Goal: Complete application form: Complete application form

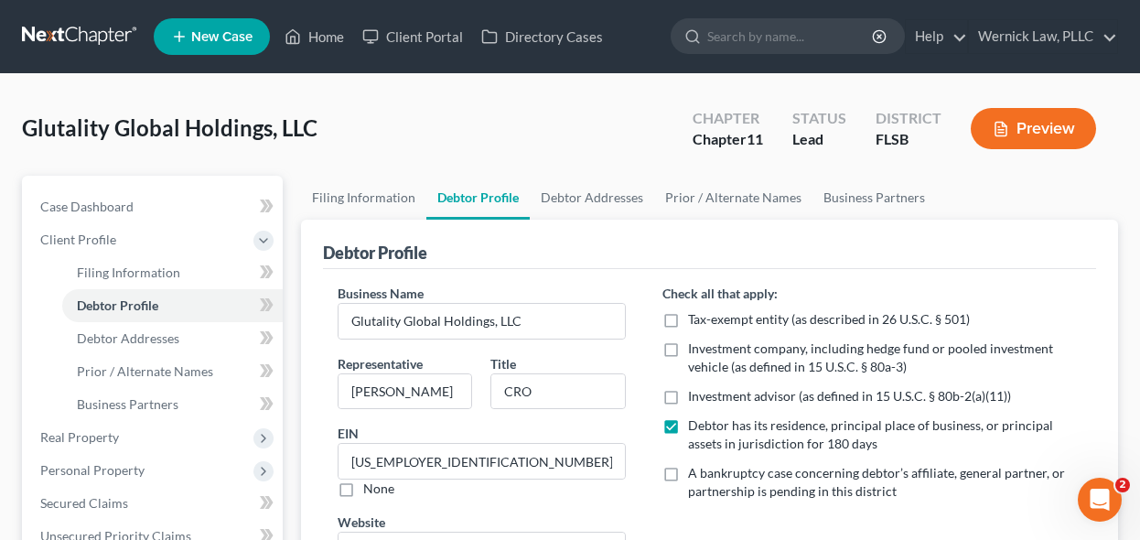
click at [104, 43] on link at bounding box center [80, 36] width 117 height 33
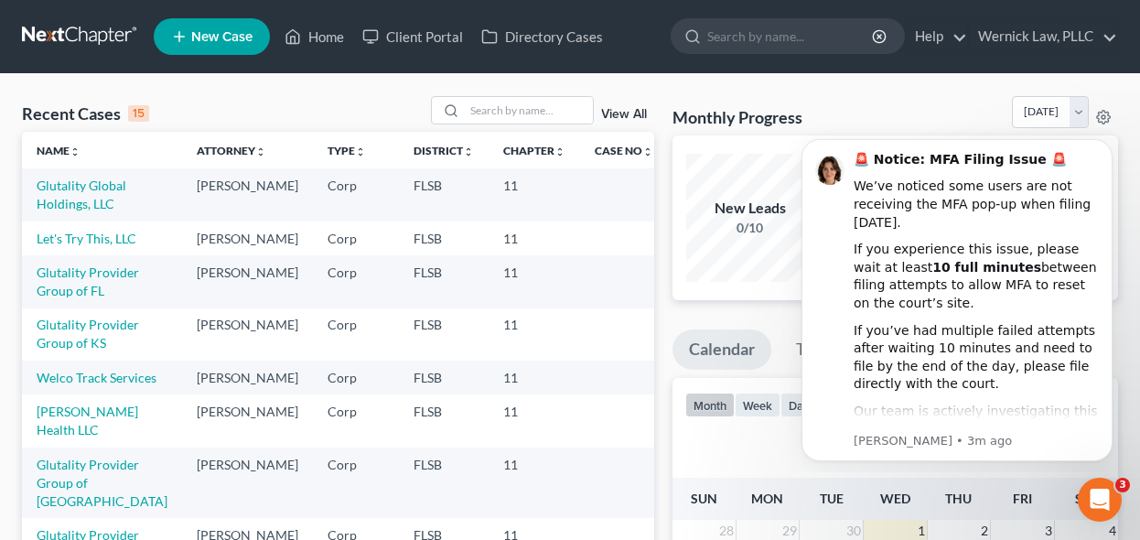
click at [81, 300] on td "Glutality Provider Group of FL" at bounding box center [102, 281] width 160 height 52
click at [91, 298] on link "Glutality Provider Group of FL" at bounding box center [88, 281] width 102 height 34
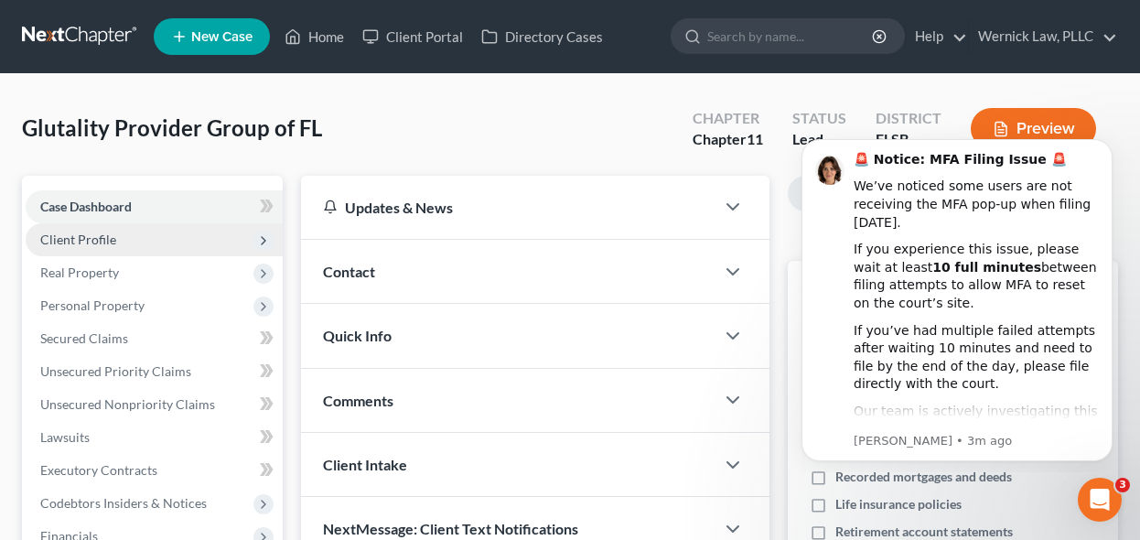
click at [238, 240] on span "Client Profile" at bounding box center [154, 239] width 257 height 33
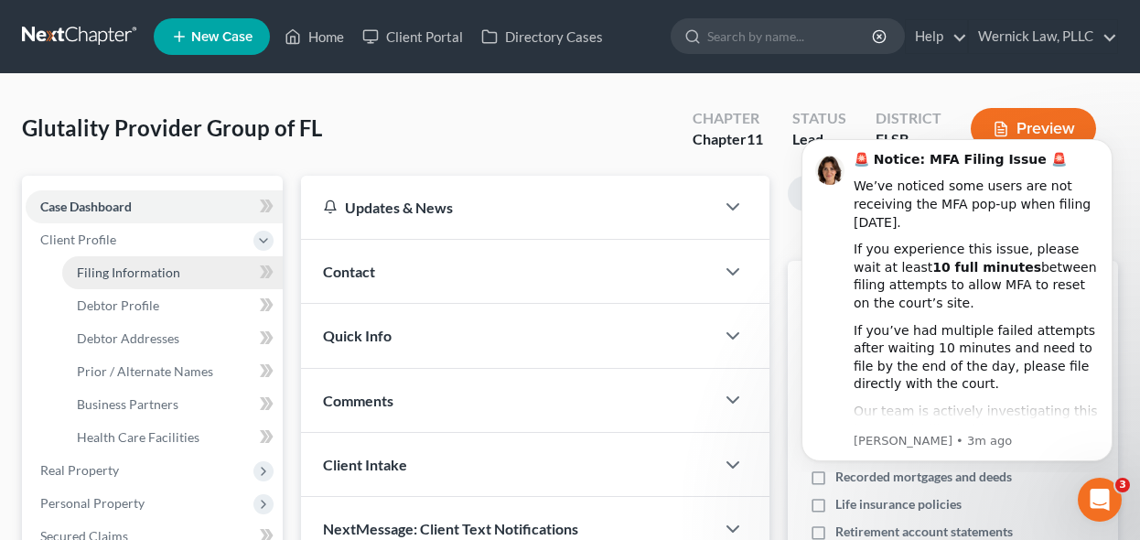
click at [229, 268] on link "Filing Information" at bounding box center [172, 272] width 220 height 33
select select "2"
select select "1"
select select "17"
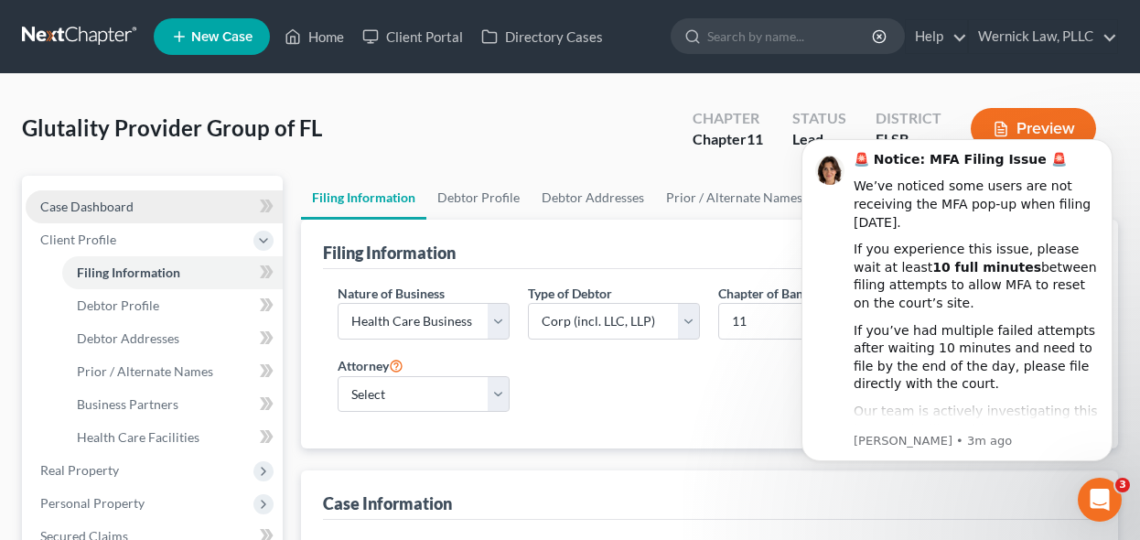
click at [167, 209] on link "Case Dashboard" at bounding box center [154, 206] width 257 height 33
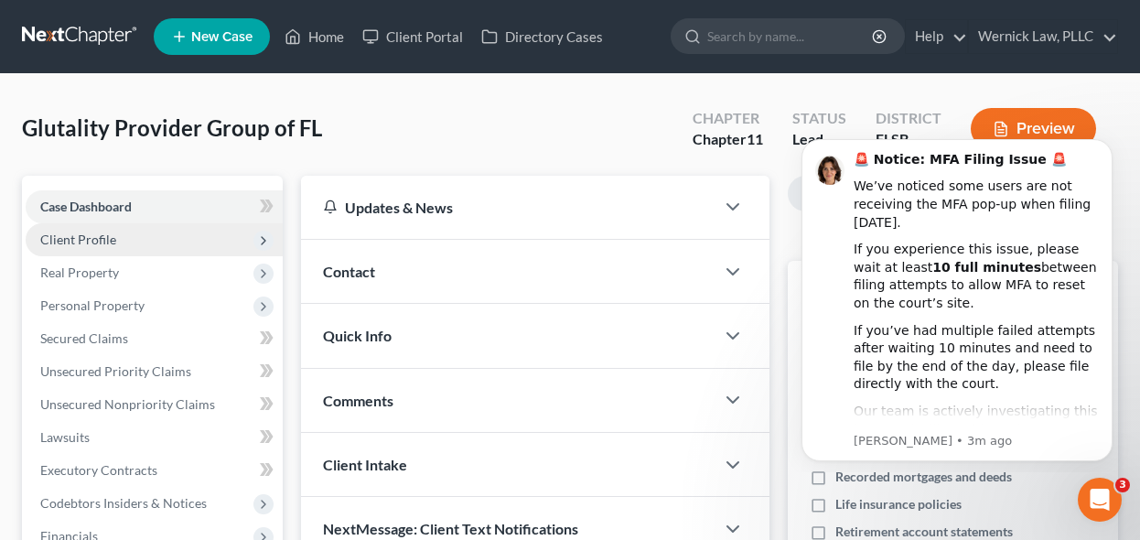
click at [143, 228] on span "Client Profile" at bounding box center [154, 239] width 257 height 33
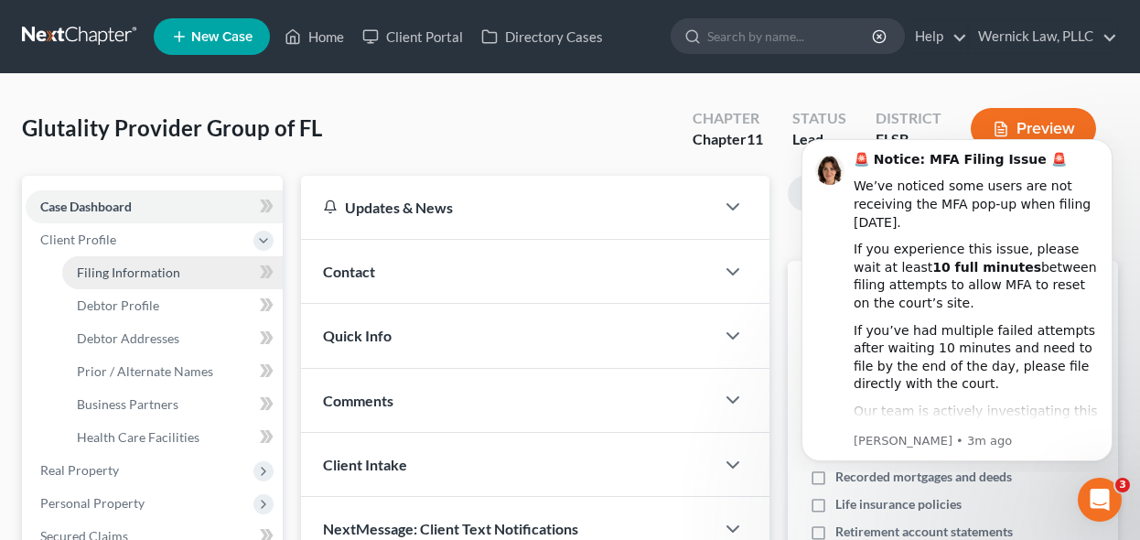
click at [159, 267] on span "Filing Information" at bounding box center [128, 272] width 103 height 16
select select "2"
select select "1"
select select "17"
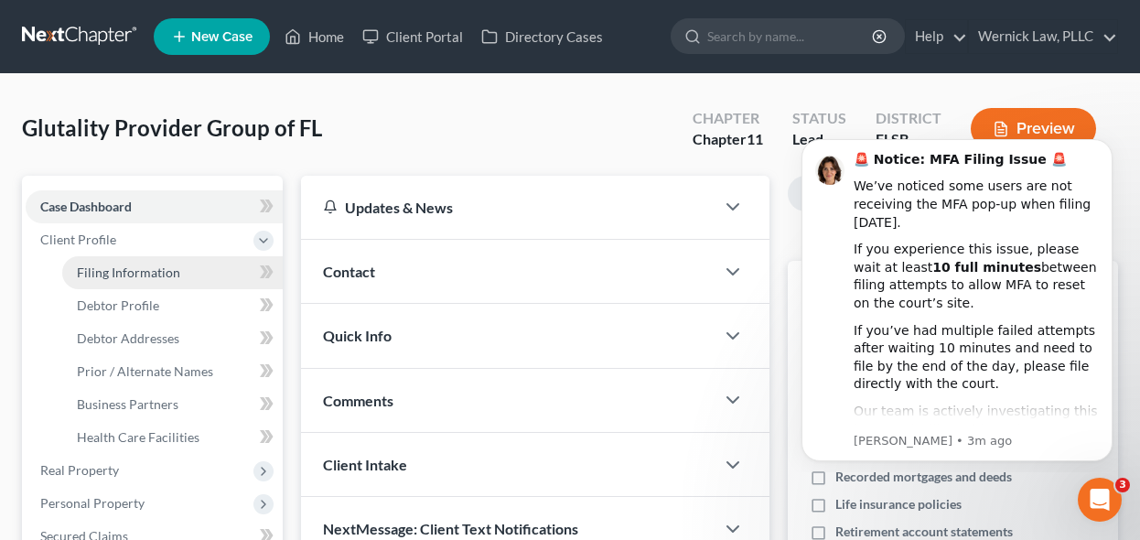
select select "0"
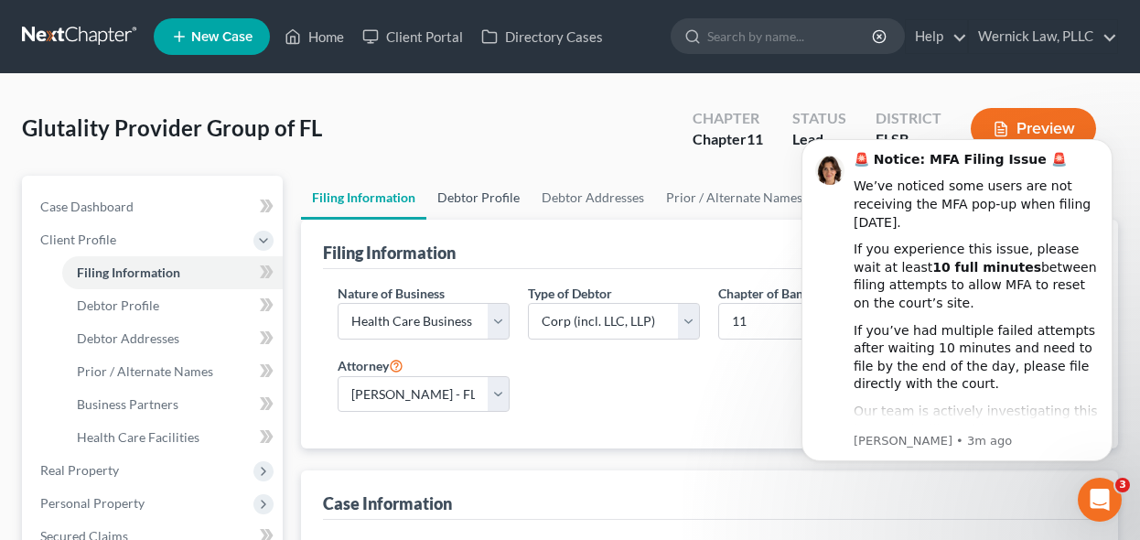
click at [475, 202] on link "Debtor Profile" at bounding box center [478, 198] width 104 height 44
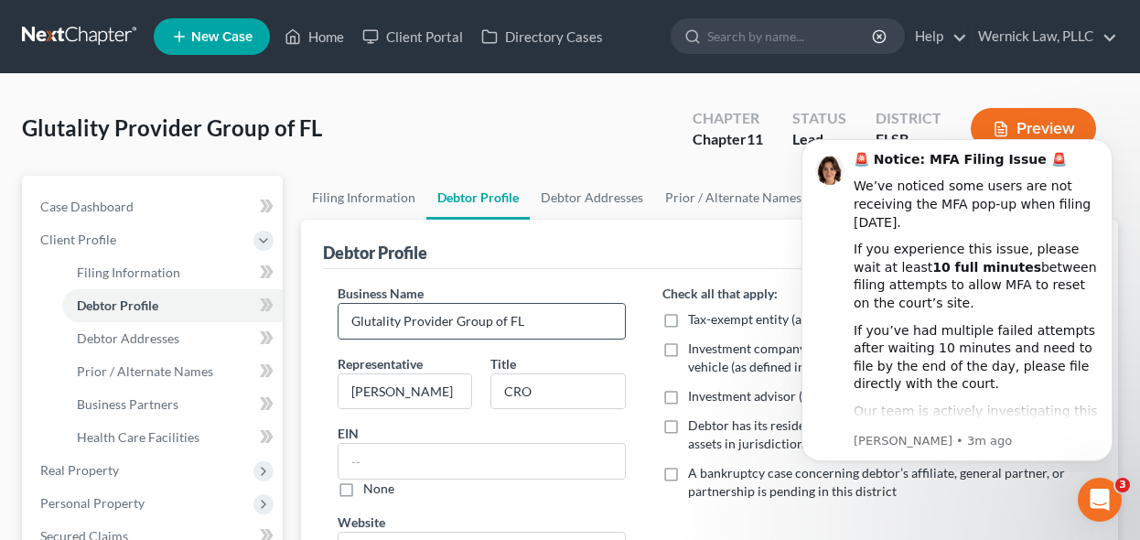
drag, startPoint x: 507, startPoint y: 312, endPoint x: 581, endPoint y: 315, distance: 74.2
click at [581, 315] on input "Glutality Provider Group of FL" at bounding box center [482, 321] width 287 height 35
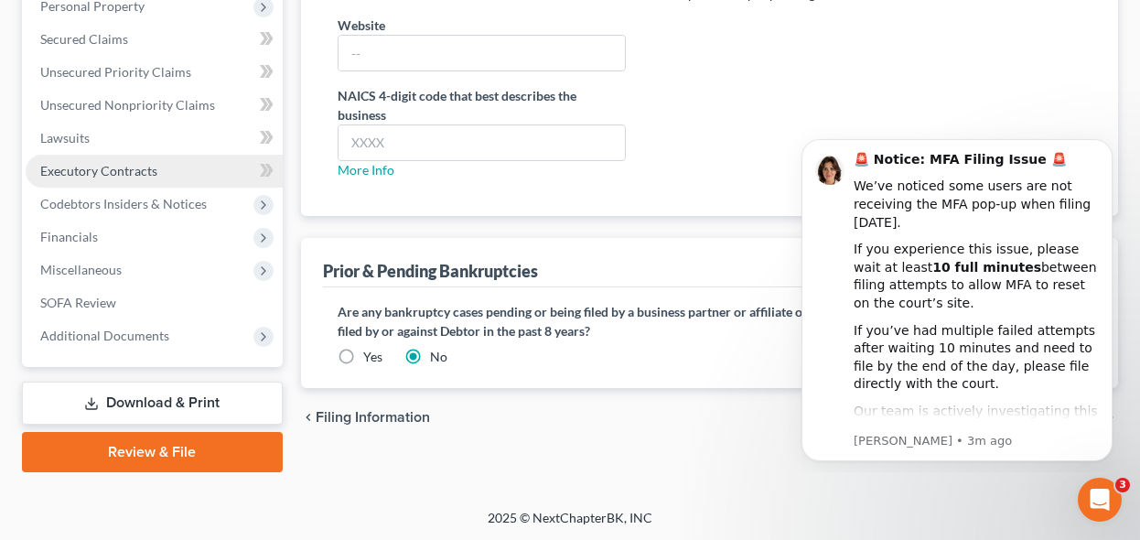
type input "Glutality Provider Group of PA"
click at [246, 155] on link "Executory Contracts" at bounding box center [154, 171] width 257 height 33
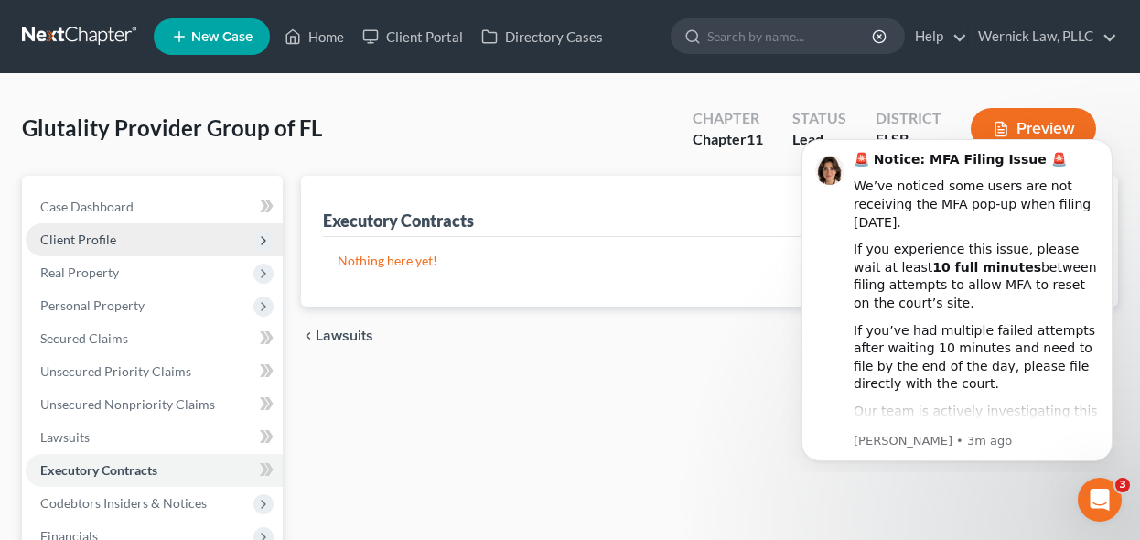
click at [134, 250] on span "Client Profile" at bounding box center [154, 239] width 257 height 33
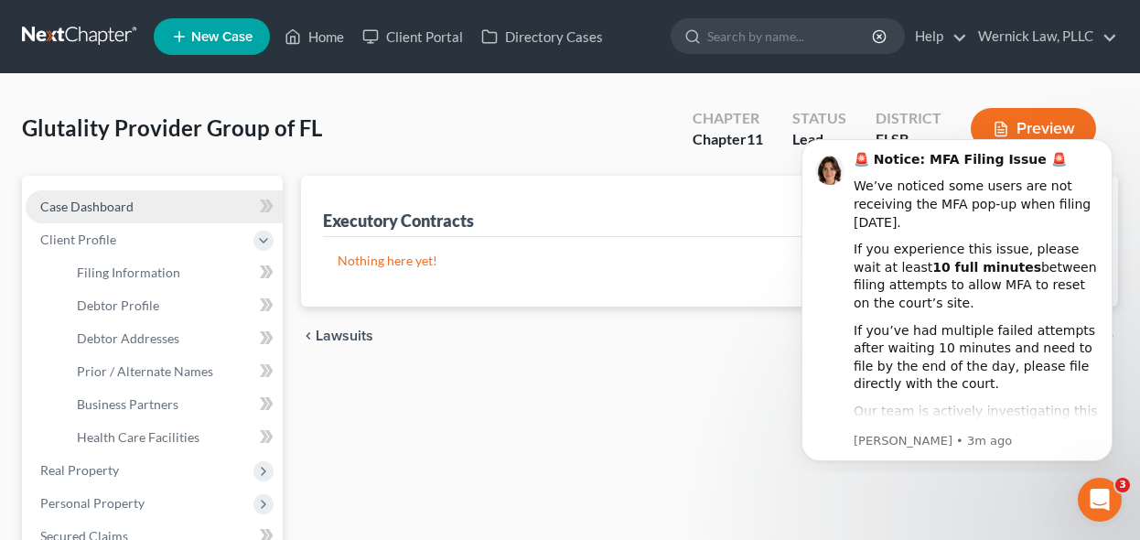
click at [146, 208] on link "Case Dashboard" at bounding box center [154, 206] width 257 height 33
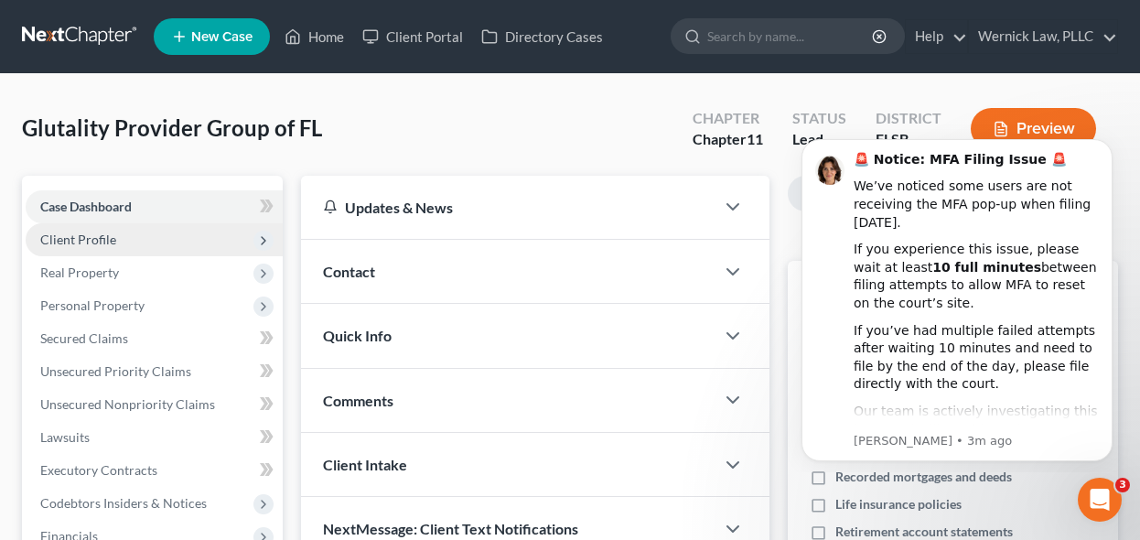
click at [175, 240] on span "Client Profile" at bounding box center [154, 239] width 257 height 33
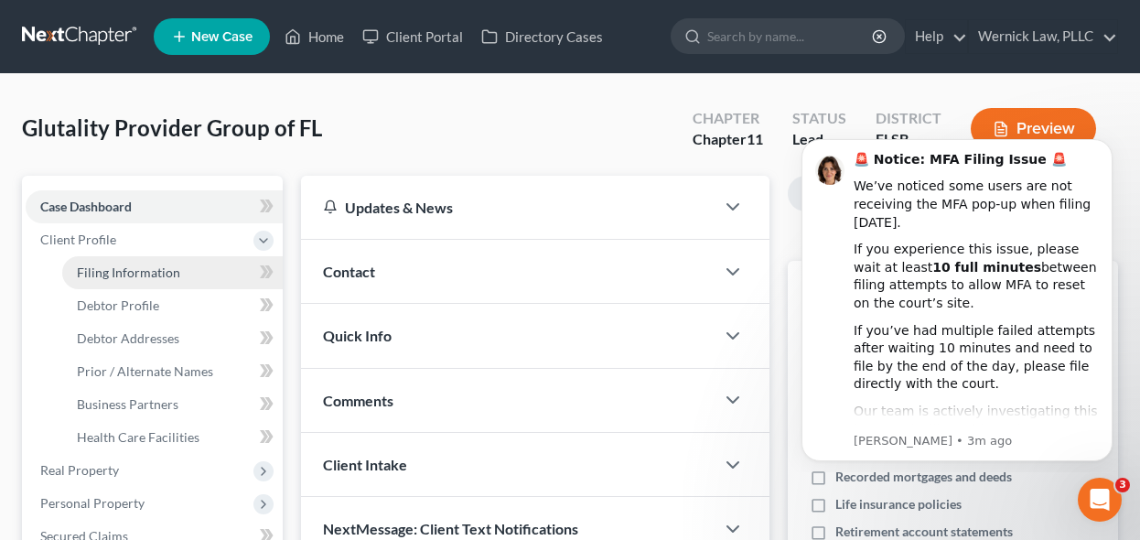
click at [188, 258] on link "Filing Information" at bounding box center [172, 272] width 220 height 33
select select "2"
select select "1"
select select "17"
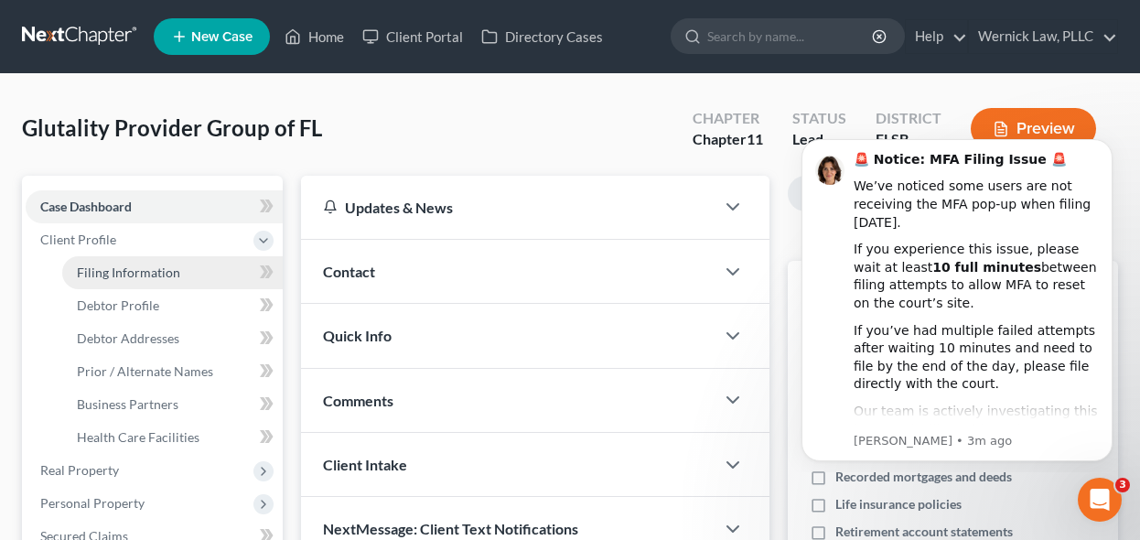
select select "0"
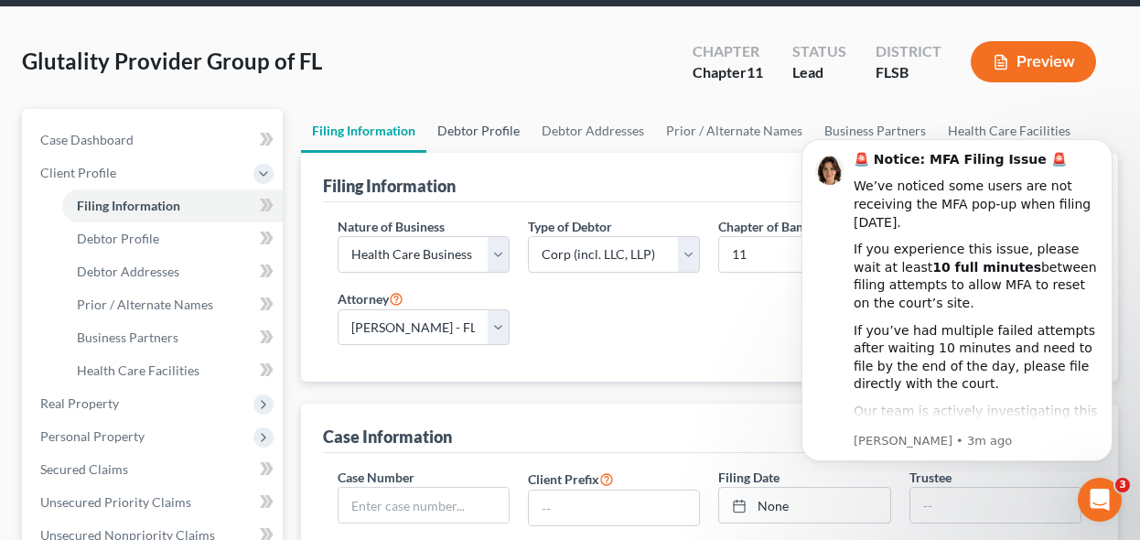
click at [499, 126] on link "Debtor Profile" at bounding box center [478, 131] width 104 height 44
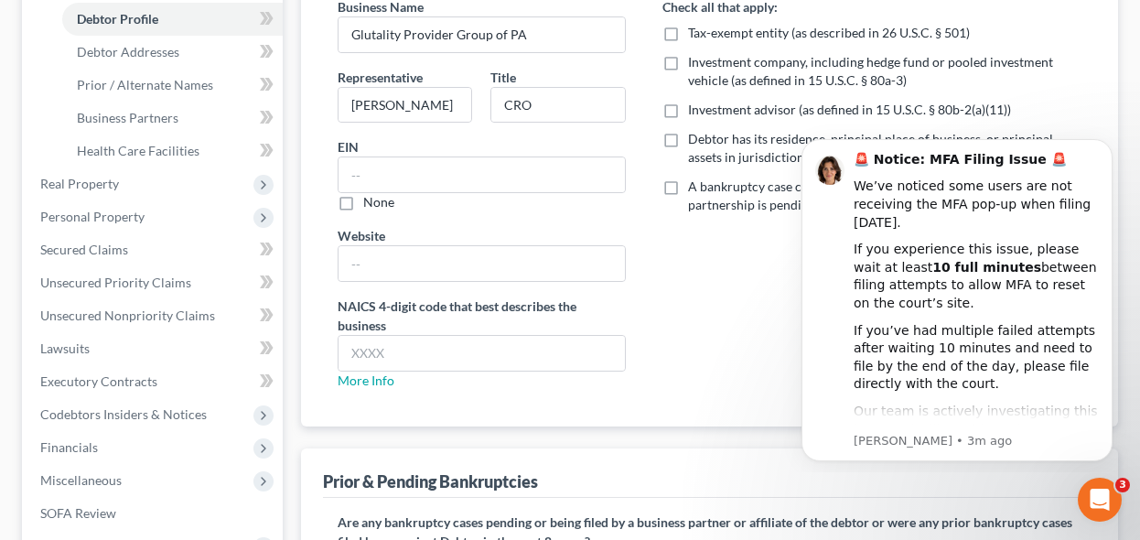
scroll to position [497, 0]
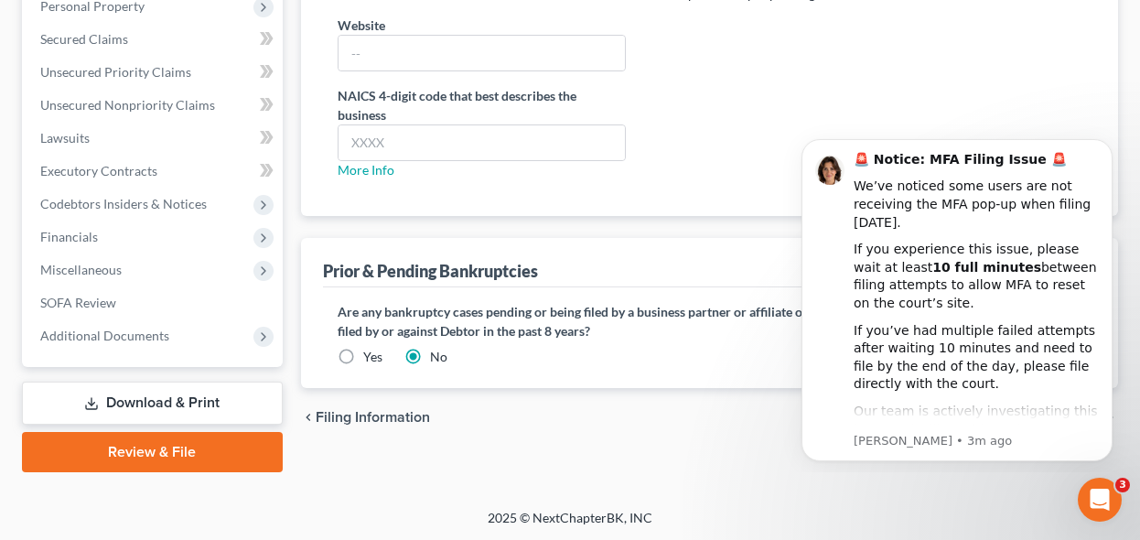
click at [248, 445] on link "Review & File" at bounding box center [152, 452] width 261 height 40
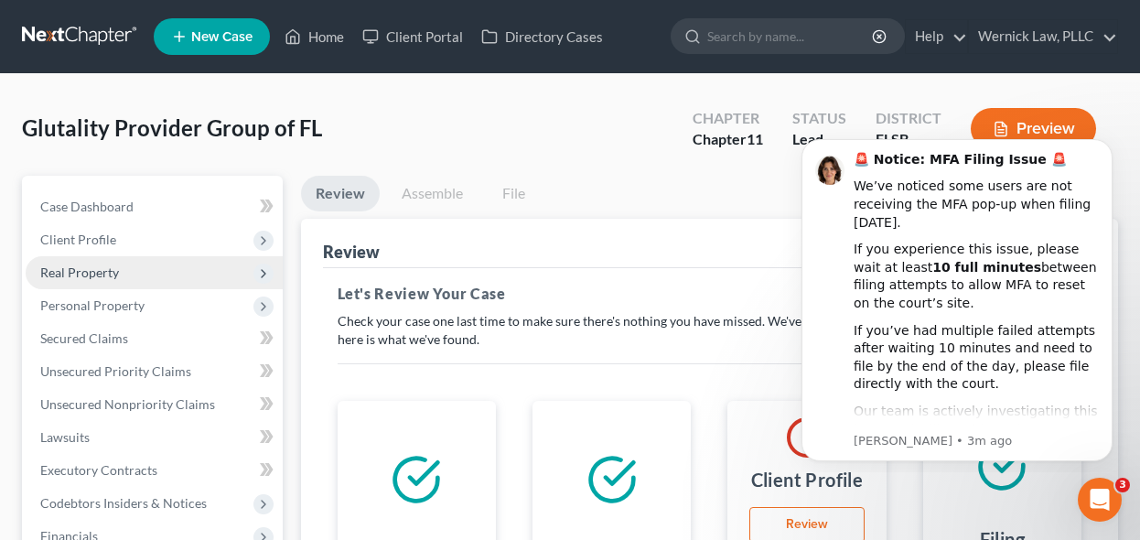
click at [216, 270] on span "Real Property" at bounding box center [154, 272] width 257 height 33
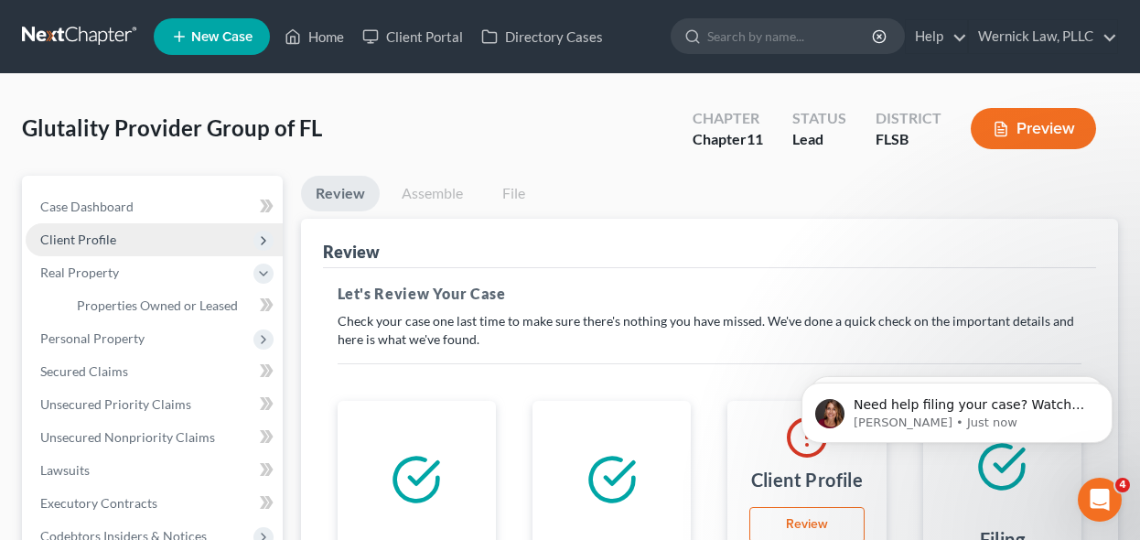
click at [190, 231] on span "Client Profile" at bounding box center [154, 239] width 257 height 33
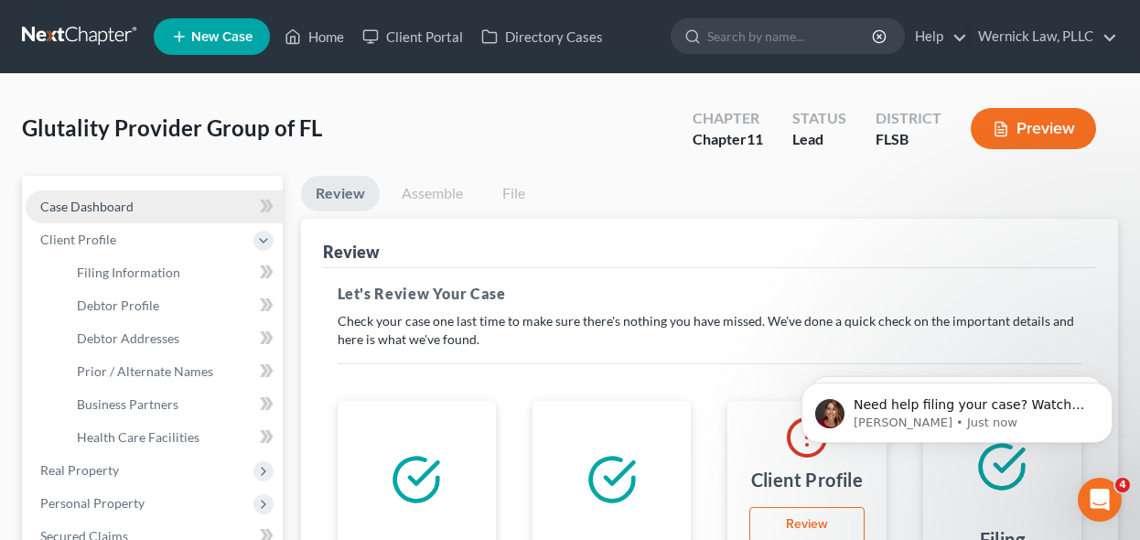
click at [186, 200] on link "Case Dashboard" at bounding box center [154, 206] width 257 height 33
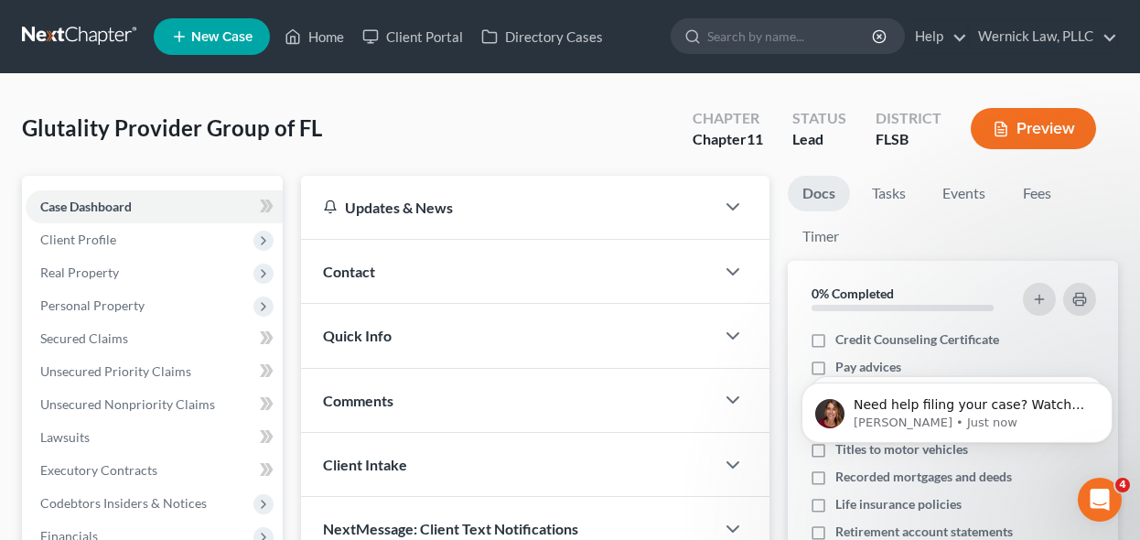
click at [121, 54] on nav "Home New Case Client Portal Directory Cases Wernick Law, PLLC dgamboa@wernickla…" at bounding box center [570, 36] width 1140 height 73
click at [117, 51] on link at bounding box center [80, 36] width 117 height 33
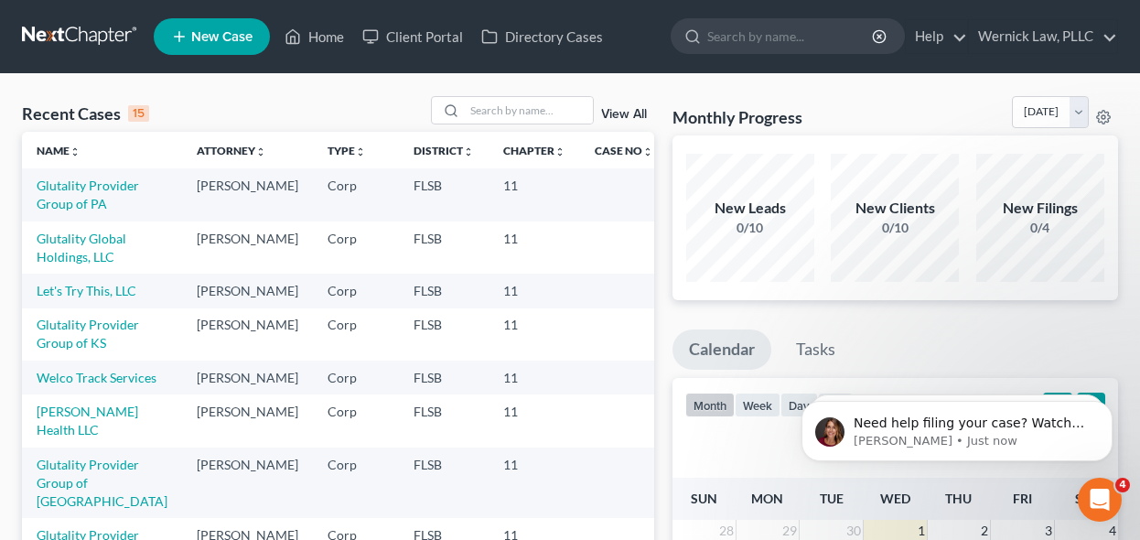
click at [92, 193] on td "Glutality Provider Group of PA" at bounding box center [102, 194] width 160 height 52
click at [79, 206] on link "Glutality Provider Group of PA" at bounding box center [88, 194] width 102 height 34
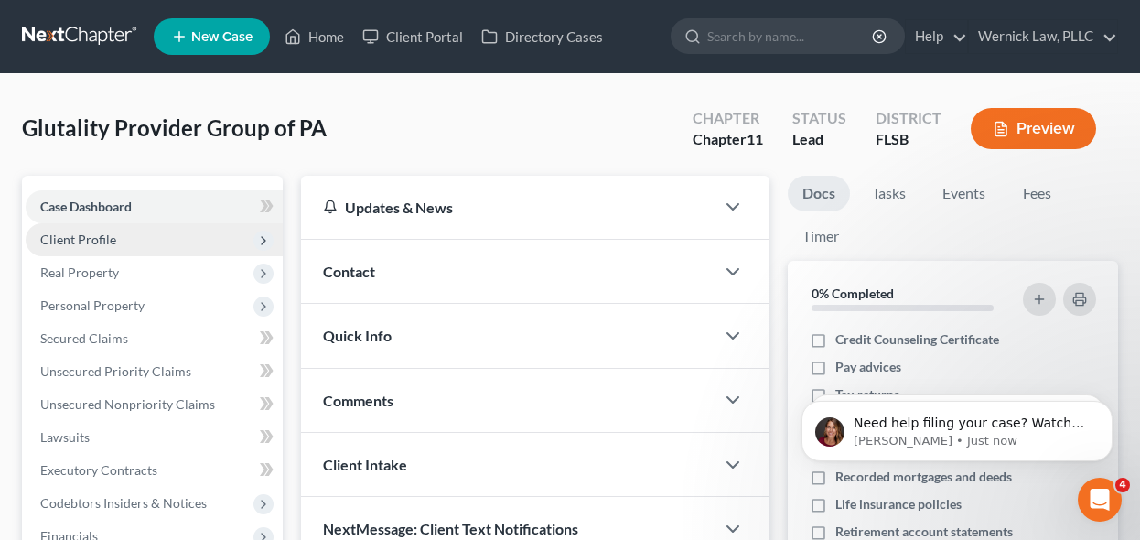
click at [140, 234] on span "Client Profile" at bounding box center [154, 239] width 257 height 33
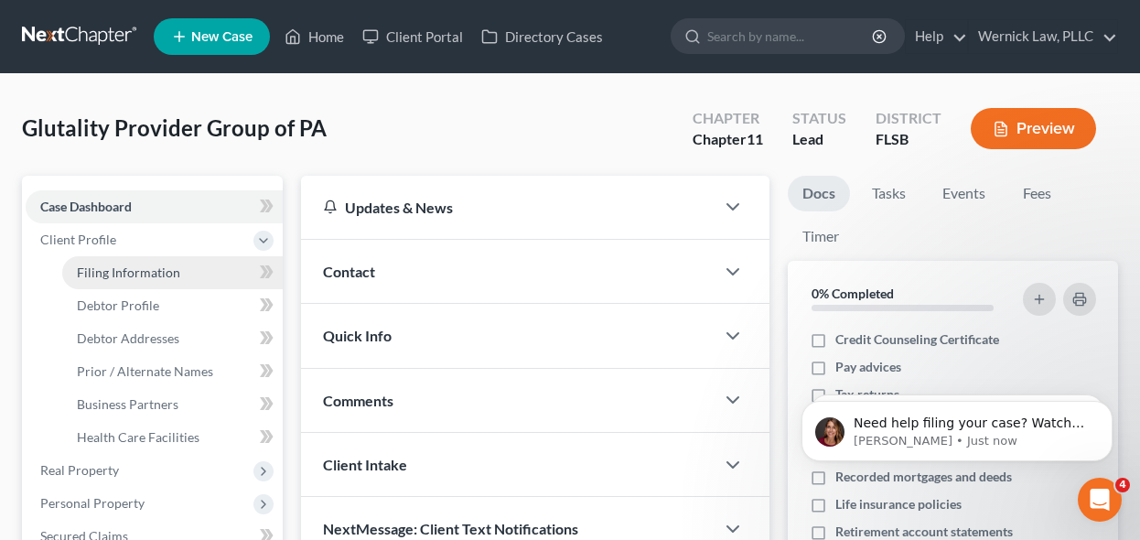
click at [167, 269] on span "Filing Information" at bounding box center [128, 272] width 103 height 16
select select "2"
select select "1"
select select "17"
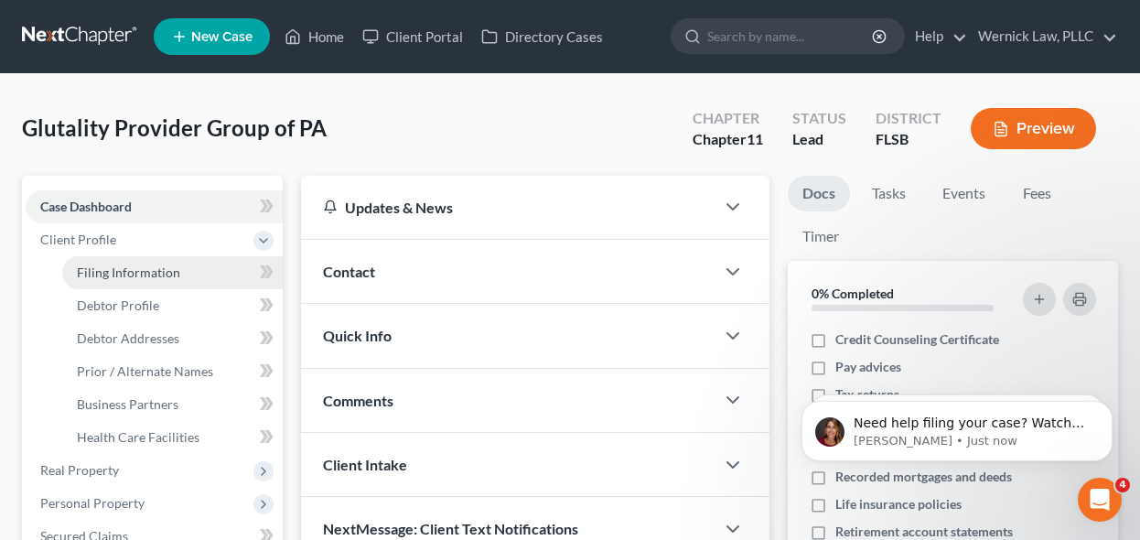
select select "0"
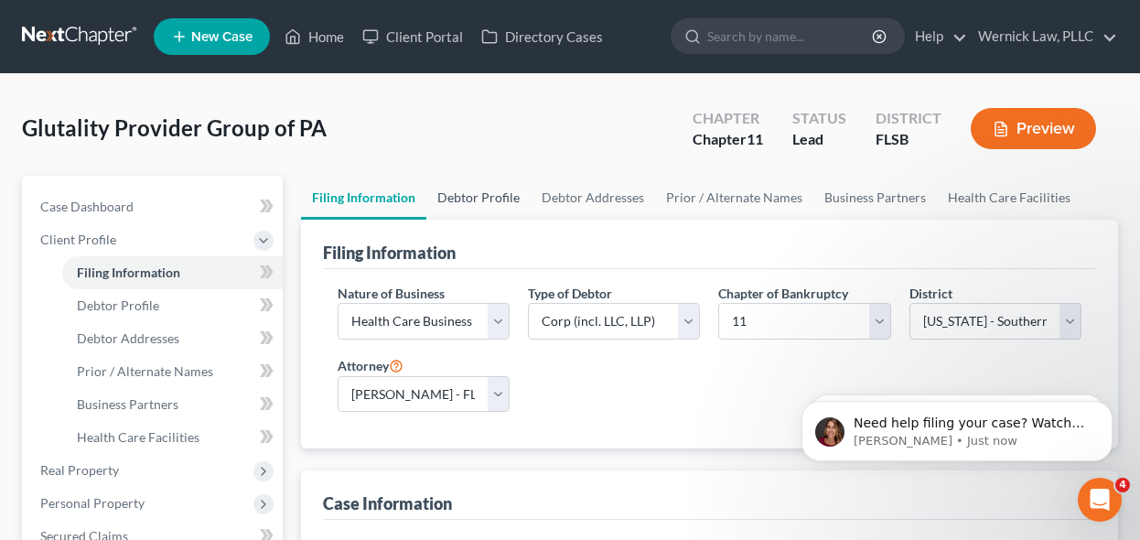
click at [481, 211] on link "Debtor Profile" at bounding box center [478, 198] width 104 height 44
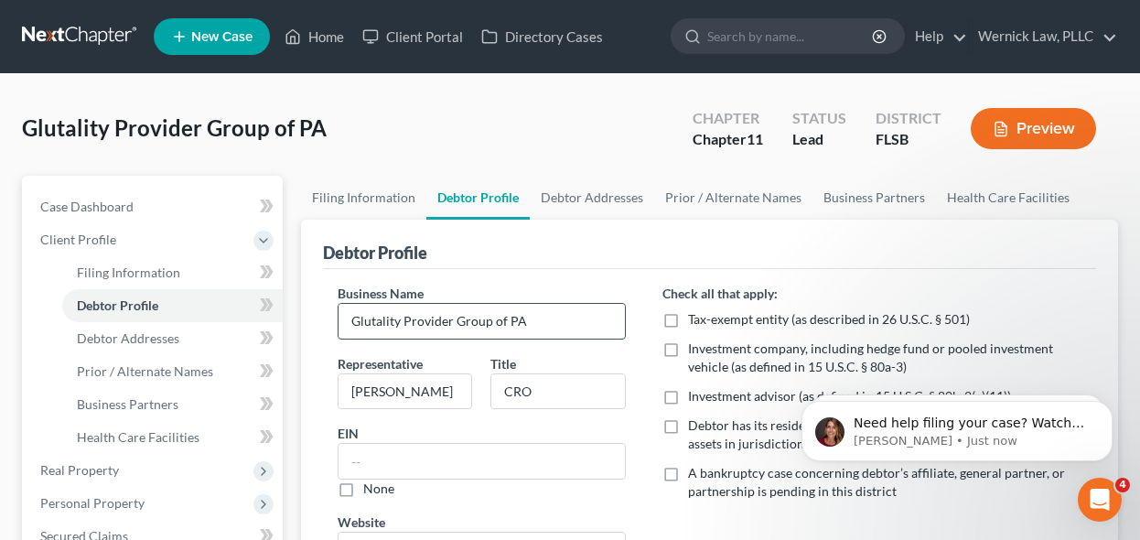
click at [506, 324] on input "Glutality Provider Group of PA" at bounding box center [482, 321] width 287 height 35
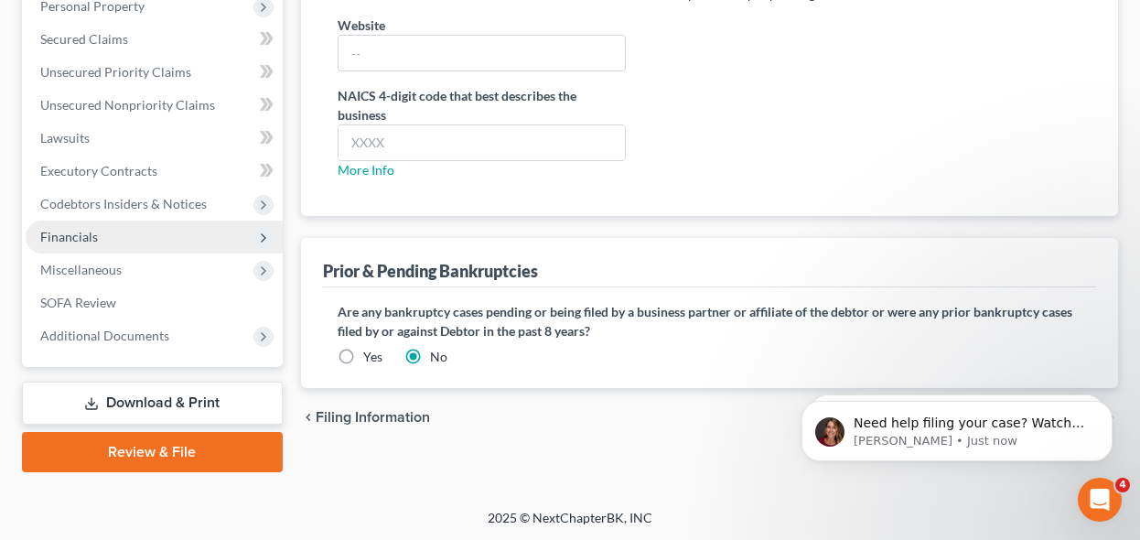
type input "Glutality Provider Group PA"
click at [225, 221] on span "Financials" at bounding box center [154, 236] width 257 height 33
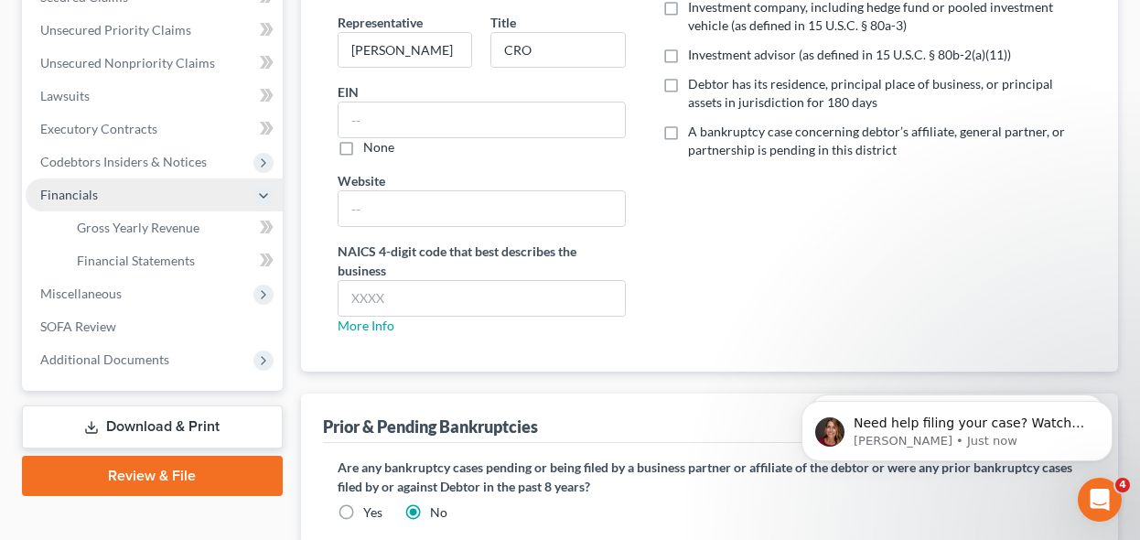
scroll to position [304, 0]
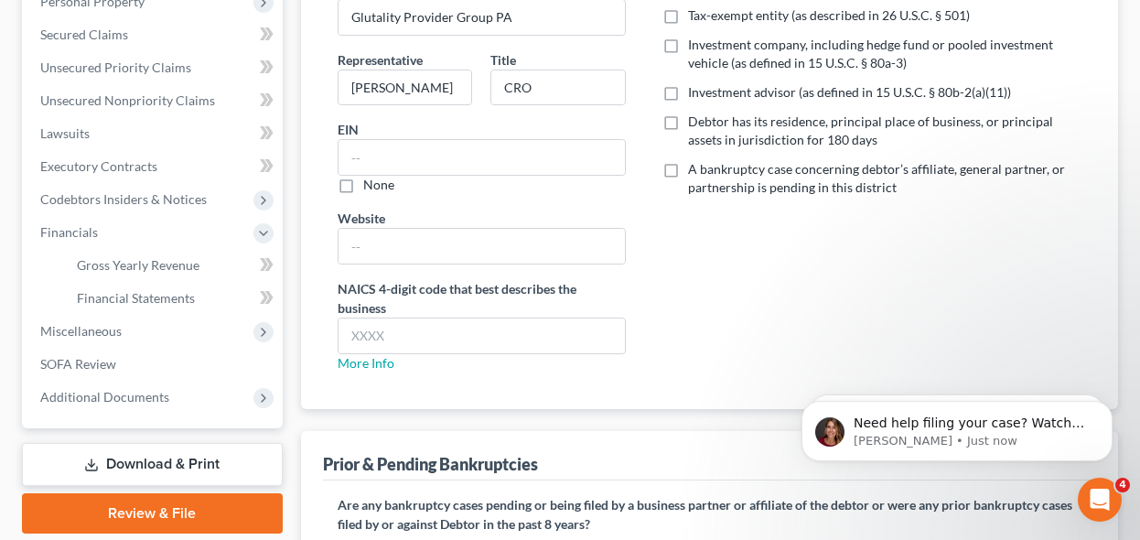
click at [210, 505] on link "Review & File" at bounding box center [152, 513] width 261 height 40
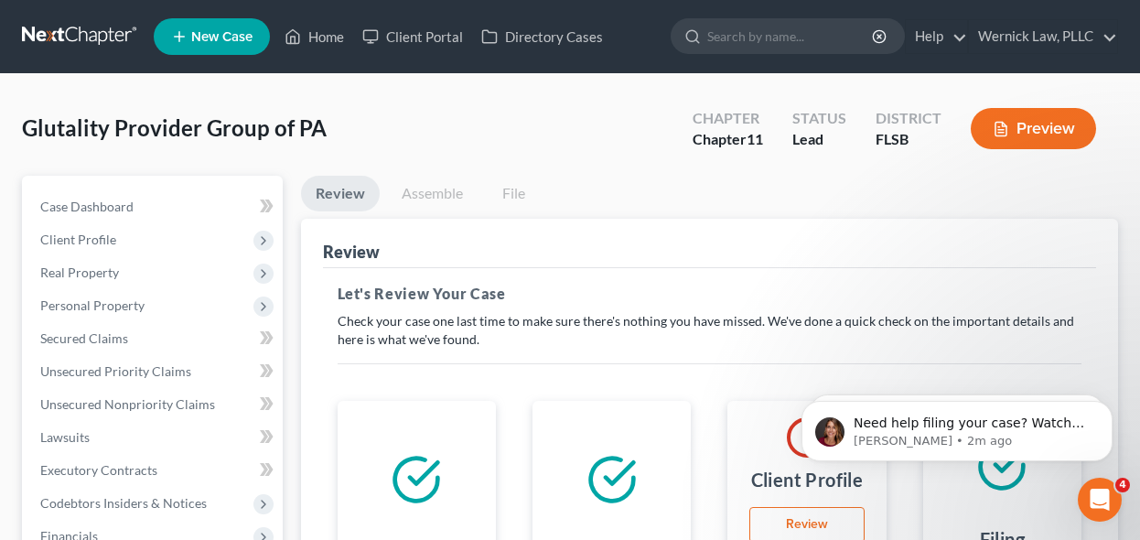
click at [508, 334] on p "Check your case one last time to make sure there's nothing you have missed. We'…" at bounding box center [710, 330] width 745 height 37
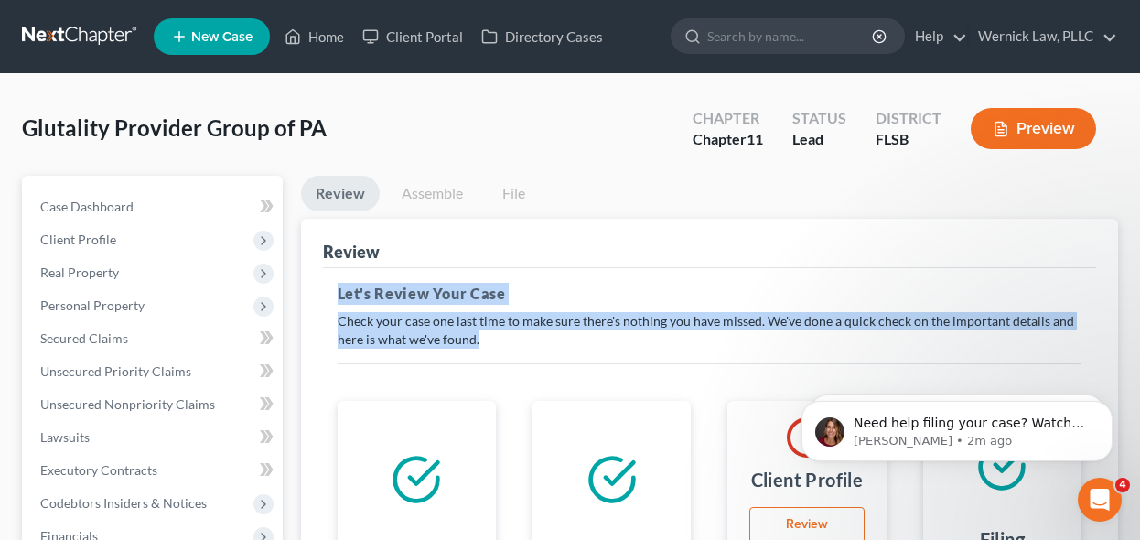
drag, startPoint x: 508, startPoint y: 335, endPoint x: 313, endPoint y: 297, distance: 198.4
click at [313, 297] on div "Review This court does not allow electronic filing for cases without full payme…" at bounding box center [710, 549] width 818 height 660
drag, startPoint x: 516, startPoint y: 344, endPoint x: 318, endPoint y: 293, distance: 204.1
click at [318, 293] on div "Review This court does not allow electronic filing for cases without full payme…" at bounding box center [710, 549] width 818 height 660
click at [158, 203] on link "Case Dashboard" at bounding box center [154, 206] width 257 height 33
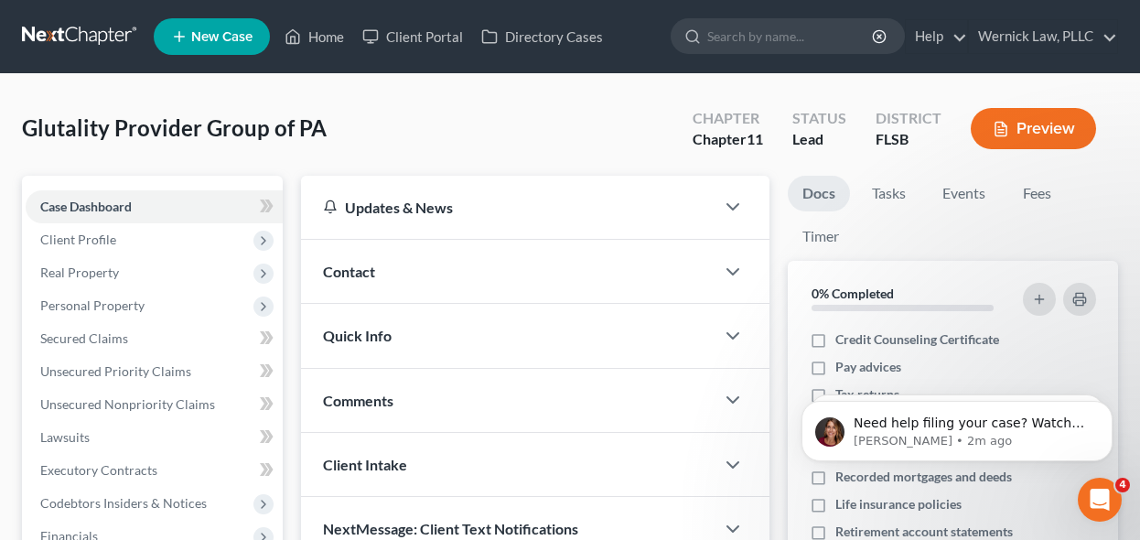
click at [73, 57] on nav "Home New Case Client Portal Directory Cases Wernick Law, PLLC dgamboa@wernickla…" at bounding box center [570, 36] width 1140 height 73
click at [73, 48] on link at bounding box center [80, 36] width 117 height 33
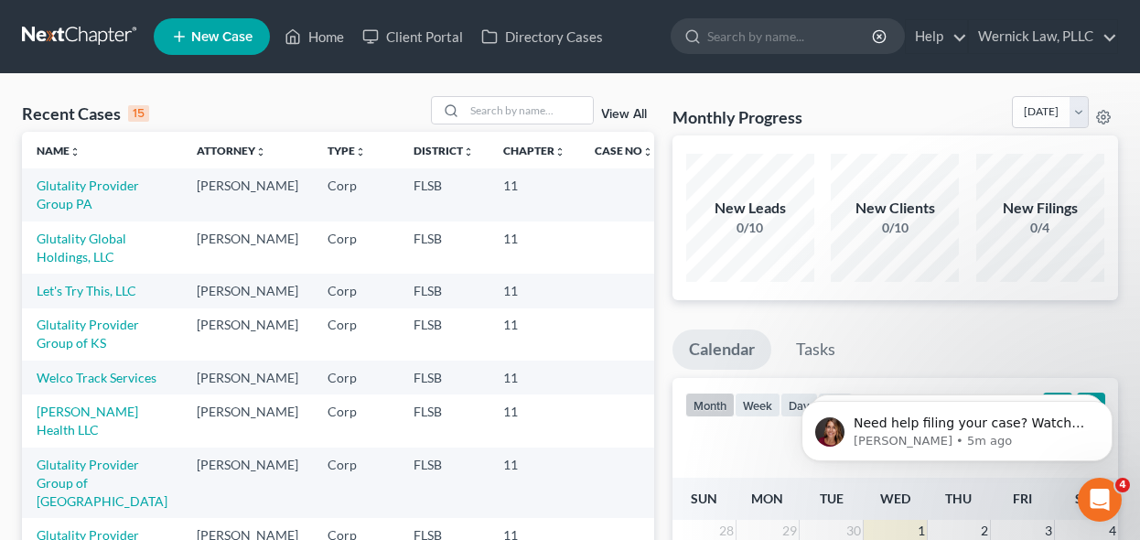
click at [93, 208] on td "Glutality Provider Group PA" at bounding box center [102, 194] width 160 height 52
click at [90, 207] on link "Glutality Provider Group PA" at bounding box center [88, 194] width 102 height 34
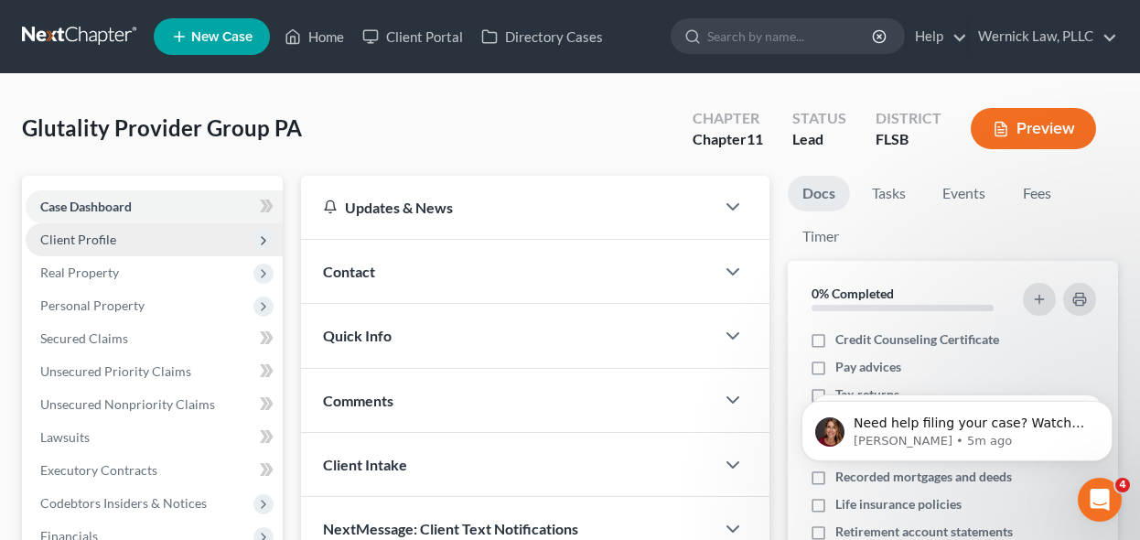
click at [118, 243] on span "Client Profile" at bounding box center [154, 239] width 257 height 33
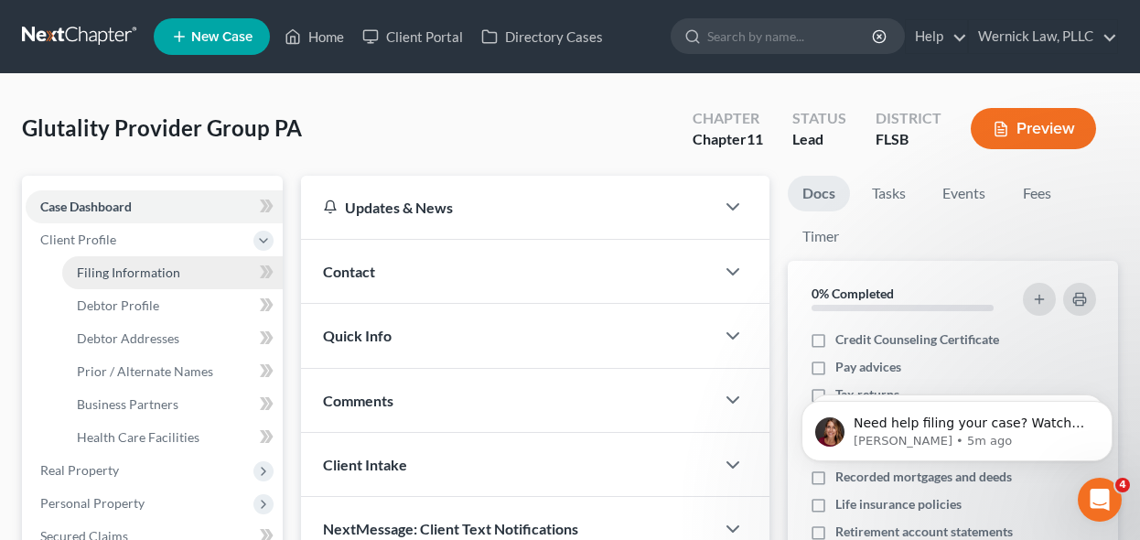
click at [181, 270] on link "Filing Information" at bounding box center [172, 272] width 220 height 33
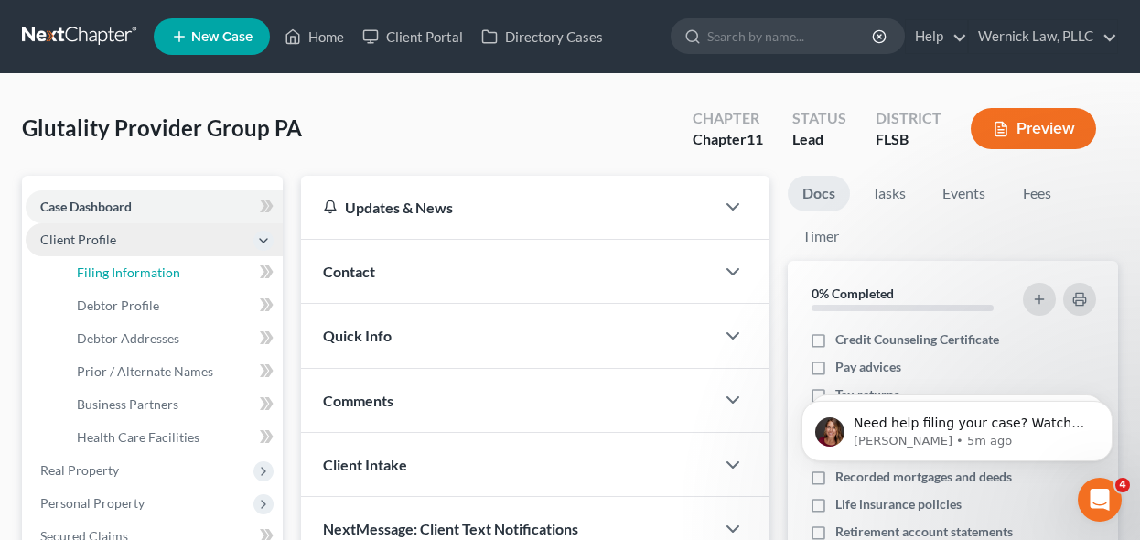
select select "2"
select select "1"
select select "17"
select select "0"
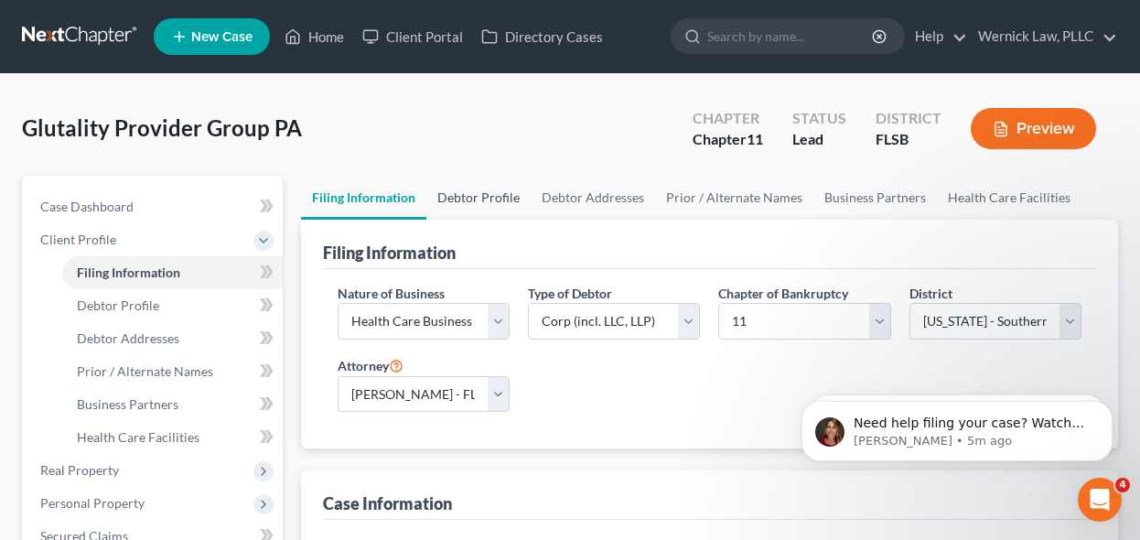
click at [486, 188] on link "Debtor Profile" at bounding box center [478, 198] width 104 height 44
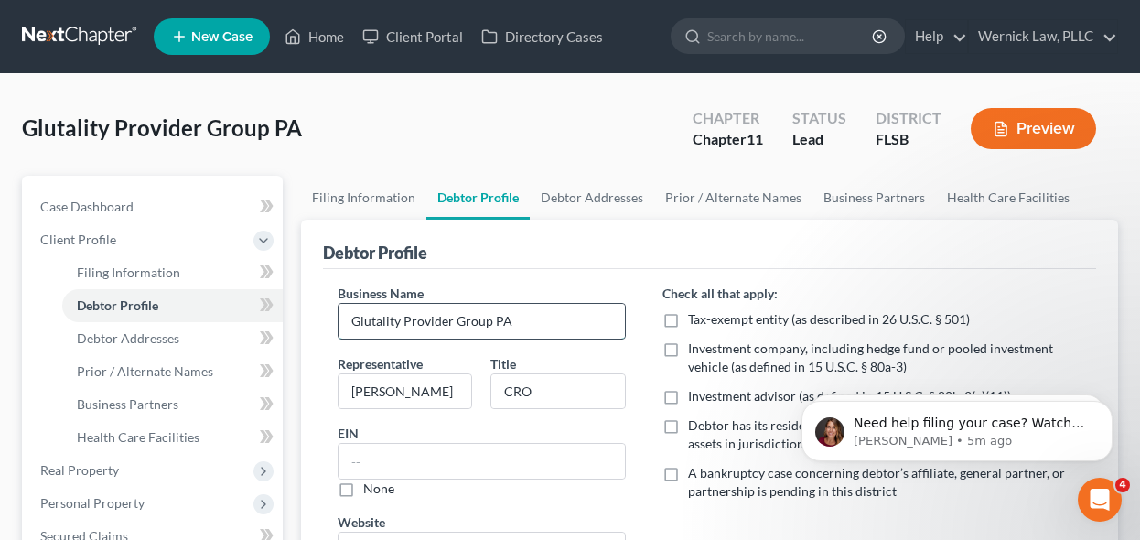
click at [487, 318] on input "Glutality Provider Group PA" at bounding box center [482, 321] width 287 height 35
click at [504, 322] on input "Glutality Provider Group, PA" at bounding box center [482, 321] width 287 height 35
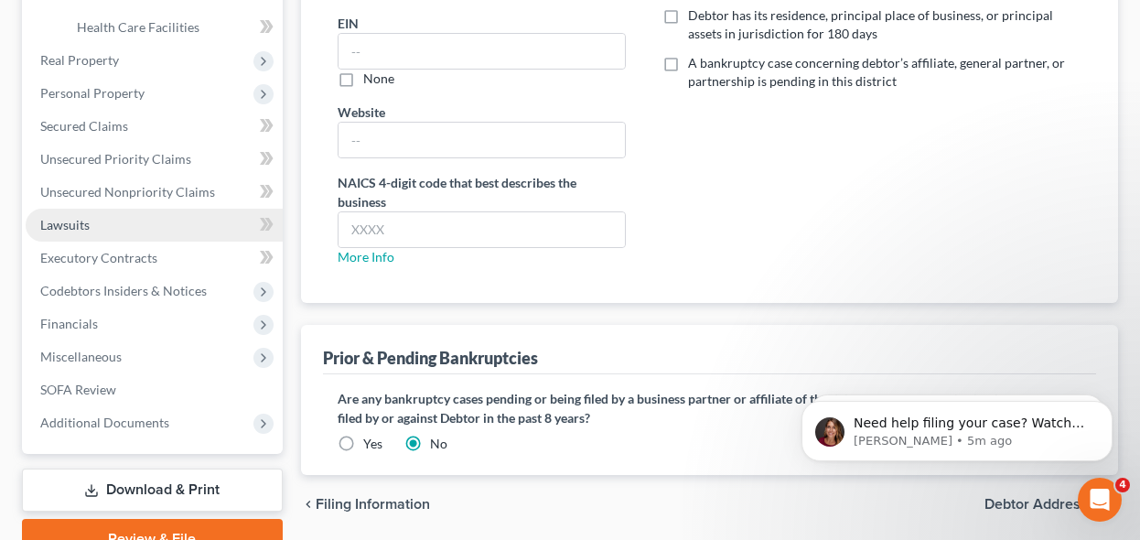
type input "Glutality Provider Group, P.A."
click at [159, 210] on link "Lawsuits" at bounding box center [154, 225] width 257 height 33
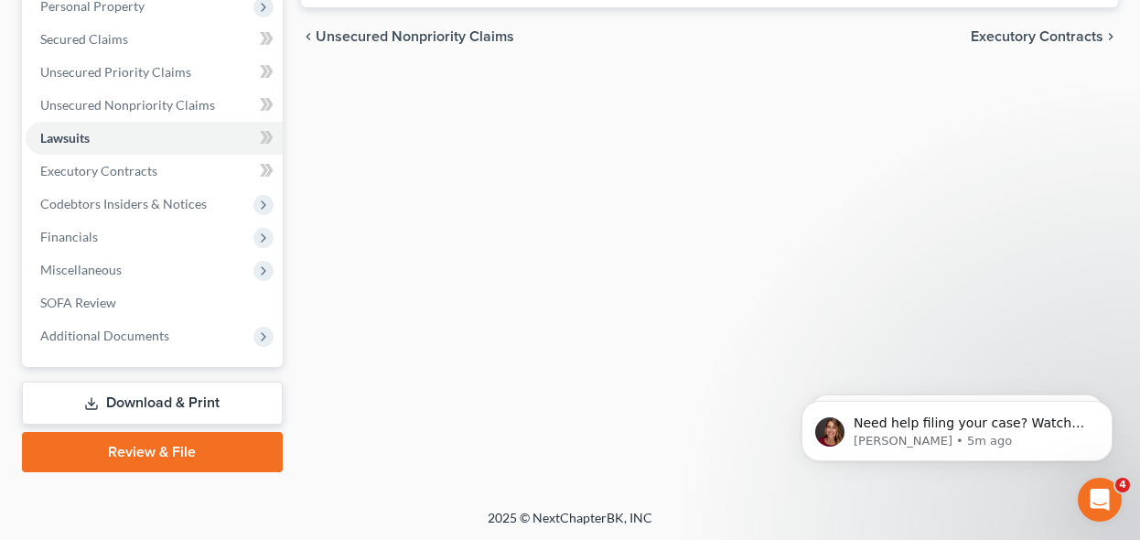
click at [174, 457] on link "Review & File" at bounding box center [152, 452] width 261 height 40
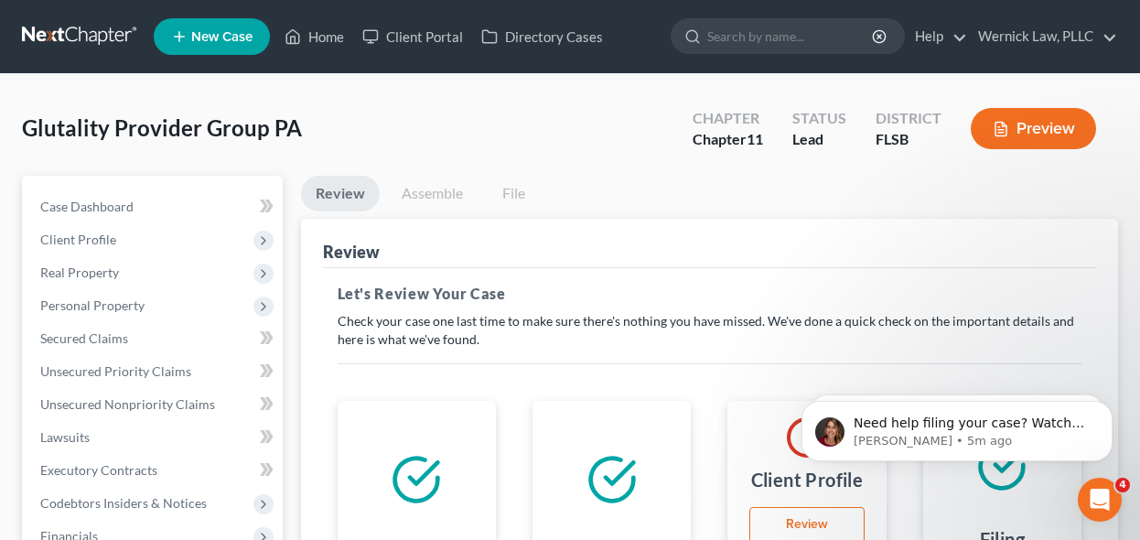
click at [114, 59] on nav "Home New Case Client Portal Directory Cases Wernick Law, PLLC dgamboa@wernickla…" at bounding box center [570, 36] width 1140 height 73
click at [110, 56] on nav "Home New Case Client Portal Directory Cases Wernick Law, PLLC dgamboa@wernickla…" at bounding box center [570, 36] width 1140 height 73
click at [97, 38] on link at bounding box center [80, 36] width 117 height 33
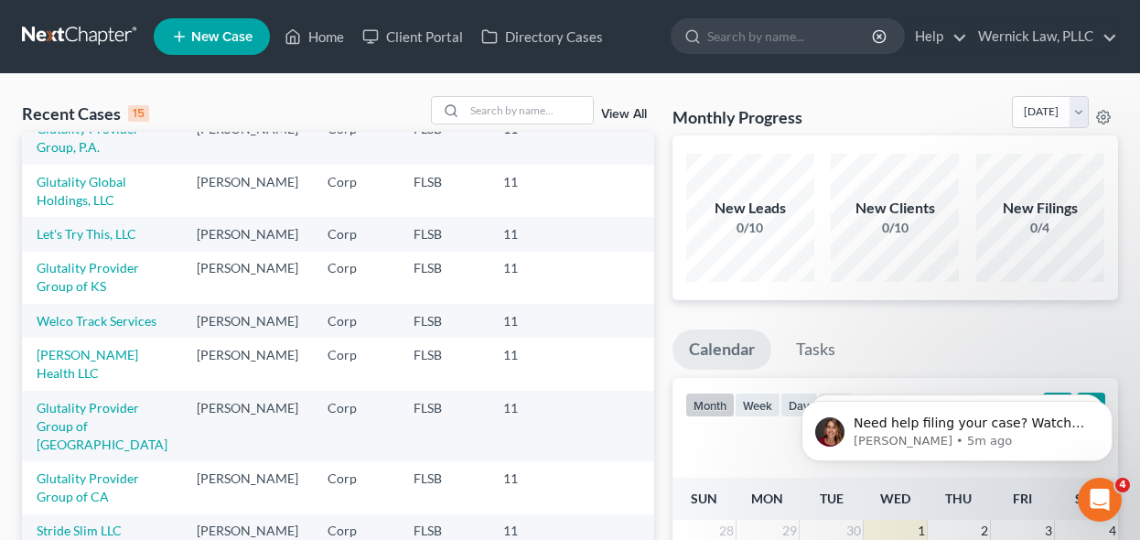
scroll to position [80, 0]
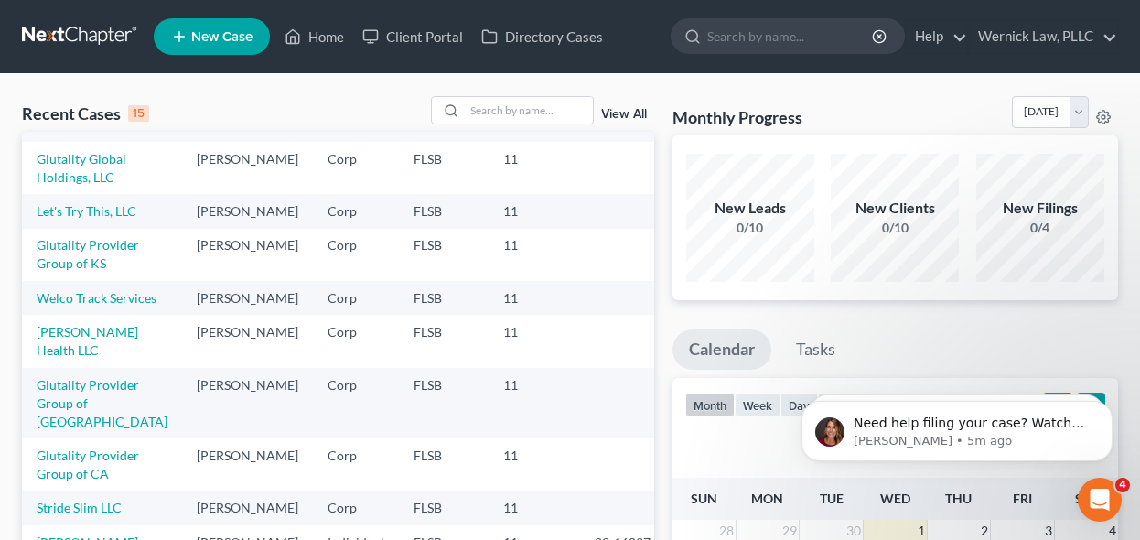
click at [76, 272] on td "Glutality Provider Group of KS" at bounding box center [102, 255] width 160 height 52
click at [83, 271] on link "Glutality Provider Group of KS" at bounding box center [88, 254] width 102 height 34
select select "10"
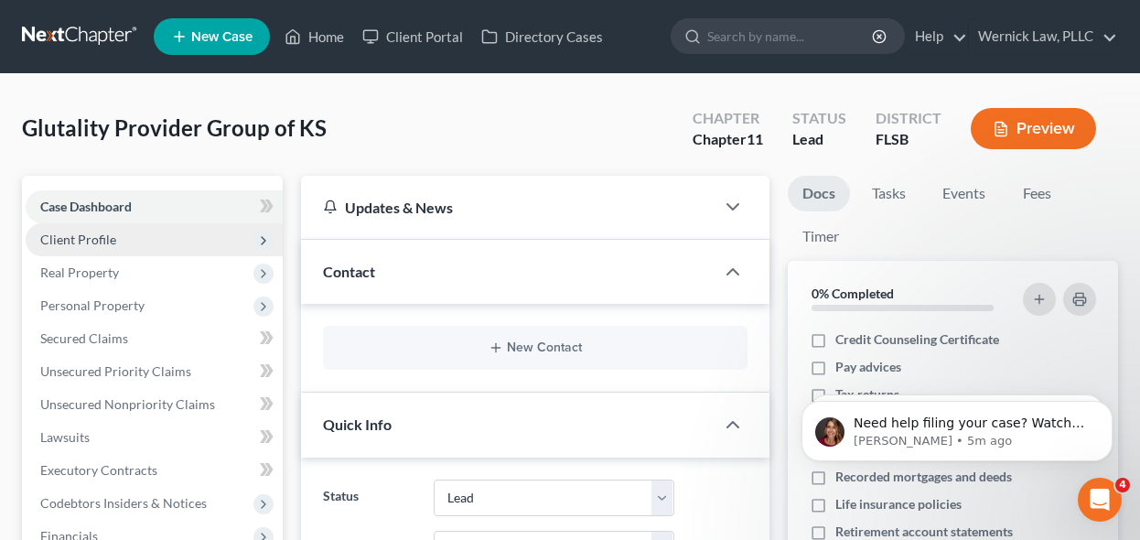
click at [121, 253] on span "Client Profile" at bounding box center [154, 239] width 257 height 33
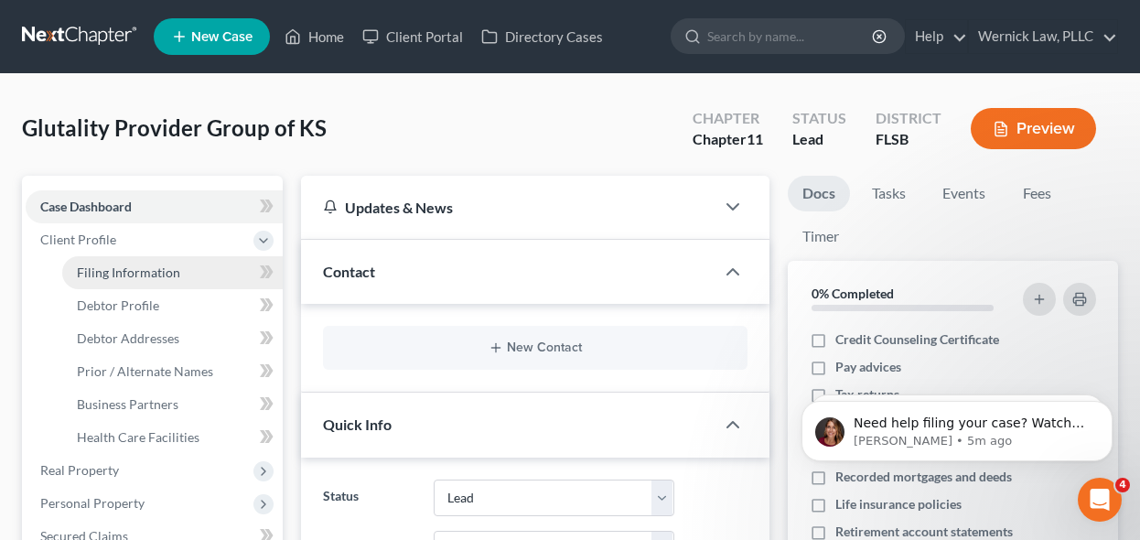
click at [154, 258] on link "Filing Information" at bounding box center [172, 272] width 220 height 33
select select "2"
select select "1"
select select "0"
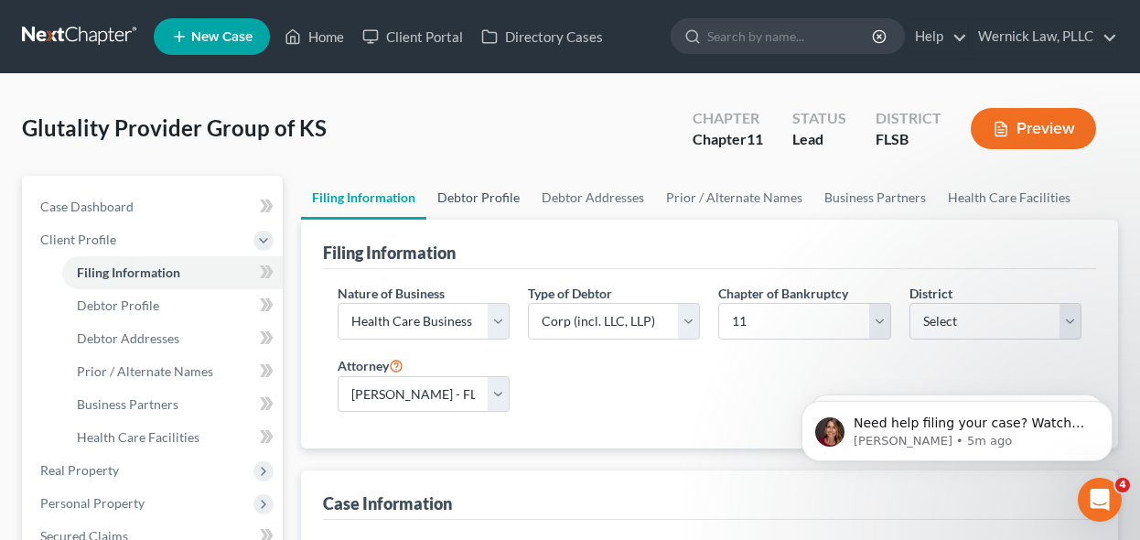
click at [484, 176] on link "Debtor Profile" at bounding box center [478, 198] width 104 height 44
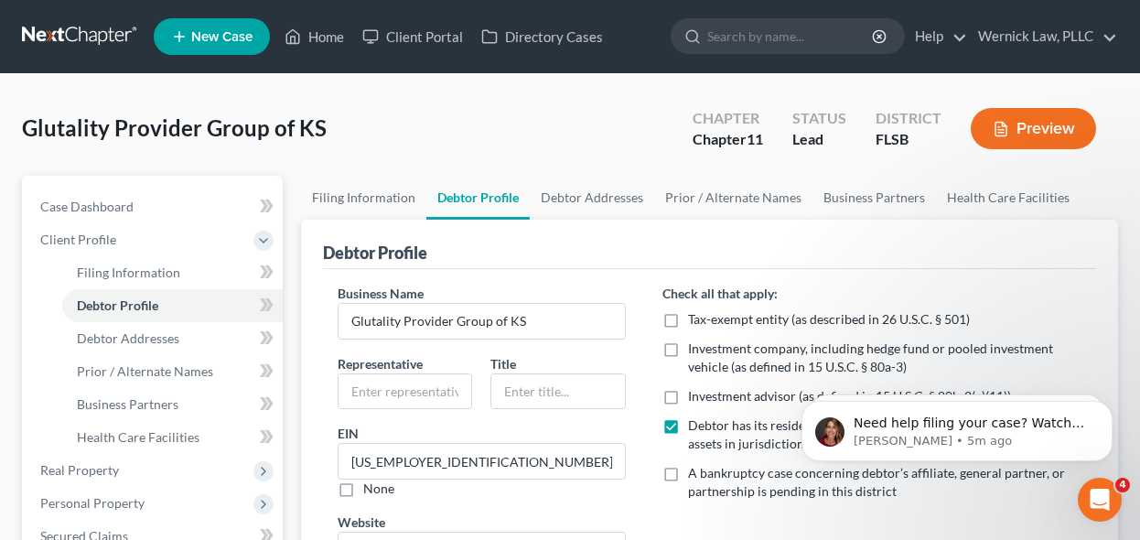
click at [484, 194] on link "Debtor Profile" at bounding box center [477, 198] width 103 height 44
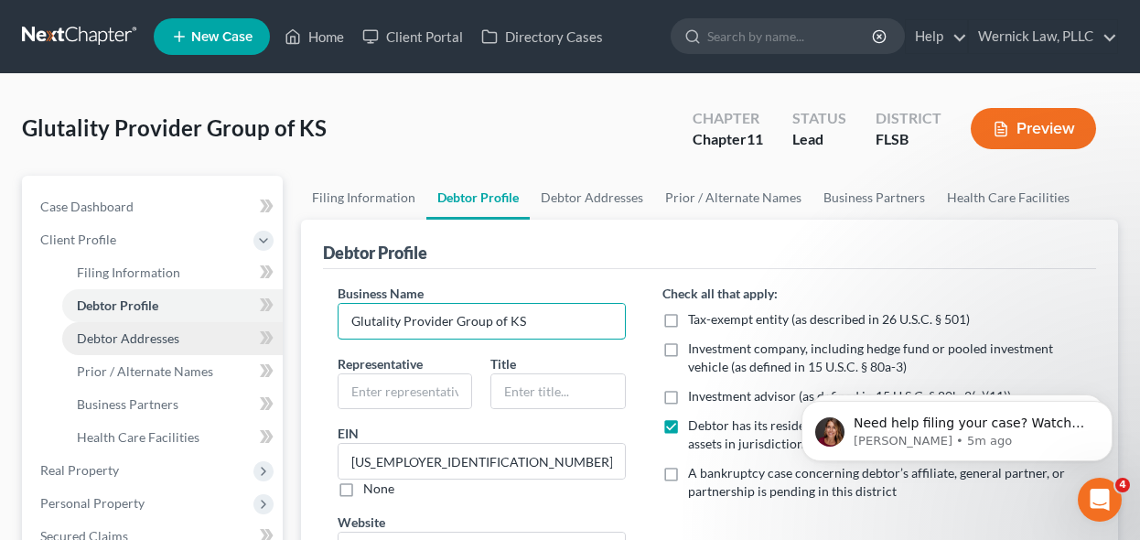
drag, startPoint x: 549, startPoint y: 321, endPoint x: 108, endPoint y: 321, distance: 441.0
paste input "ansas, P.A."
type input "Glutality Provider Group of [US_STATE], P.A."
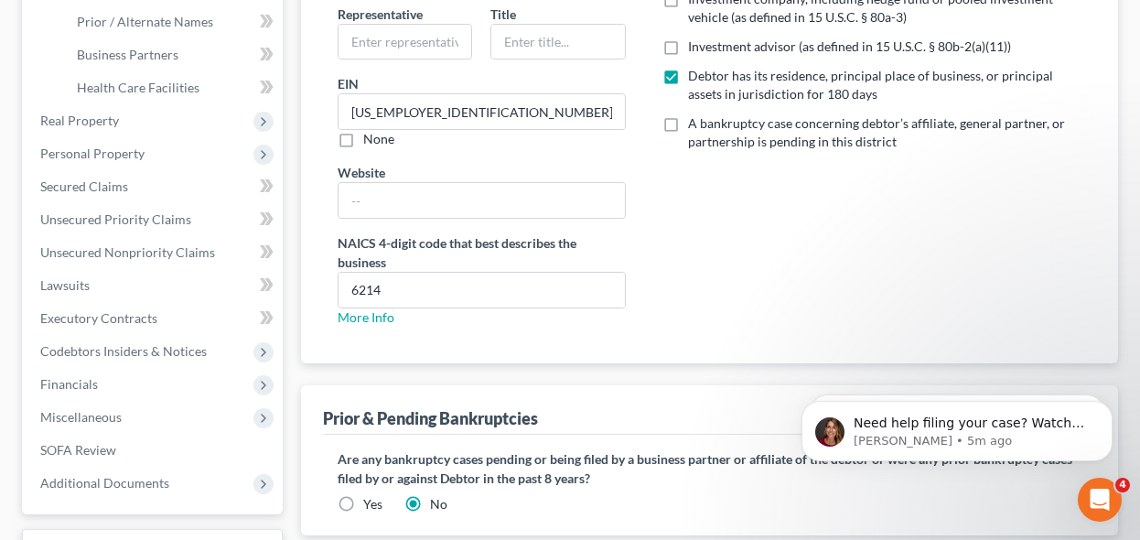
scroll to position [497, 0]
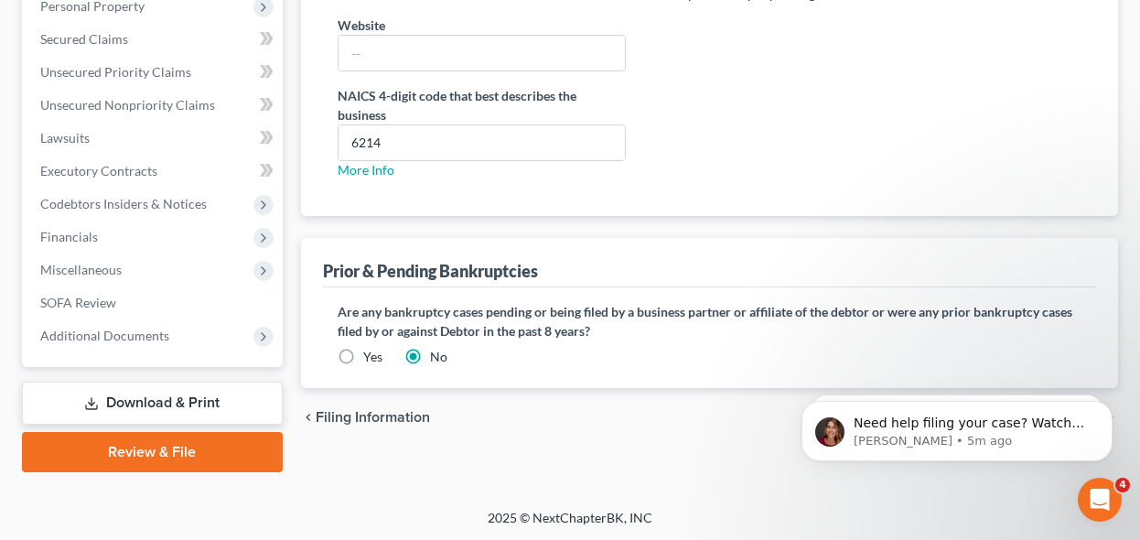
click at [204, 443] on link "Review & File" at bounding box center [152, 452] width 261 height 40
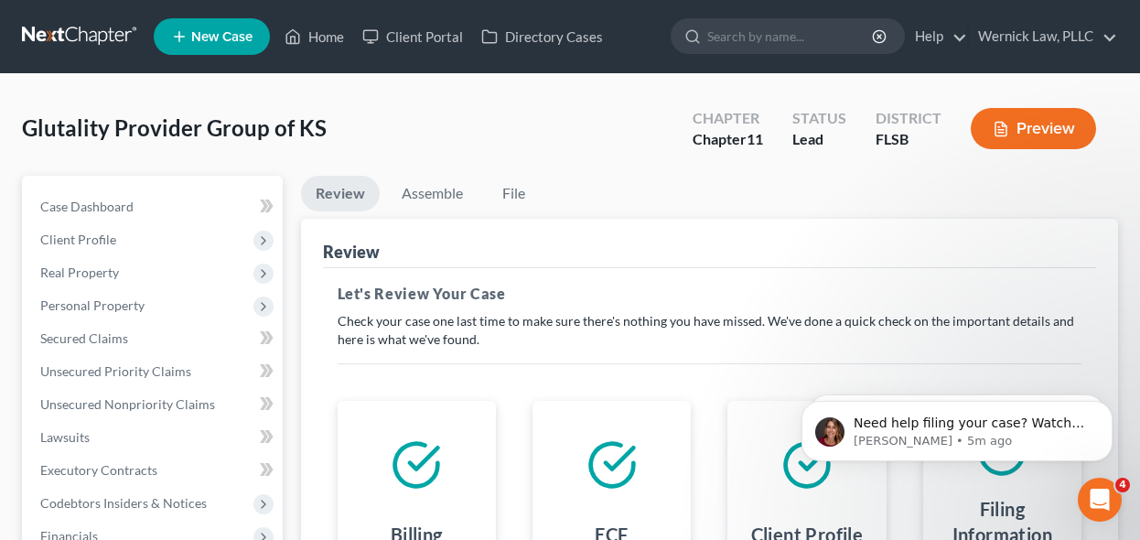
click at [107, 38] on link at bounding box center [80, 36] width 117 height 33
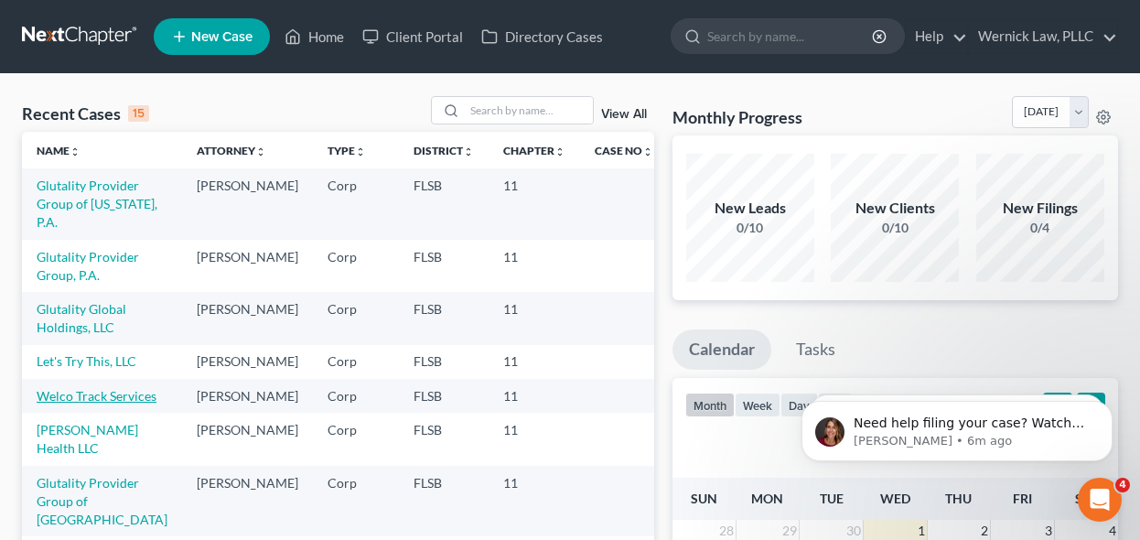
click at [122, 392] on link "Welco Track Services" at bounding box center [97, 396] width 120 height 16
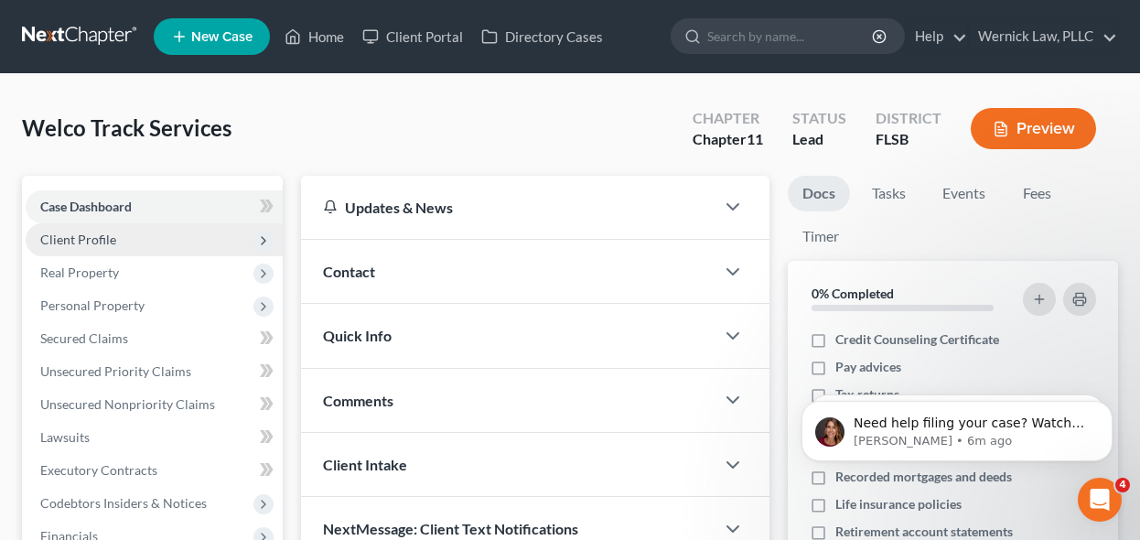
click at [168, 242] on span "Client Profile" at bounding box center [154, 239] width 257 height 33
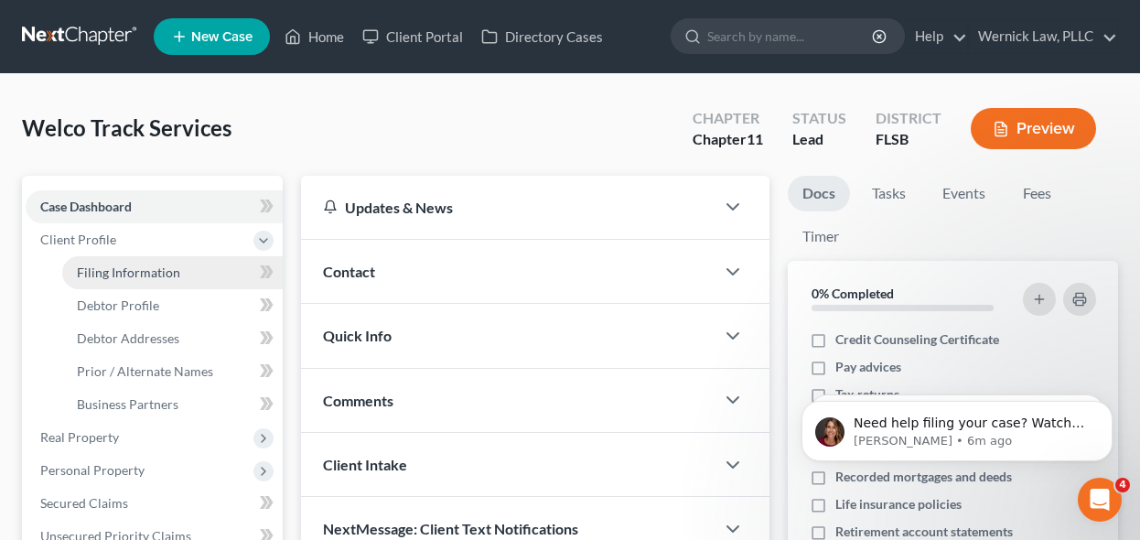
click at [226, 279] on link "Filing Information" at bounding box center [172, 272] width 220 height 33
select select "1"
select select "17"
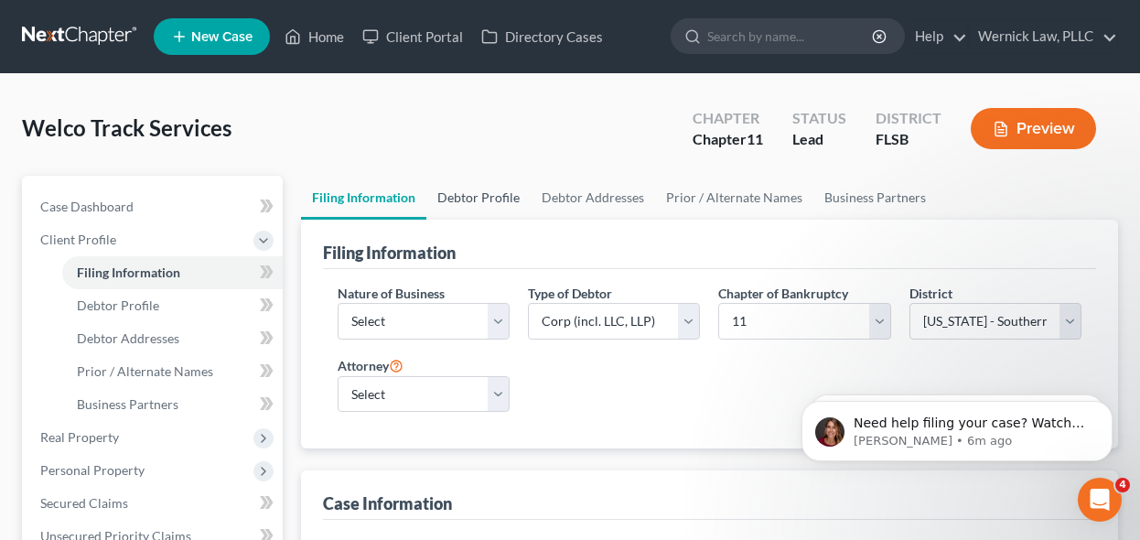
click at [461, 203] on link "Debtor Profile" at bounding box center [478, 198] width 104 height 44
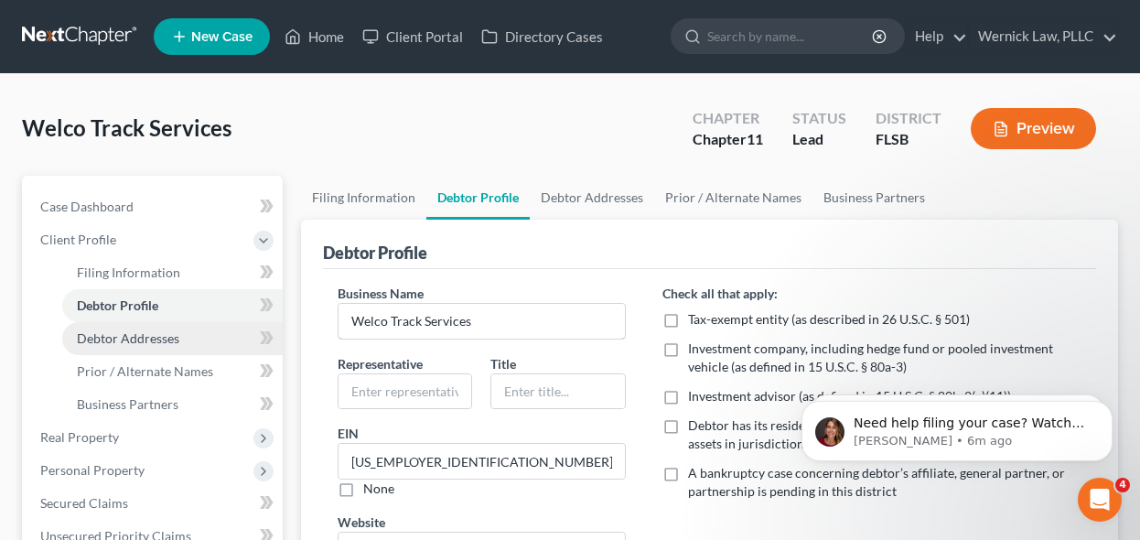
drag, startPoint x: 481, startPoint y: 324, endPoint x: 270, endPoint y: 324, distance: 211.3
paste input ", LLC"
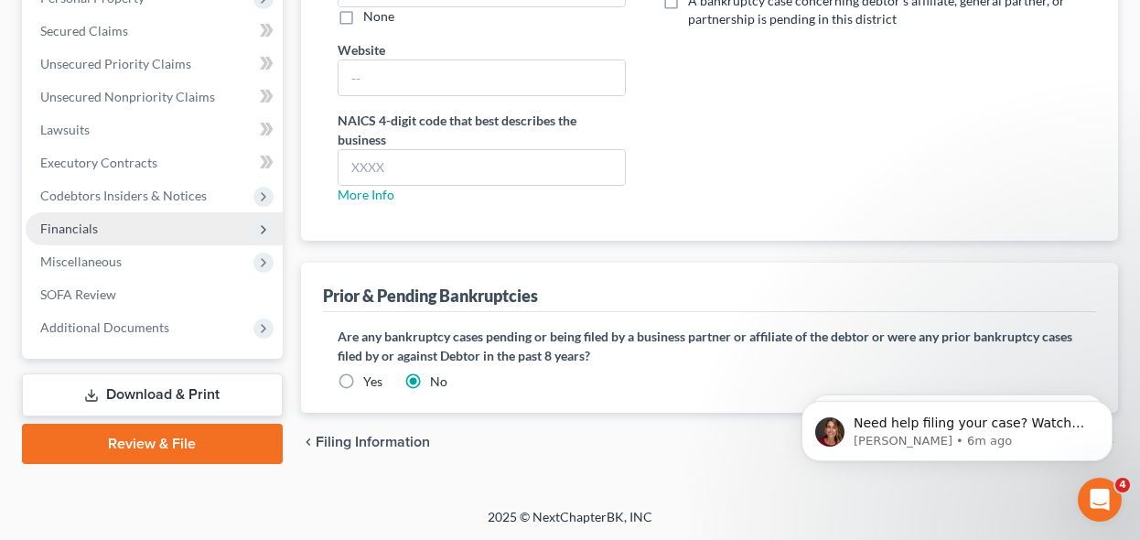
type input "Welco Track Services, LLC"
click at [208, 225] on span "Financials" at bounding box center [154, 228] width 257 height 33
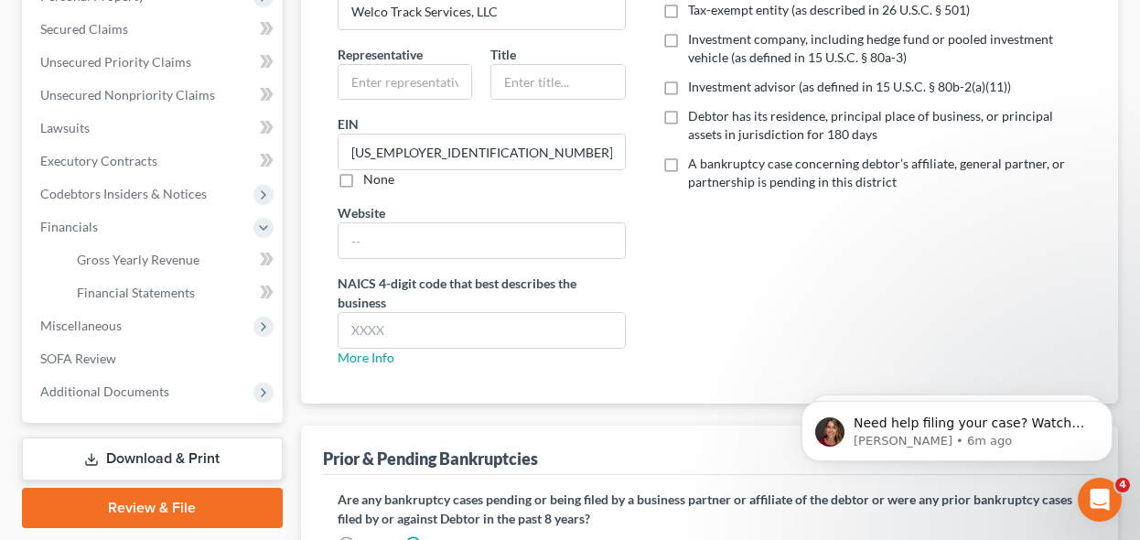
click at [203, 494] on link "Review & File" at bounding box center [152, 508] width 261 height 40
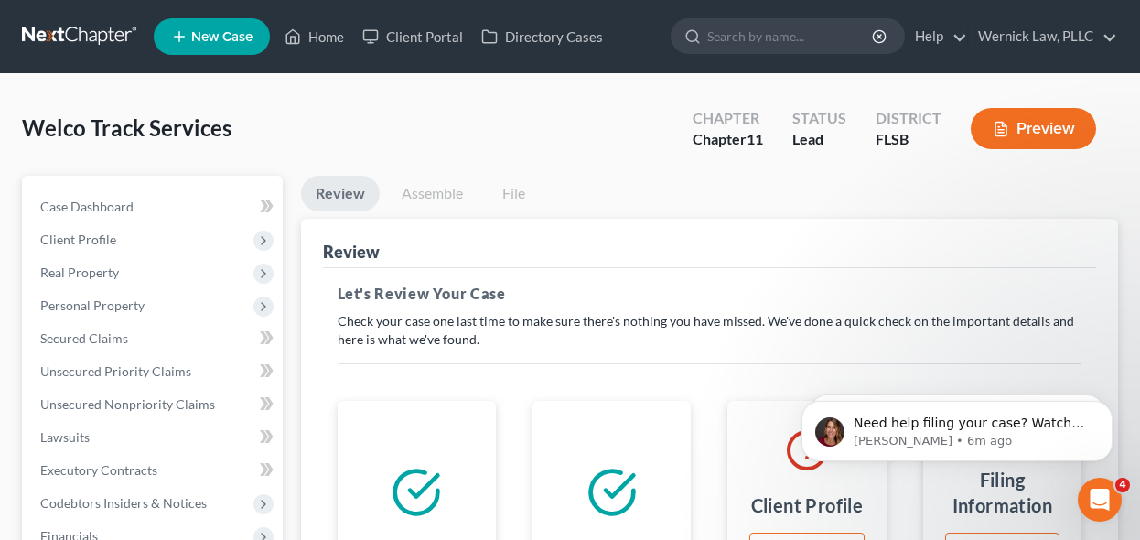
click at [103, 20] on link at bounding box center [80, 36] width 117 height 33
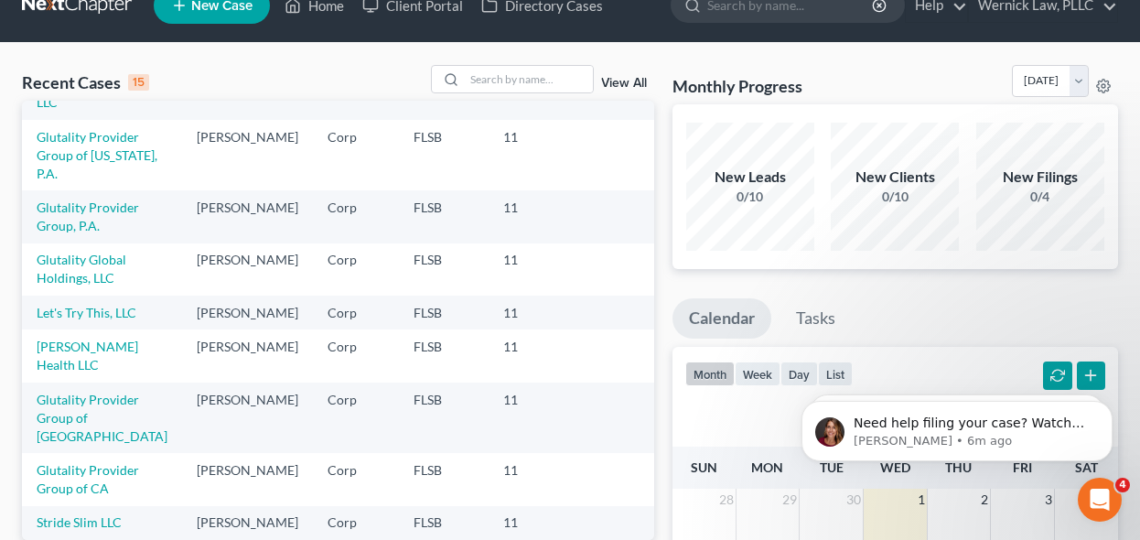
scroll to position [88, 0]
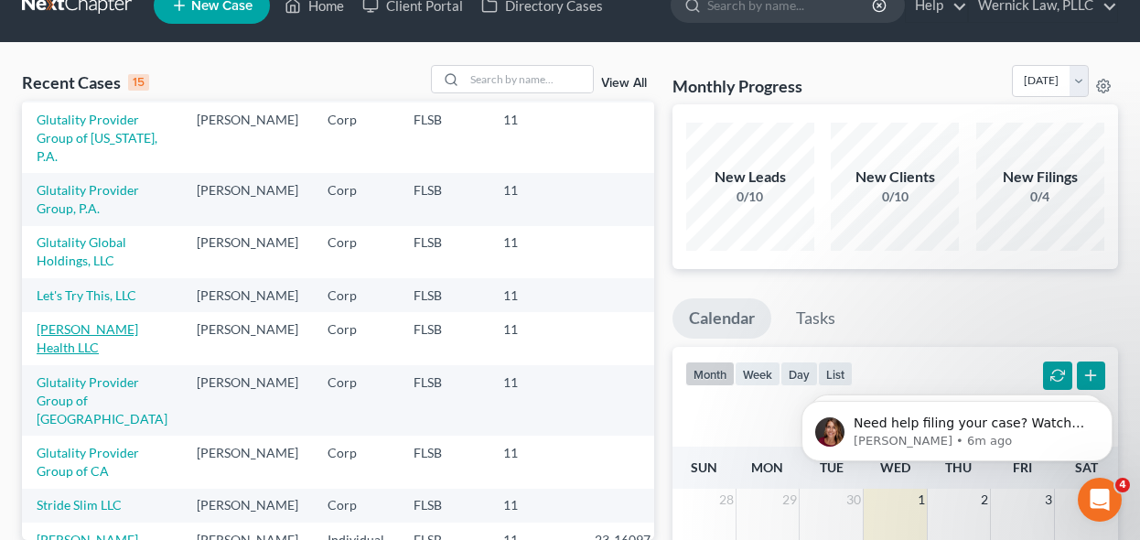
click at [81, 328] on link "[PERSON_NAME] Health LLC" at bounding box center [88, 338] width 102 height 34
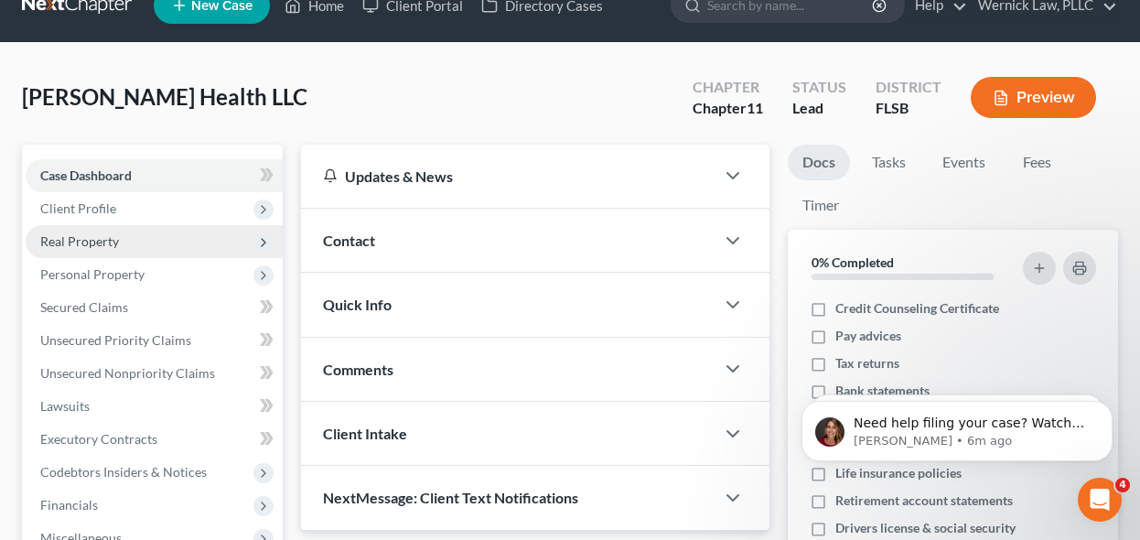
click at [164, 227] on span "Real Property" at bounding box center [154, 241] width 257 height 33
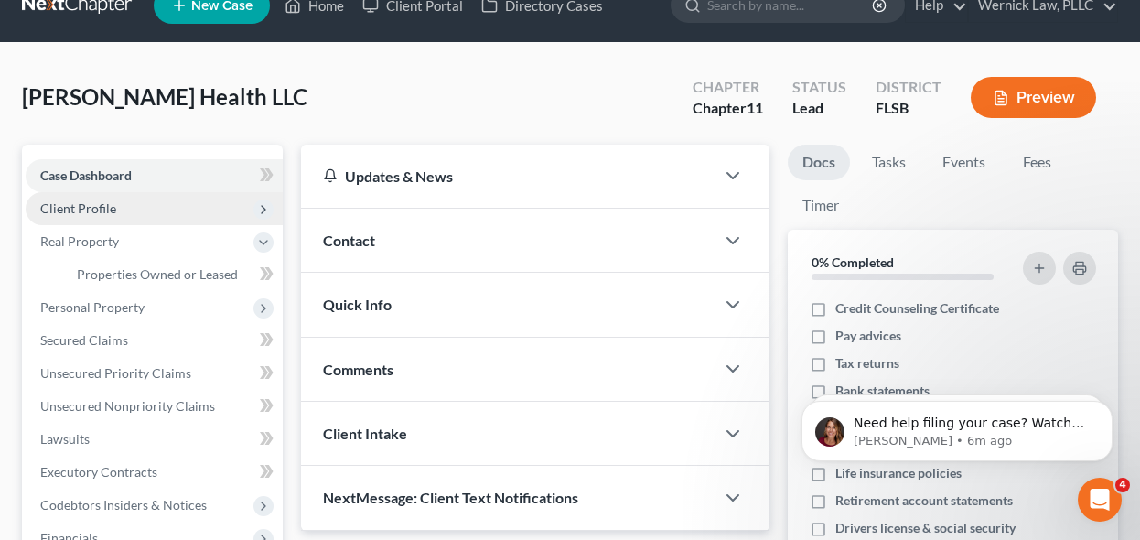
click at [164, 219] on span "Client Profile" at bounding box center [154, 208] width 257 height 33
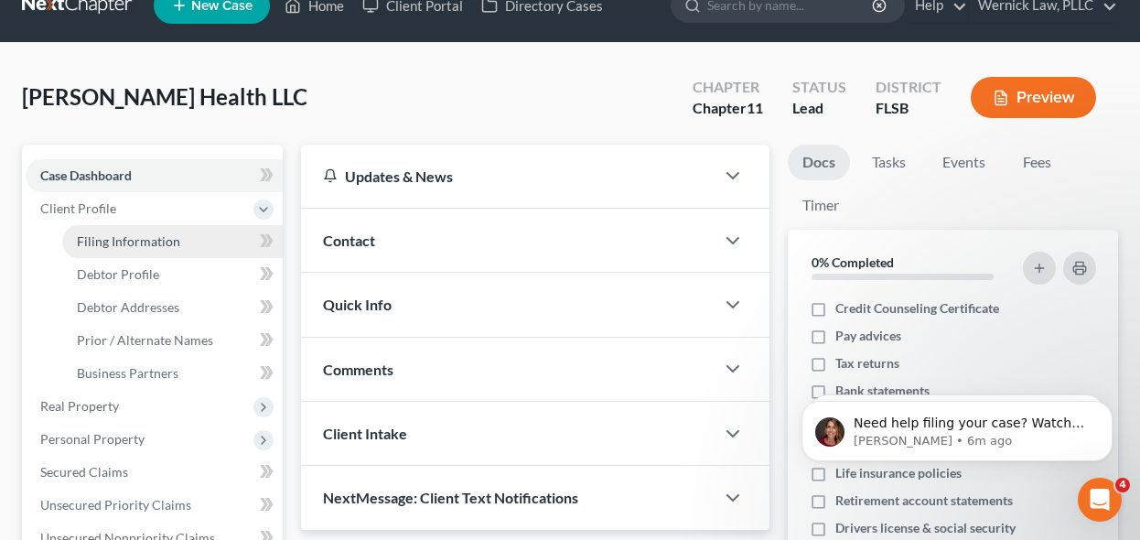
click at [181, 247] on link "Filing Information" at bounding box center [172, 241] width 220 height 33
select select "1"
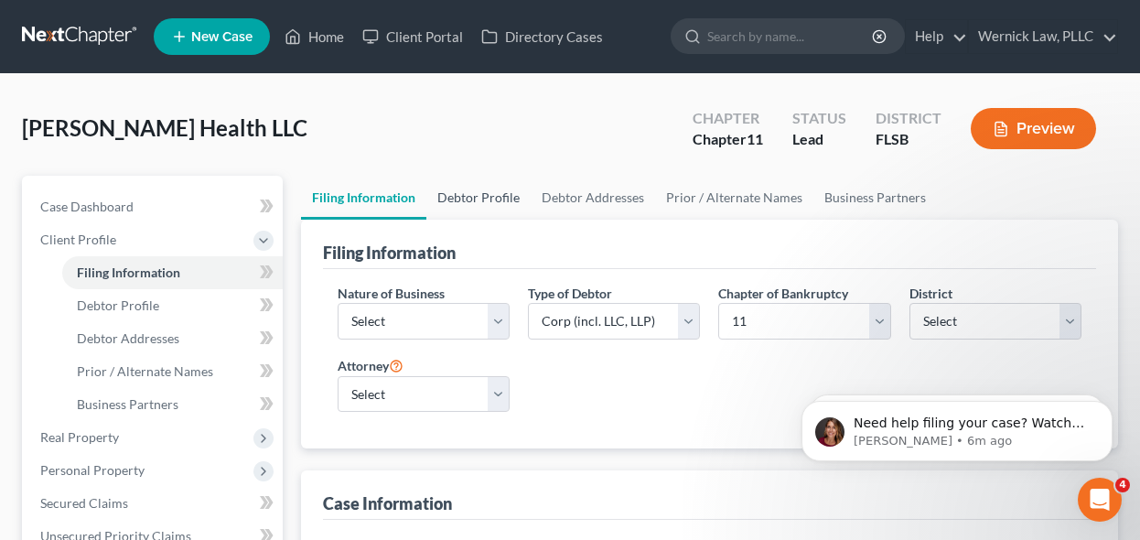
click at [447, 210] on link "Debtor Profile" at bounding box center [478, 198] width 104 height 44
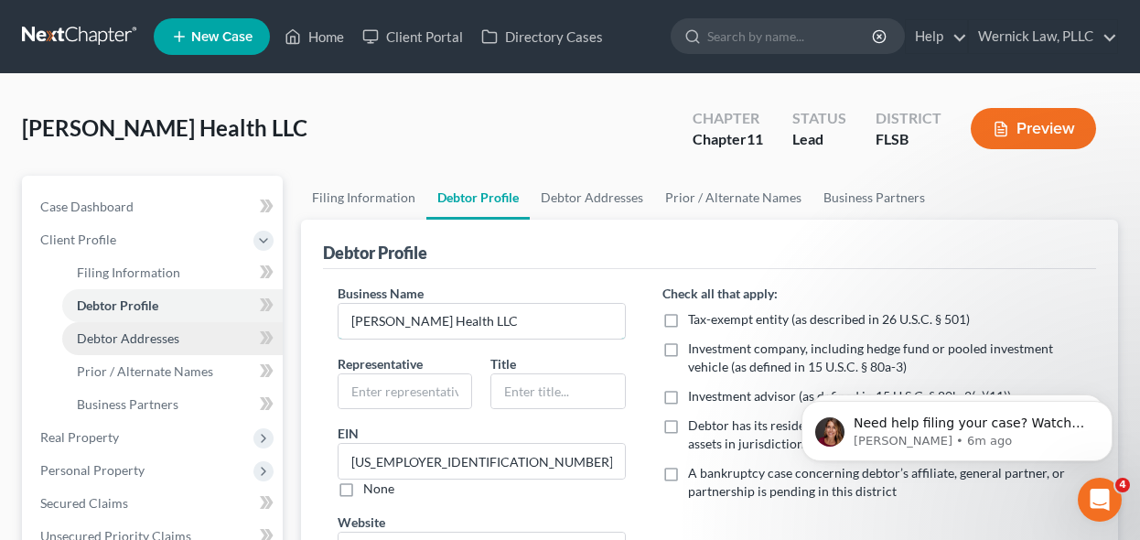
drag, startPoint x: 303, startPoint y: 324, endPoint x: 231, endPoint y: 321, distance: 72.3
paste input ","
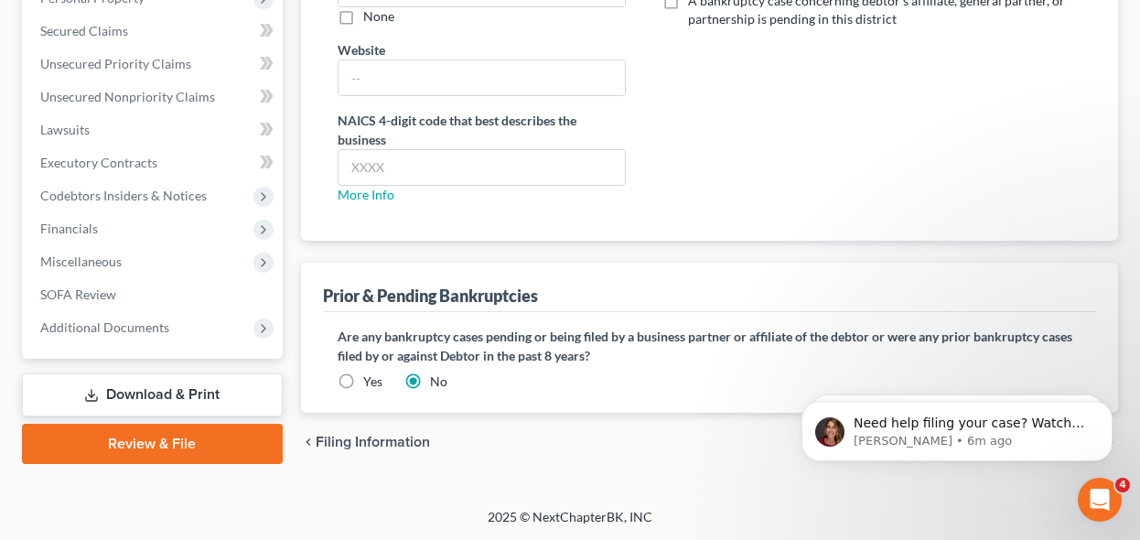
type input "[PERSON_NAME] Health, LLC"
click at [171, 446] on link "Review & File" at bounding box center [152, 444] width 261 height 40
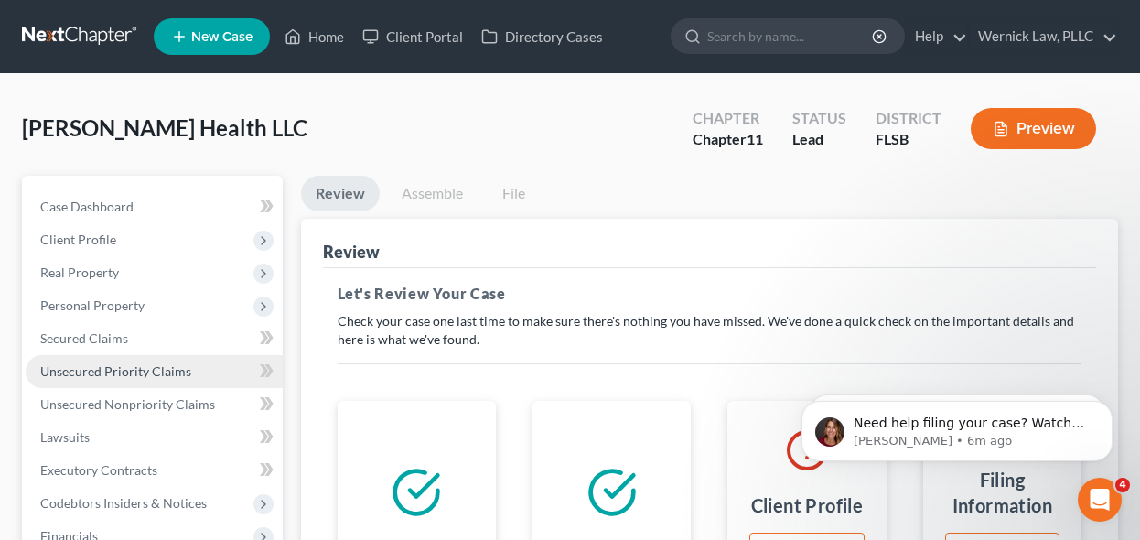
click at [175, 360] on link "Unsecured Priority Claims" at bounding box center [154, 371] width 257 height 33
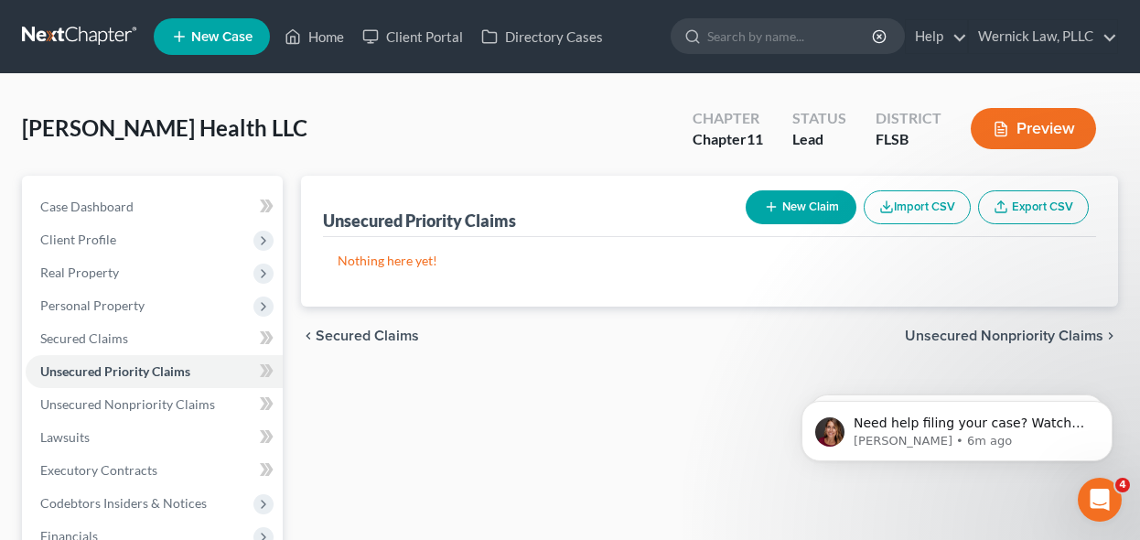
click at [116, 52] on link at bounding box center [80, 36] width 117 height 33
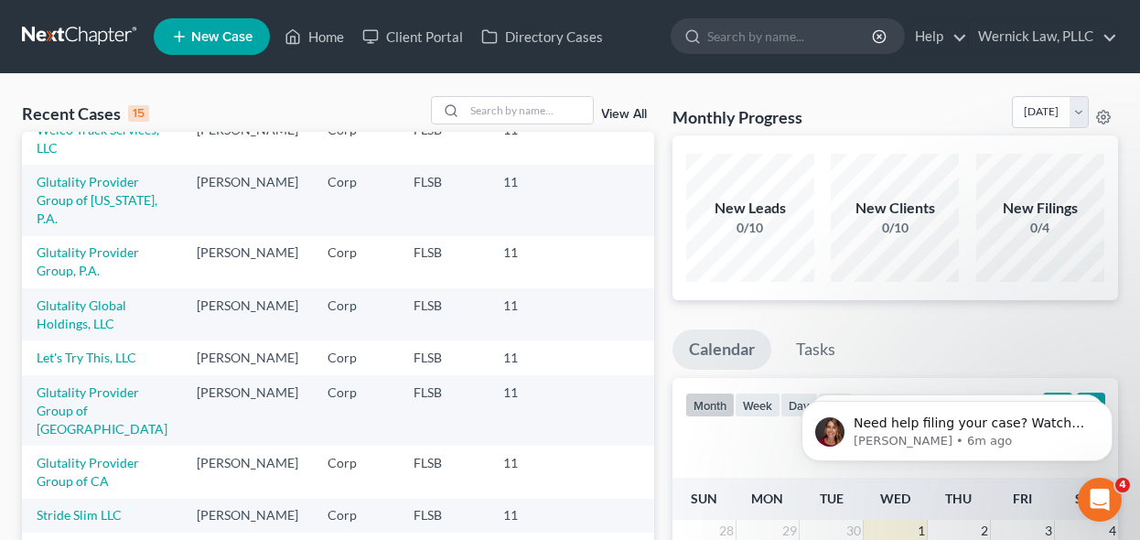
scroll to position [108, 0]
click at [102, 403] on link "Glutality Provider Group of [GEOGRAPHIC_DATA]" at bounding box center [102, 411] width 131 height 52
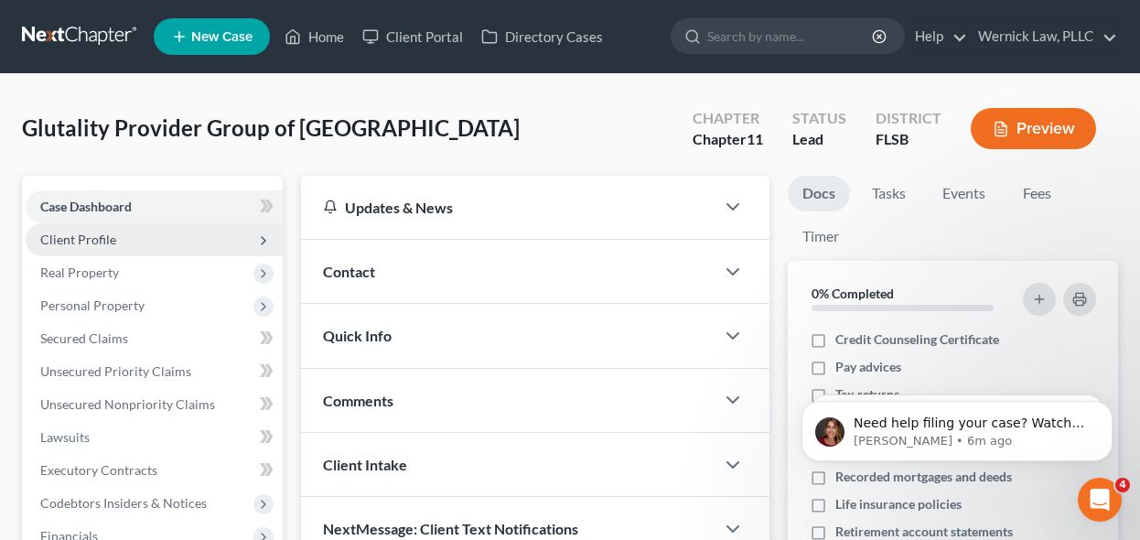
click at [140, 234] on span "Client Profile" at bounding box center [154, 239] width 257 height 33
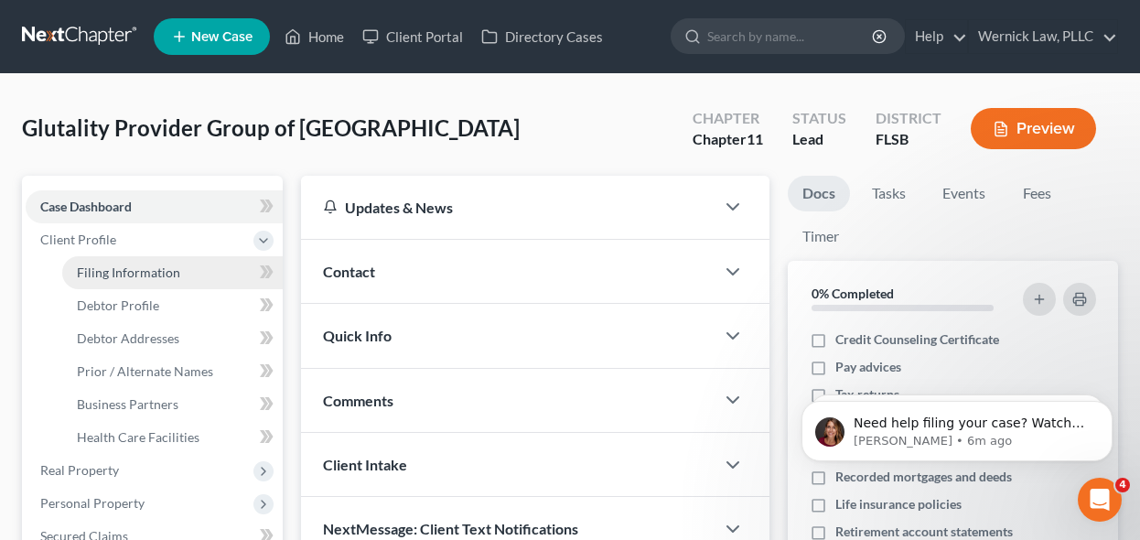
click at [245, 263] on link "Filing Information" at bounding box center [172, 272] width 220 height 33
select select "2"
select select "1"
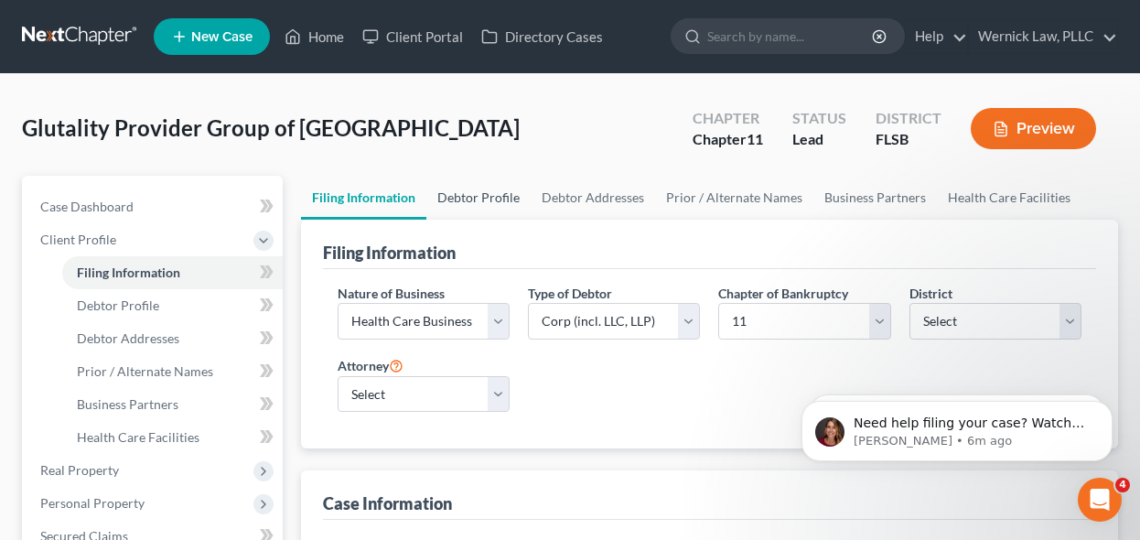
click at [448, 203] on link "Debtor Profile" at bounding box center [478, 198] width 104 height 44
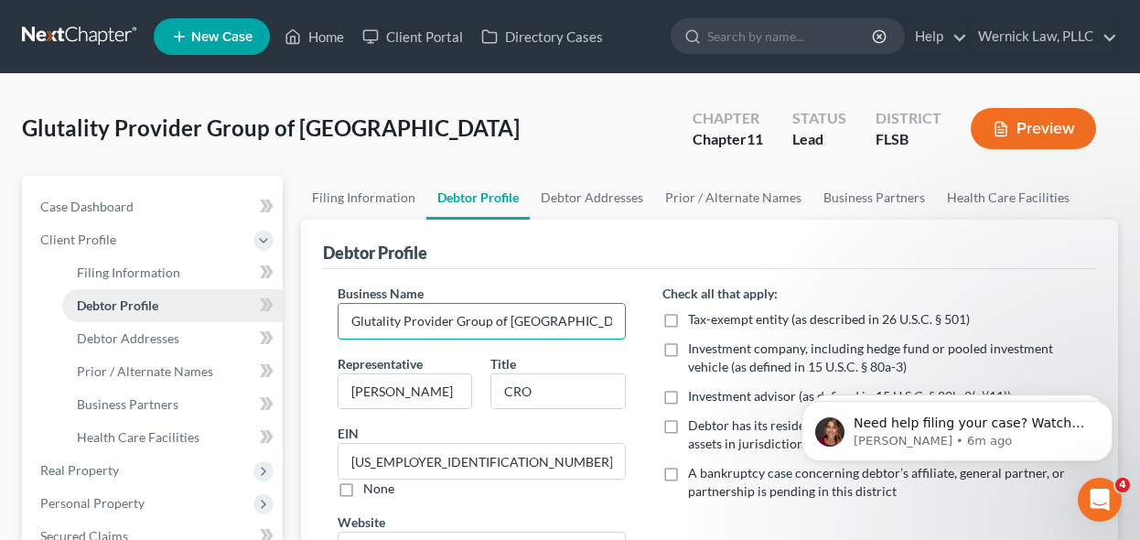
drag, startPoint x: 546, startPoint y: 317, endPoint x: 232, endPoint y: 310, distance: 313.9
paste input "ew Jersey, P.A."
type input "Glutality Provider Group of [US_STATE], P.A."
paste input "Glutality Provider Group of [US_STATE], P.A."
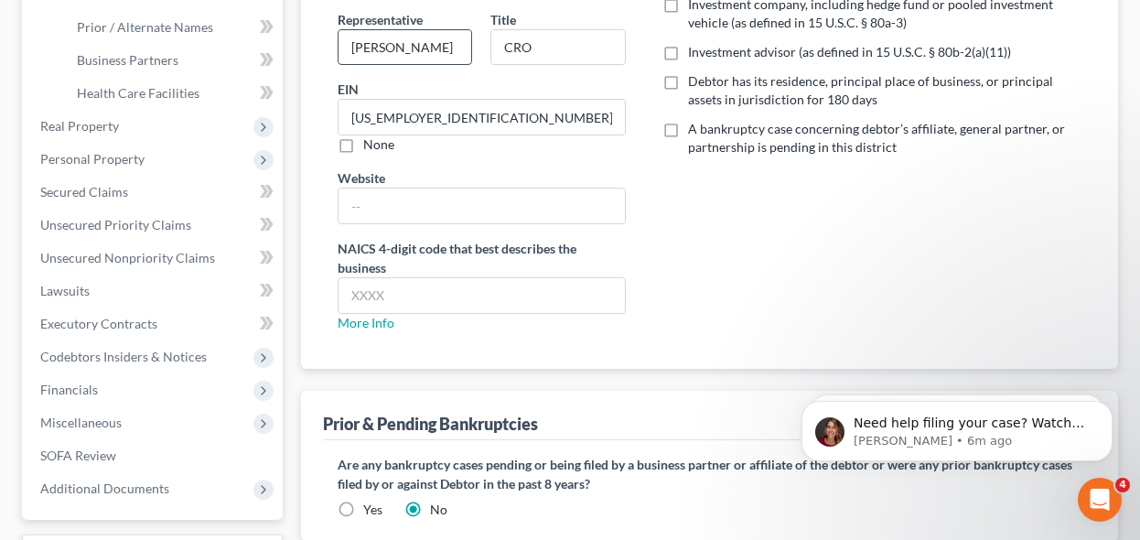
scroll to position [497, 0]
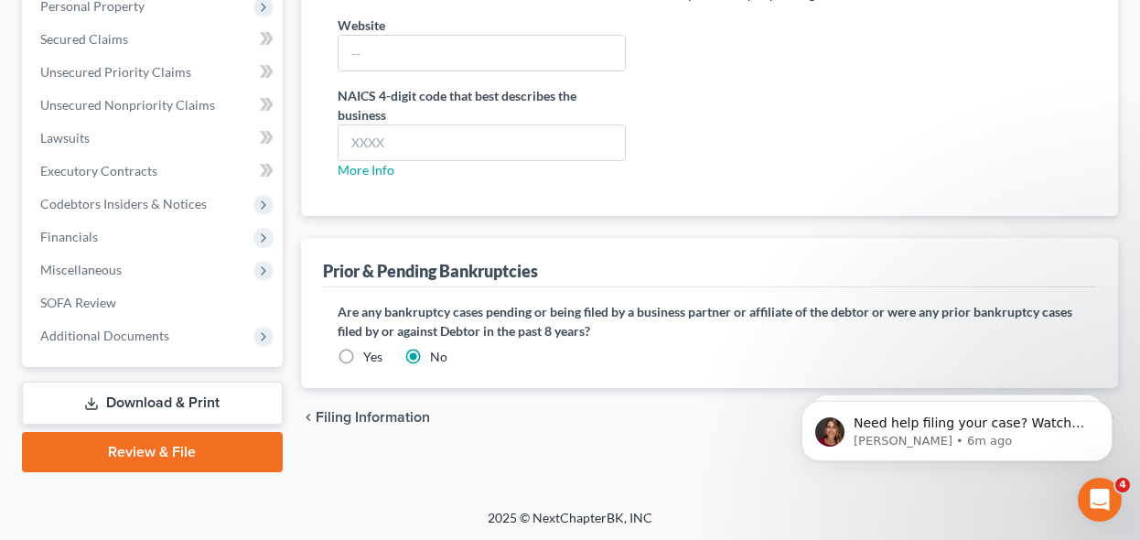
type input "Glutality Provider Group of [US_STATE], P.A."
click at [216, 455] on link "Review & File" at bounding box center [152, 452] width 261 height 40
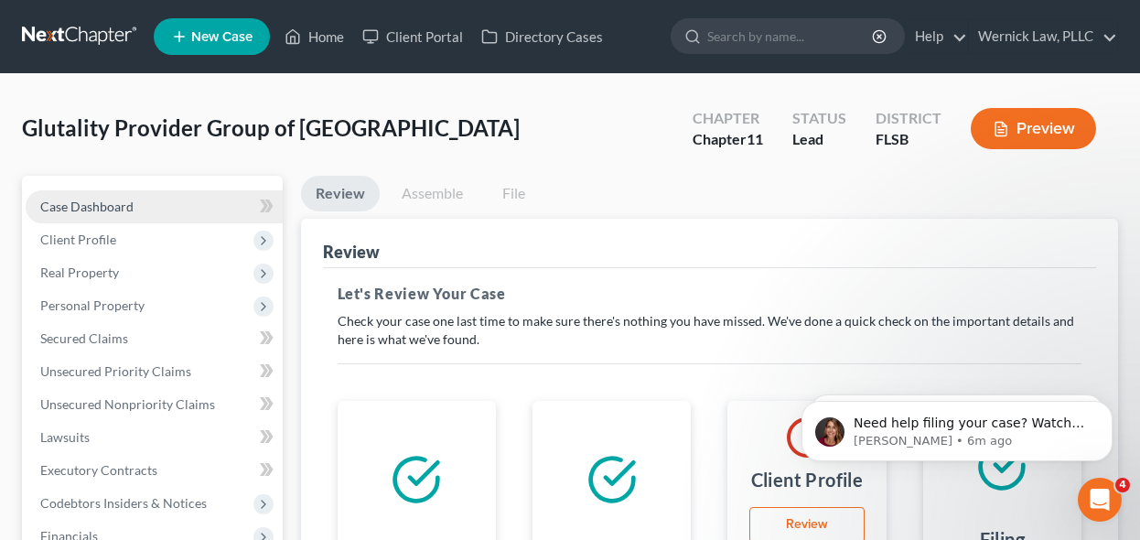
click at [101, 208] on span "Case Dashboard" at bounding box center [86, 207] width 93 height 16
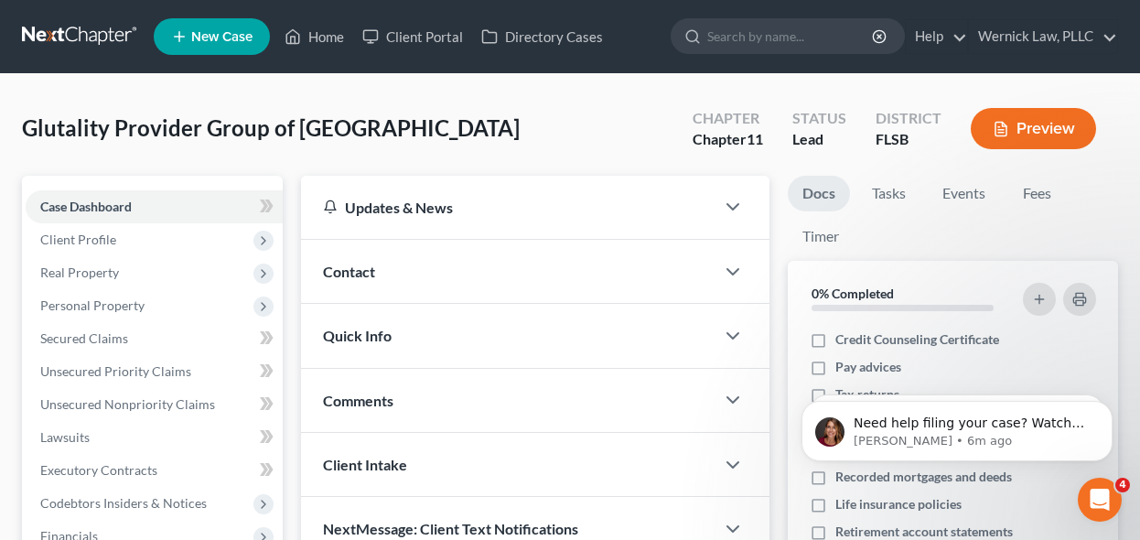
click at [92, 30] on link at bounding box center [80, 36] width 117 height 33
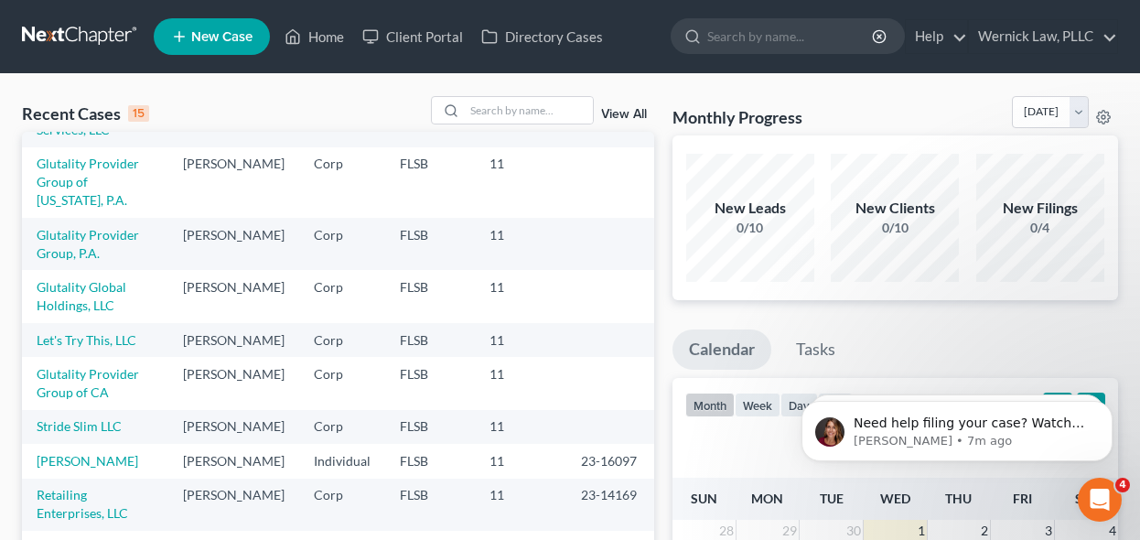
scroll to position [196, 0]
click at [81, 393] on link "Glutality Provider Group of CA" at bounding box center [88, 385] width 102 height 34
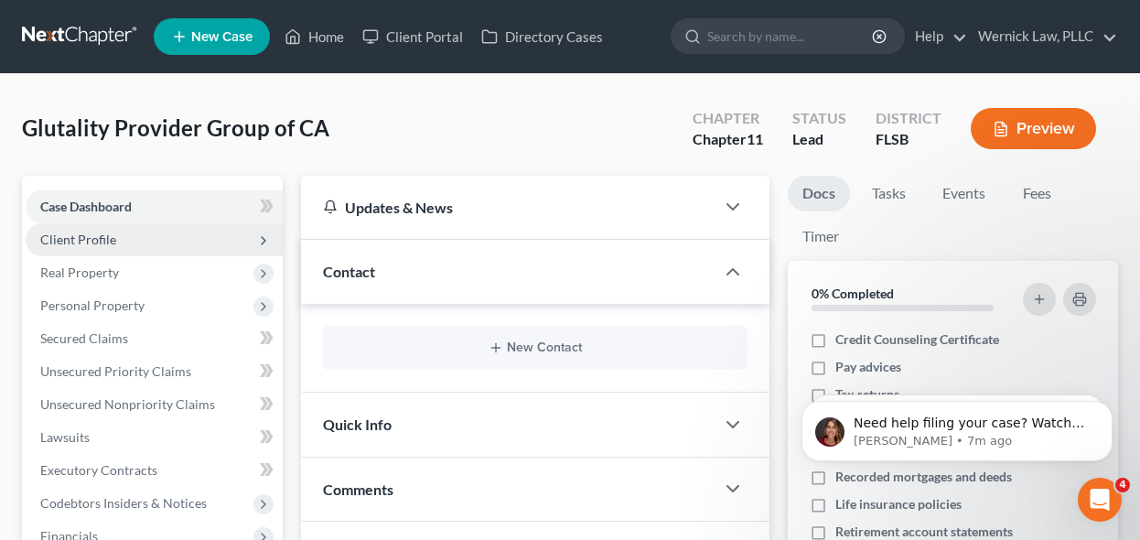
click at [100, 235] on span "Client Profile" at bounding box center [78, 239] width 76 height 16
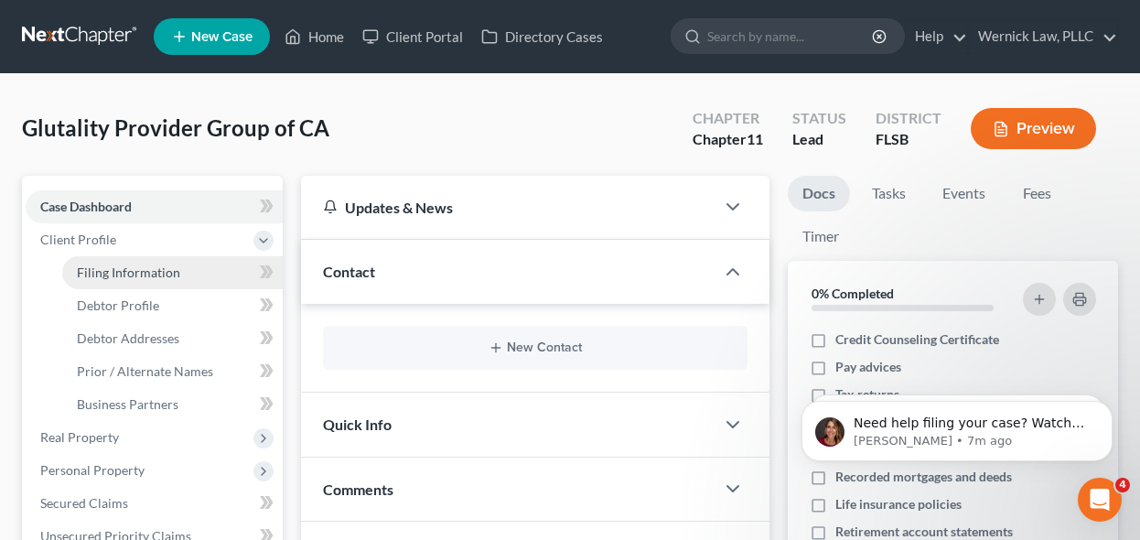
click at [183, 267] on link "Filing Information" at bounding box center [172, 272] width 220 height 33
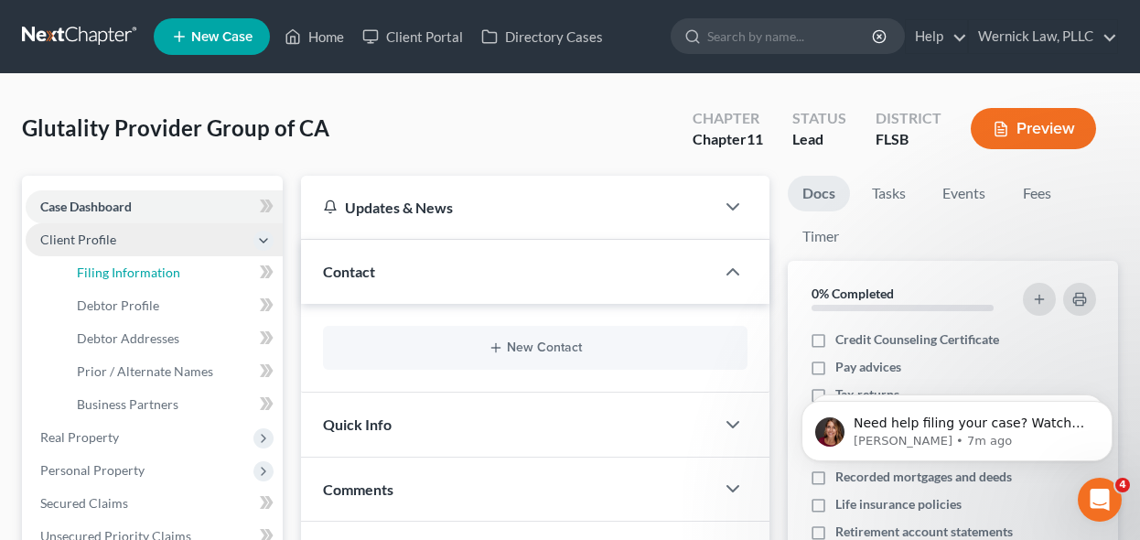
select select "1"
select select "17"
select select "0"
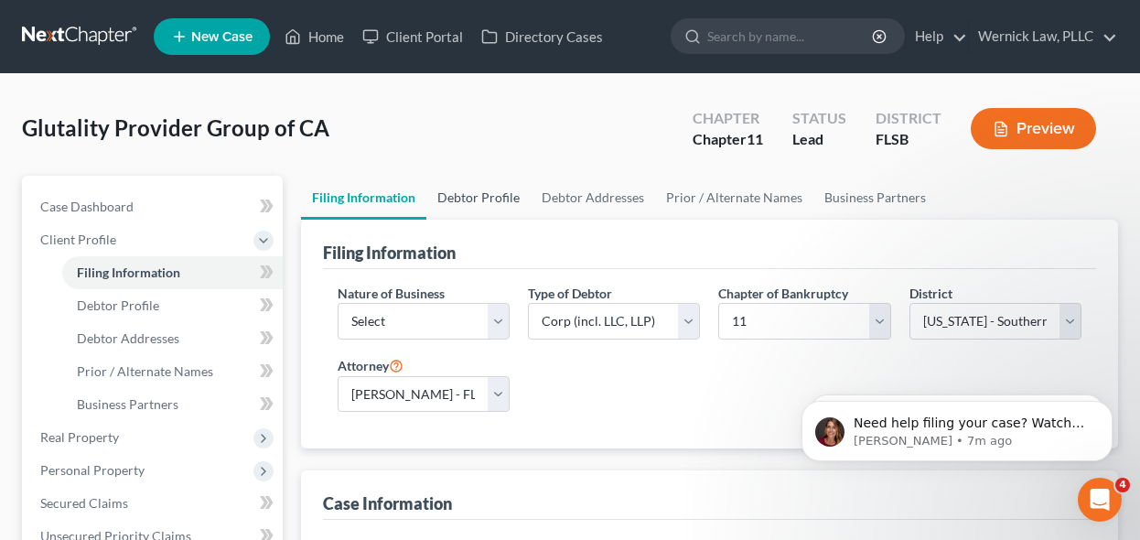
click at [480, 199] on link "Debtor Profile" at bounding box center [478, 198] width 104 height 44
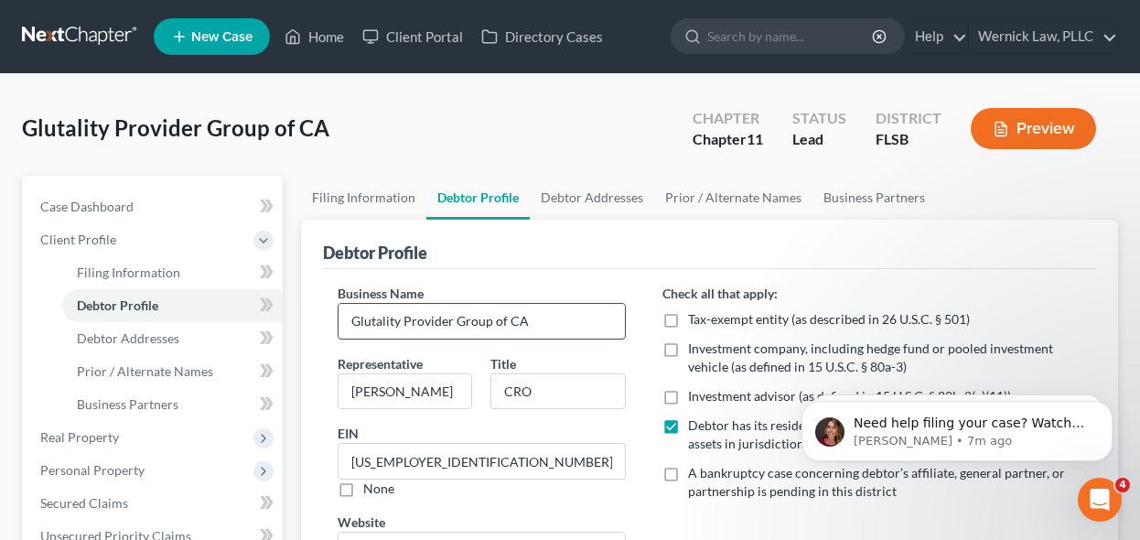
click at [543, 320] on input "Glutality Provider Group of CA" at bounding box center [482, 321] width 287 height 35
paste input "alifornia, P.C."
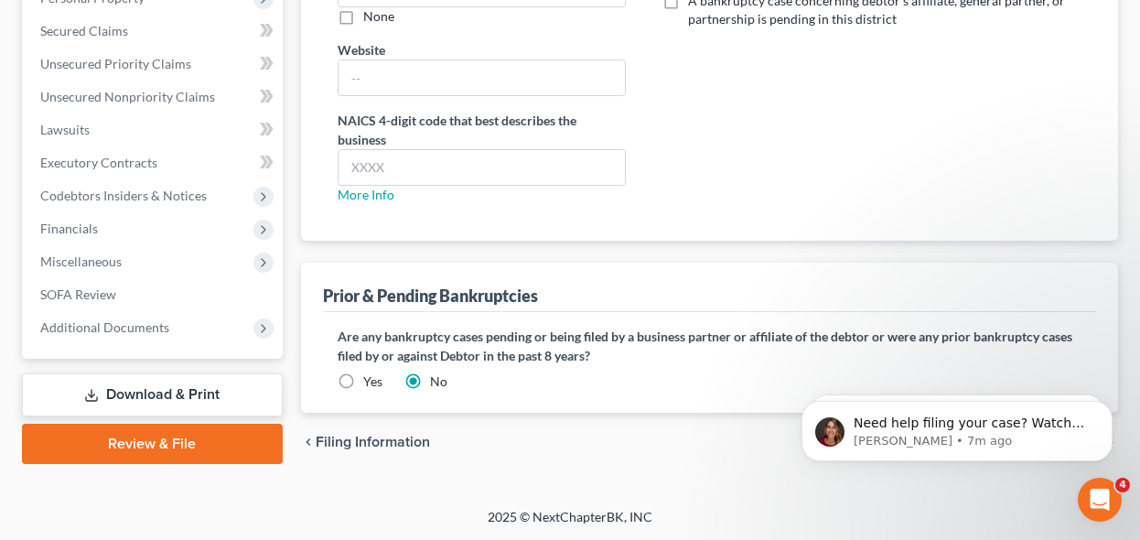
type input "Glutality Provider Group of [US_STATE], P.C."
click at [162, 460] on link "Review & File" at bounding box center [152, 444] width 261 height 40
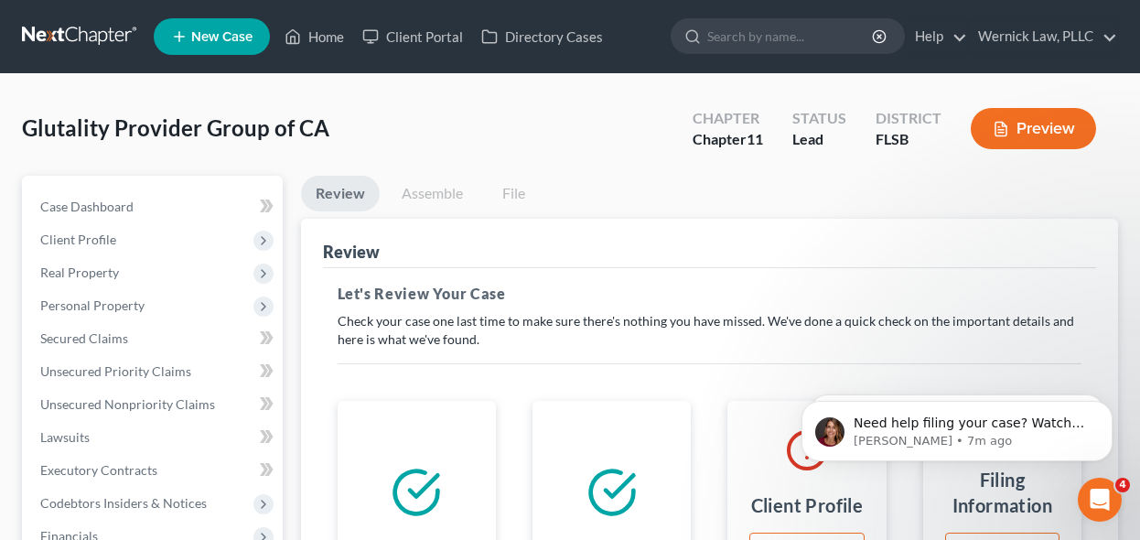
click at [102, 44] on link at bounding box center [80, 36] width 117 height 33
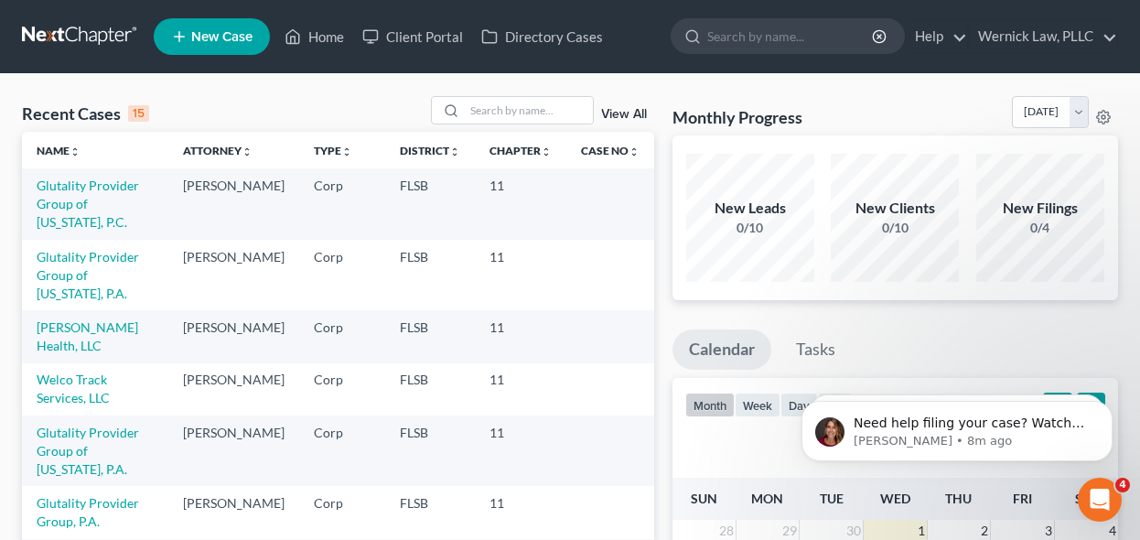
click at [102, 486] on td "Glutality Provider Group, P.A." at bounding box center [95, 512] width 146 height 52
click at [102, 495] on link "Glutality Provider Group, P.A." at bounding box center [88, 512] width 102 height 34
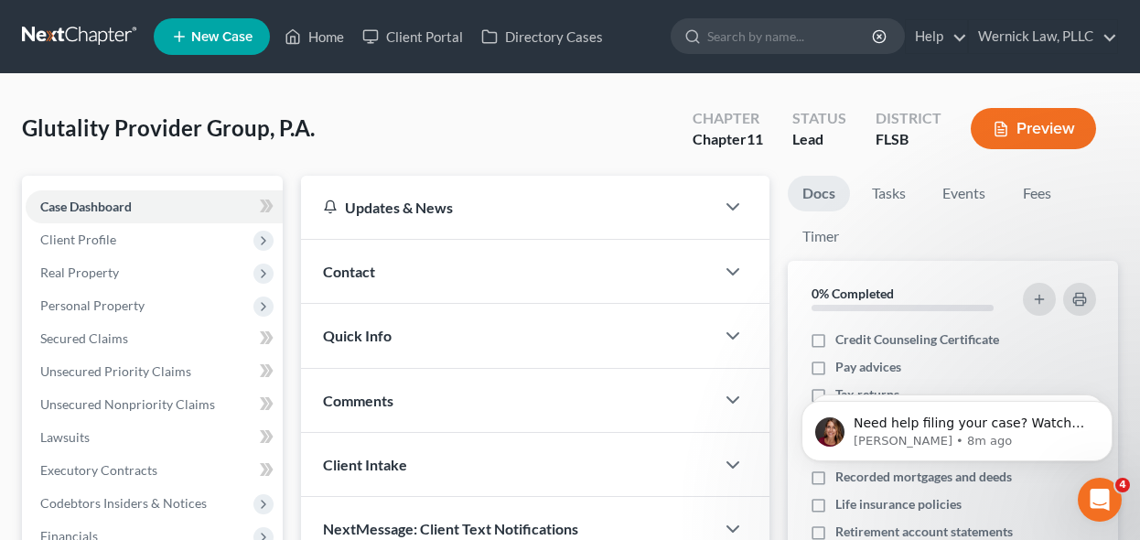
click at [824, 130] on div "Lead" at bounding box center [819, 139] width 54 height 21
click at [180, 238] on span "Client Profile" at bounding box center [154, 239] width 257 height 33
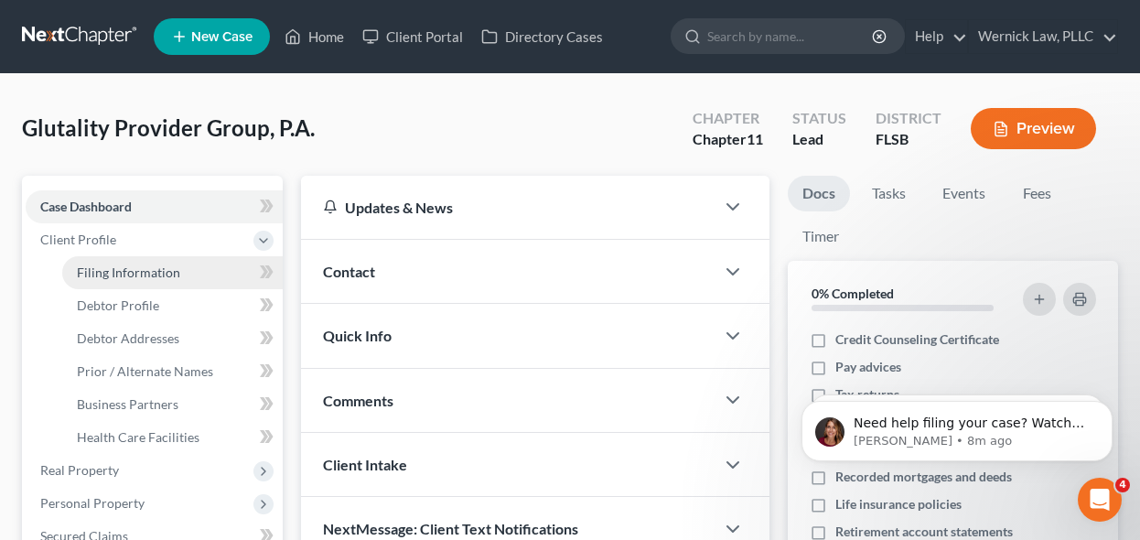
click at [175, 274] on span "Filing Information" at bounding box center [128, 272] width 103 height 16
select select "2"
select select "1"
select select "0"
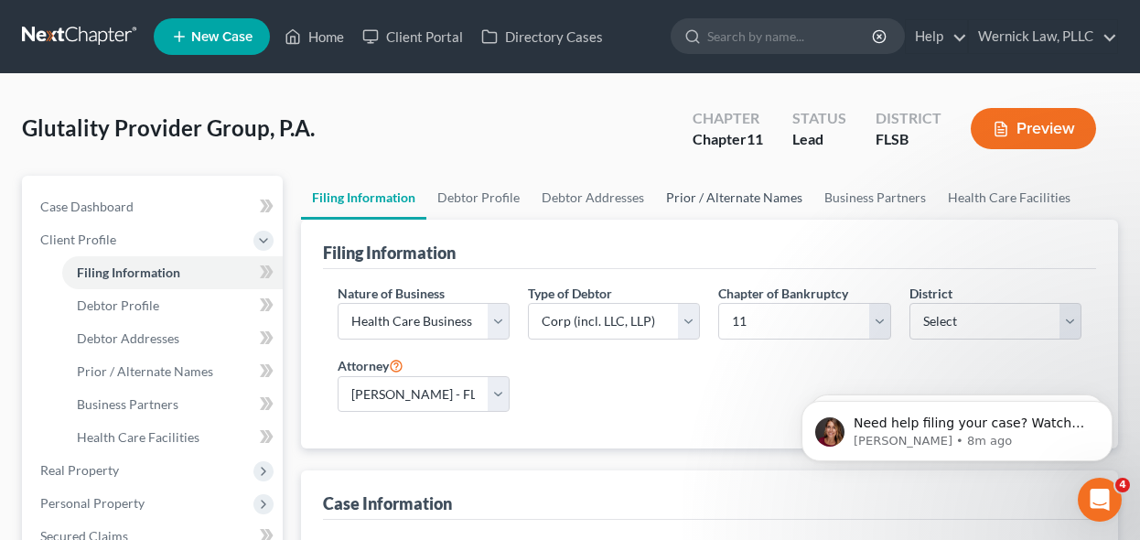
click at [712, 190] on link "Prior / Alternate Names" at bounding box center [734, 198] width 158 height 44
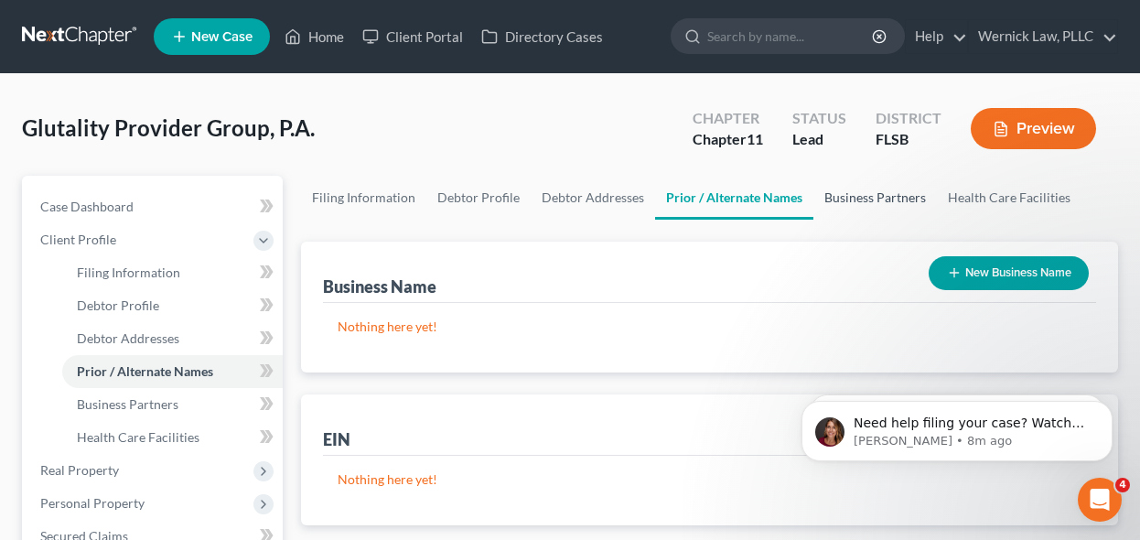
click at [870, 211] on link "Business Partners" at bounding box center [875, 198] width 124 height 44
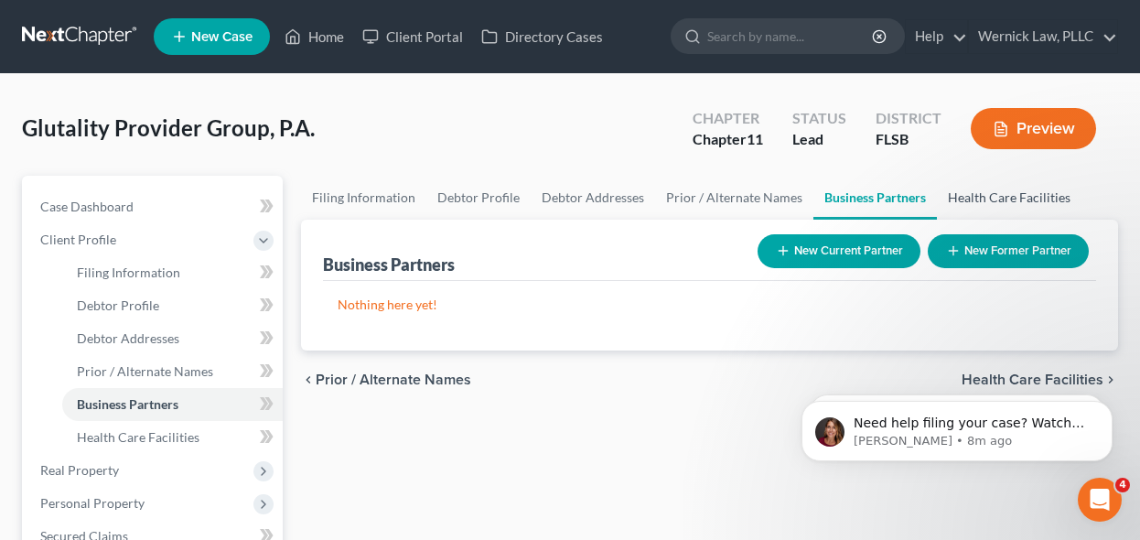
click at [989, 209] on link "Health Care Facilities" at bounding box center [1009, 198] width 145 height 44
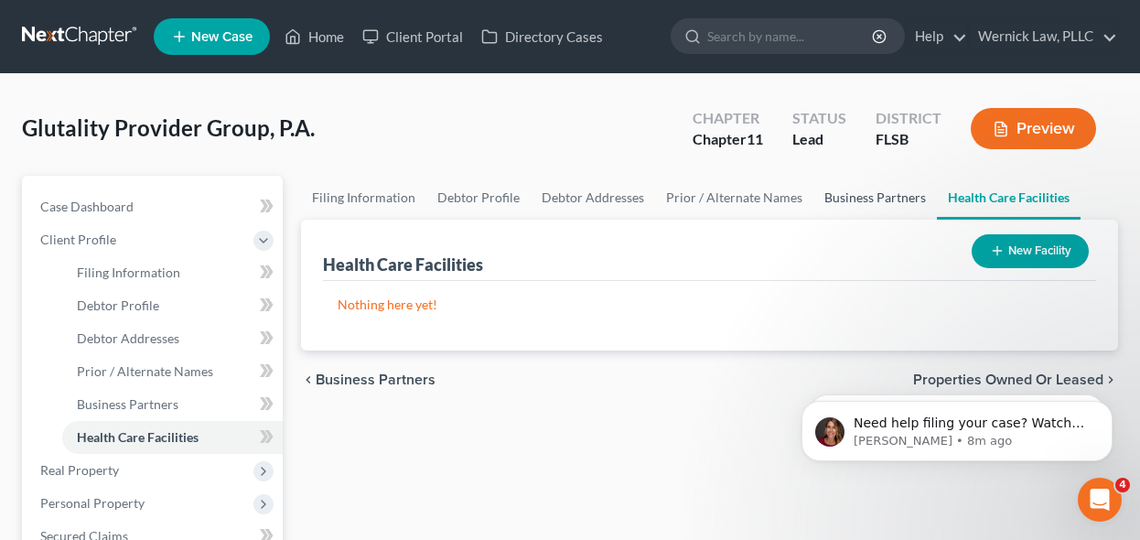
click at [818, 205] on link "Business Partners" at bounding box center [875, 198] width 124 height 44
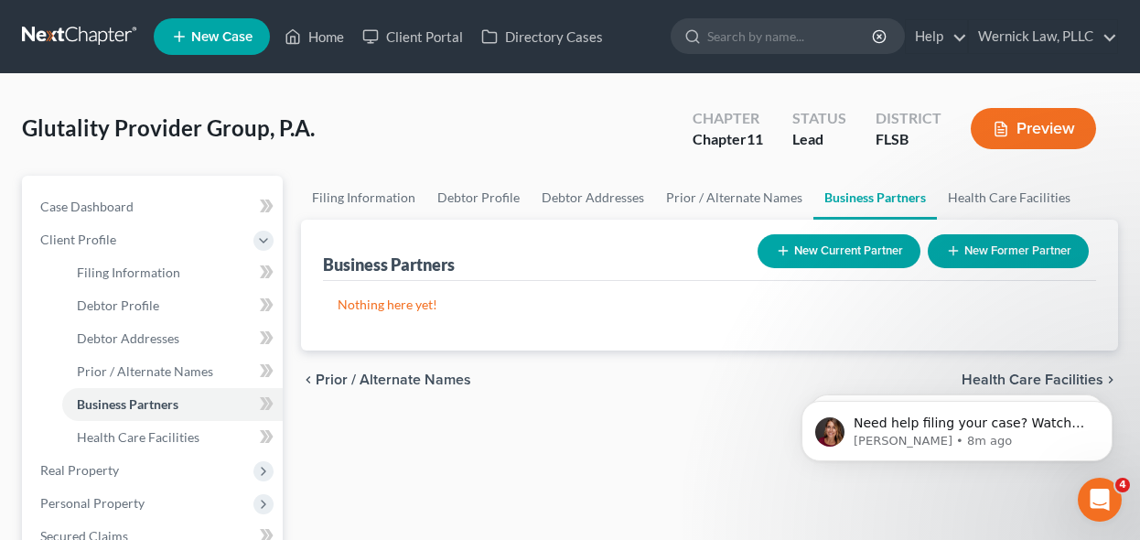
click at [807, 102] on div "Chapter Chapter 11 Status Lead District FLSB Preview" at bounding box center [894, 128] width 447 height 65
drag, startPoint x: 792, startPoint y: 117, endPoint x: 819, endPoint y: 138, distance: 33.9
click at [819, 140] on div "Status Lead" at bounding box center [819, 130] width 83 height 54
click at [819, 138] on div "Lead" at bounding box center [819, 139] width 54 height 21
drag, startPoint x: 838, startPoint y: 141, endPoint x: 780, endPoint y: 101, distance: 70.3
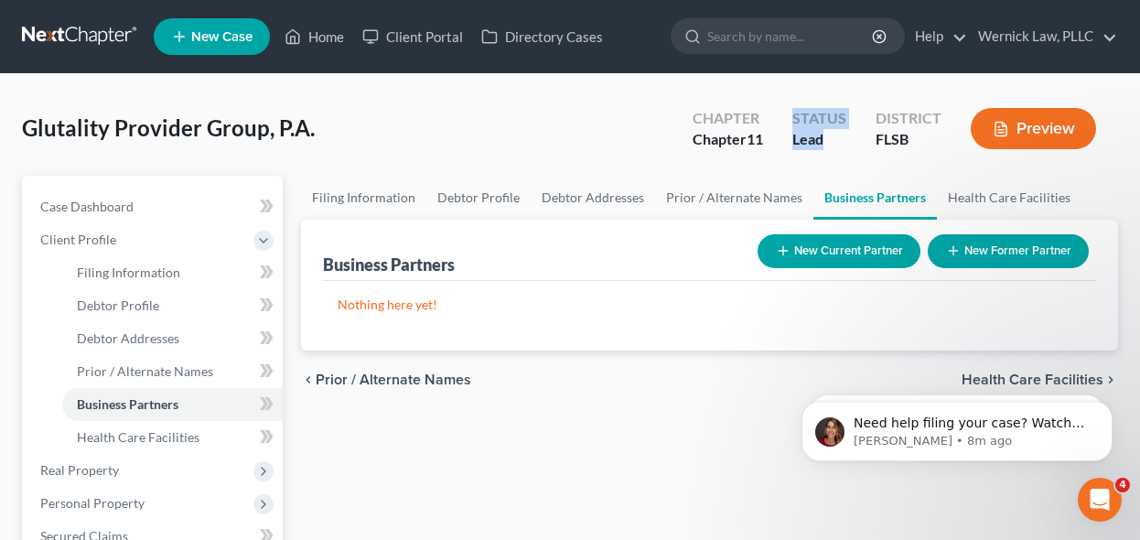
click at [780, 101] on div "Chapter Chapter 11 Status Lead District FLSB Preview" at bounding box center [894, 128] width 447 height 65
click at [367, 213] on link "Filing Information" at bounding box center [363, 198] width 125 height 44
select select "2"
select select "1"
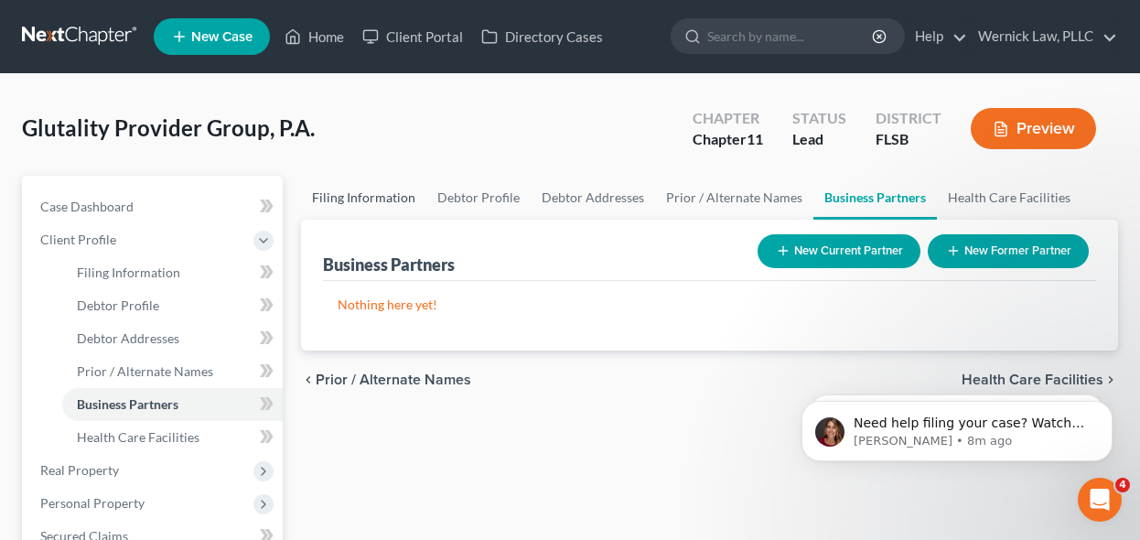
select select "1"
select select "17"
select select "0"
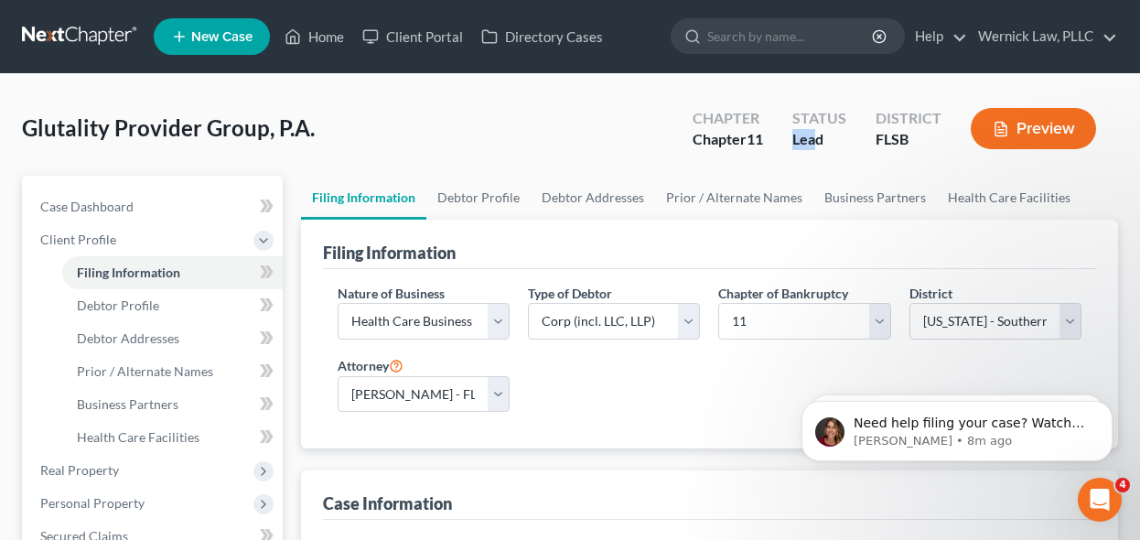
drag, startPoint x: 795, startPoint y: 137, endPoint x: 818, endPoint y: 139, distance: 22.9
click at [818, 139] on div "Lead" at bounding box center [819, 139] width 54 height 21
drag, startPoint x: 844, startPoint y: 143, endPoint x: 801, endPoint y: 122, distance: 47.9
click at [801, 122] on div "Status Lead" at bounding box center [819, 130] width 83 height 54
click at [801, 122] on div "Status" at bounding box center [819, 118] width 54 height 21
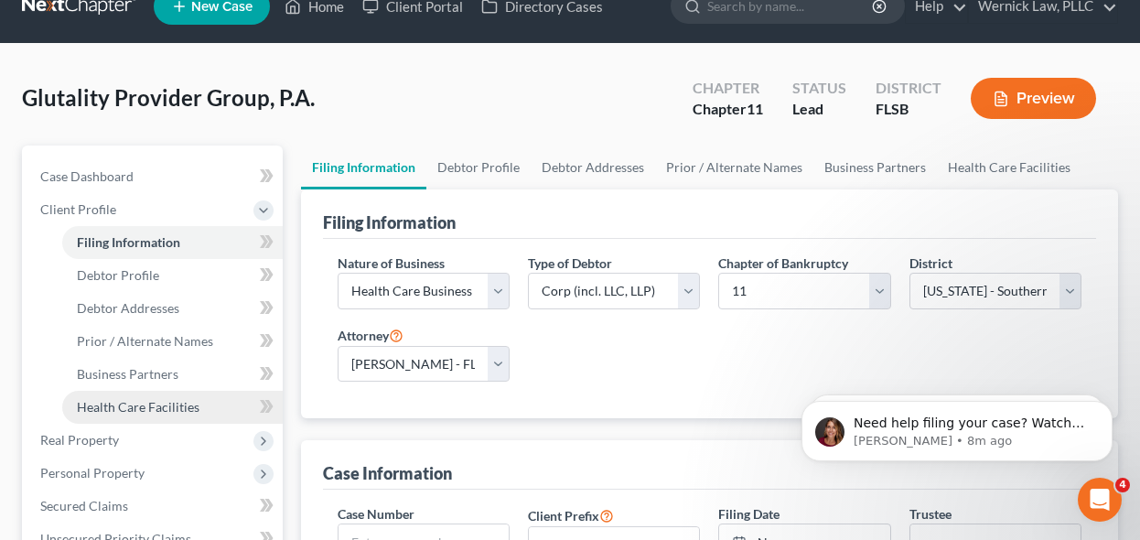
scroll to position [31, 0]
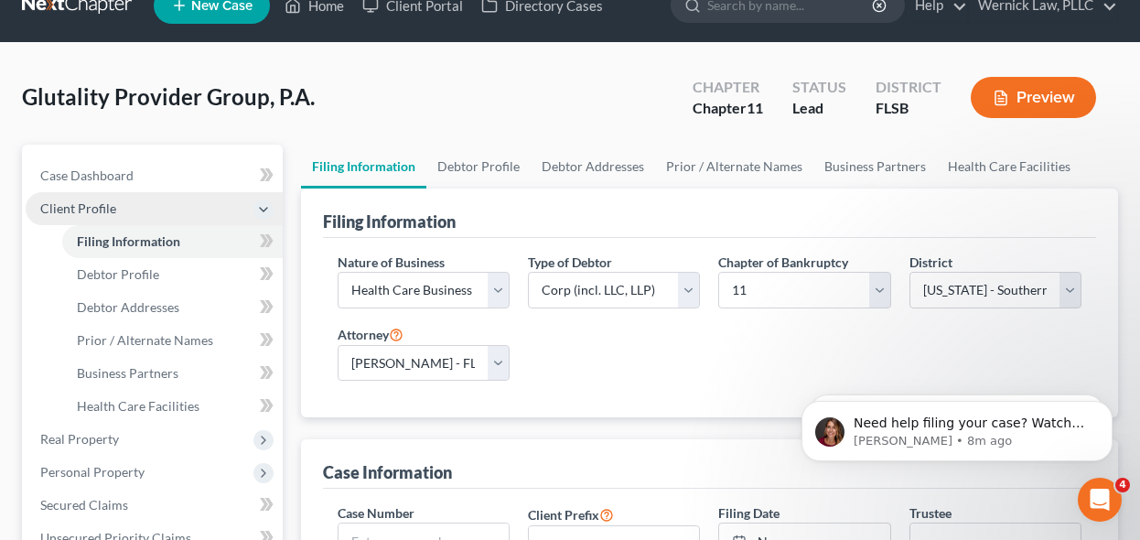
click at [140, 197] on span "Client Profile" at bounding box center [154, 208] width 257 height 33
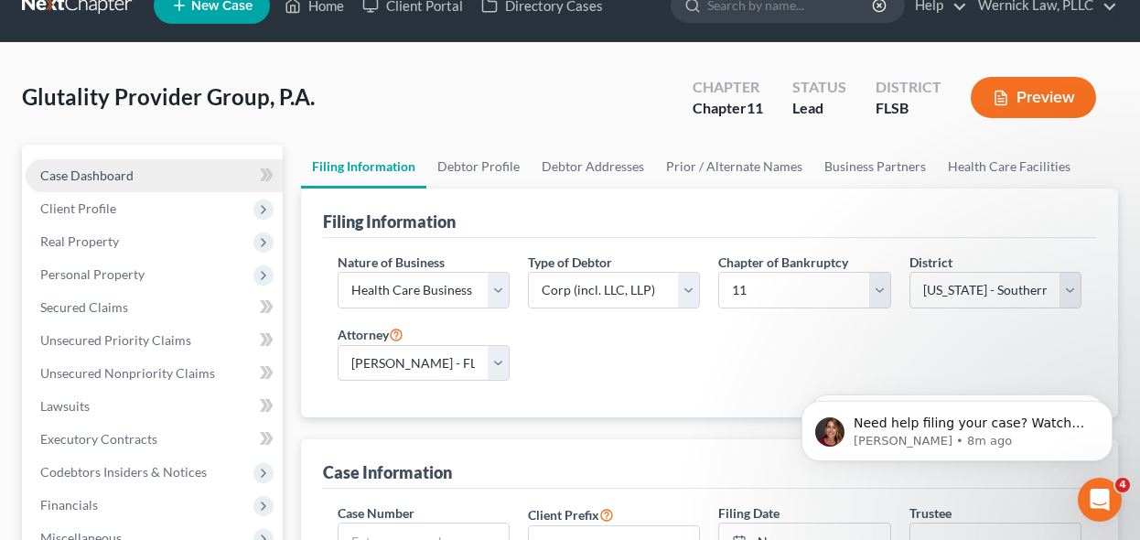
click at [137, 180] on link "Case Dashboard" at bounding box center [154, 175] width 257 height 33
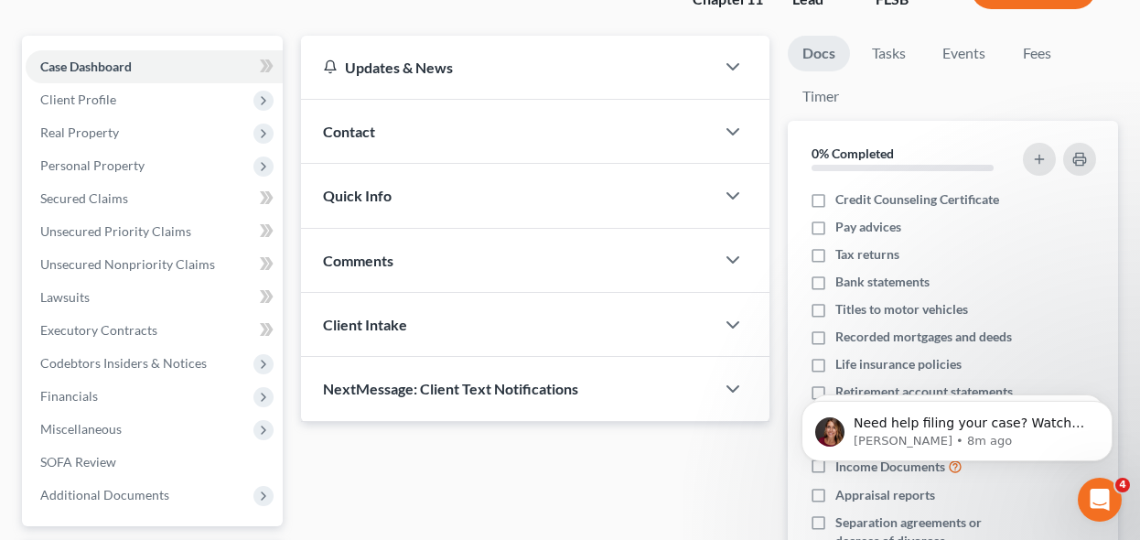
scroll to position [141, 0]
click at [520, 335] on div "Client Intake" at bounding box center [508, 323] width 414 height 63
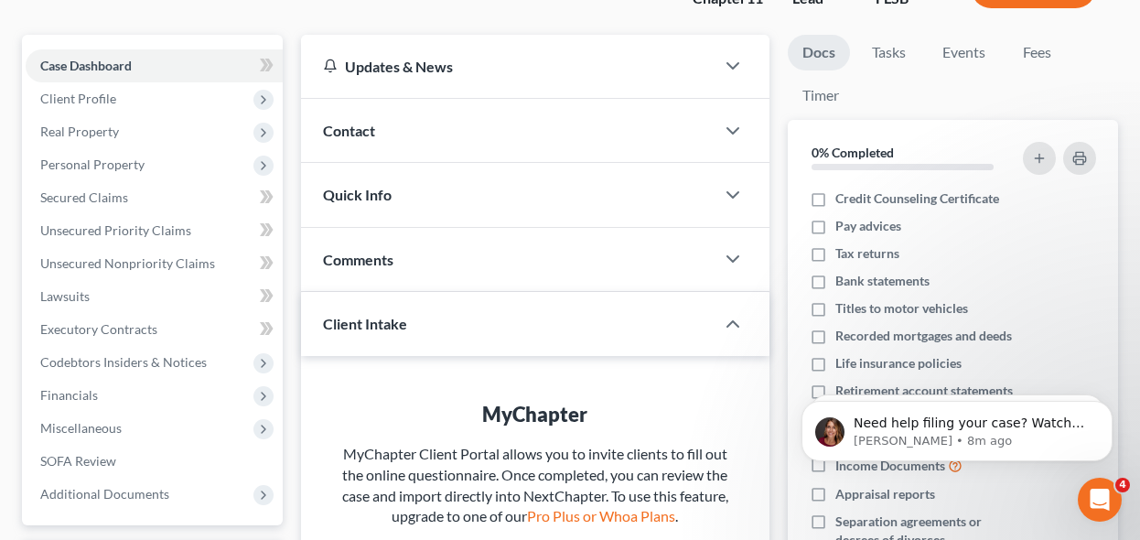
click at [435, 259] on div "Comments" at bounding box center [508, 259] width 414 height 63
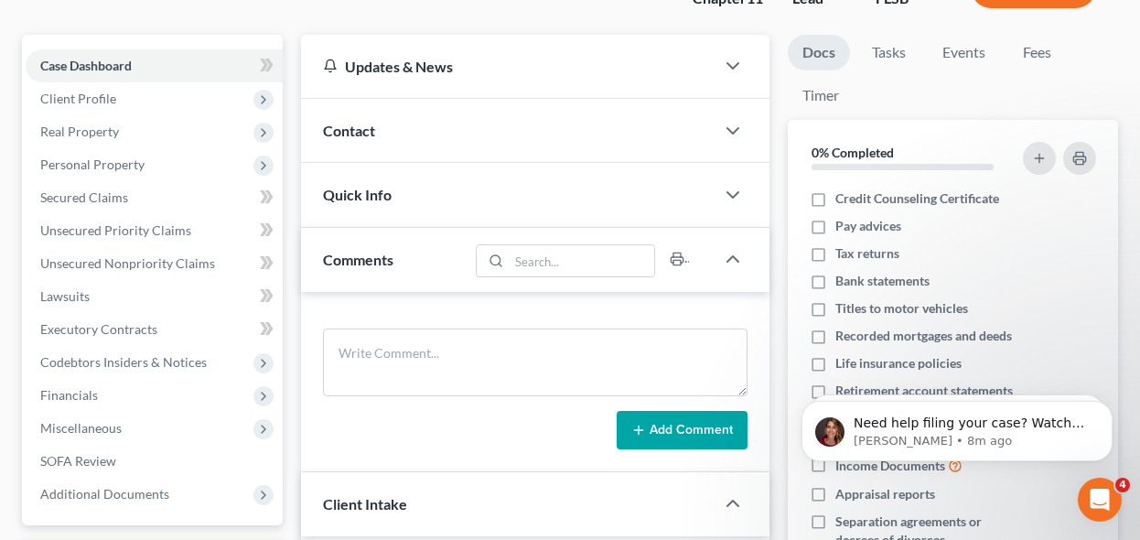
click at [440, 215] on div "Quick Info" at bounding box center [508, 194] width 414 height 63
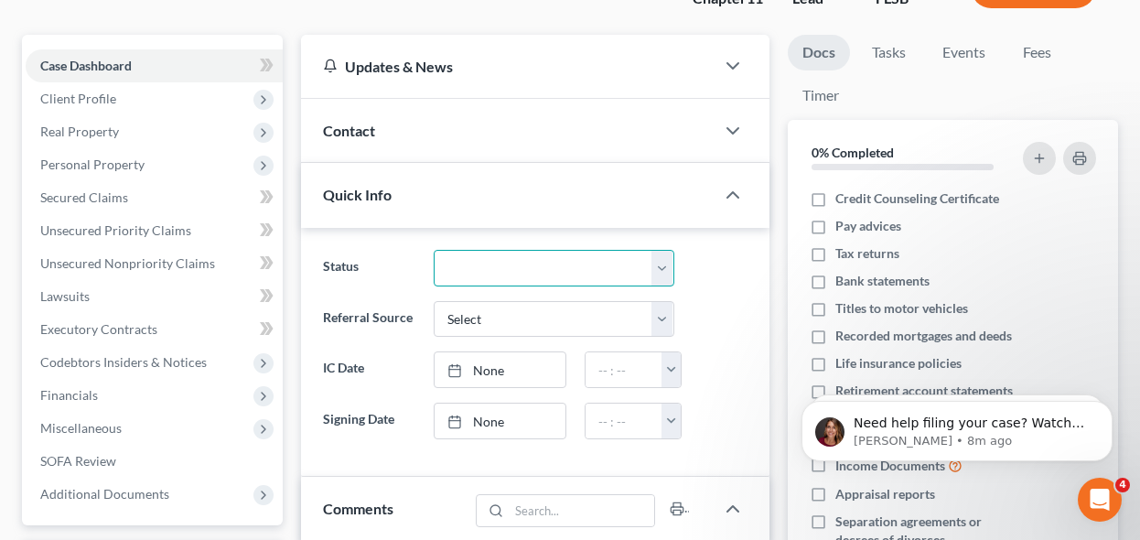
click at [552, 258] on select "Discharged Discharged & Reported Discharge Litigation Dismissal Notice Dismisse…" at bounding box center [554, 268] width 241 height 37
select select "17"
click at [434, 250] on select "Discharged Discharged & Reported Discharge Litigation Dismissal Notice Dismisse…" at bounding box center [554, 268] width 241 height 37
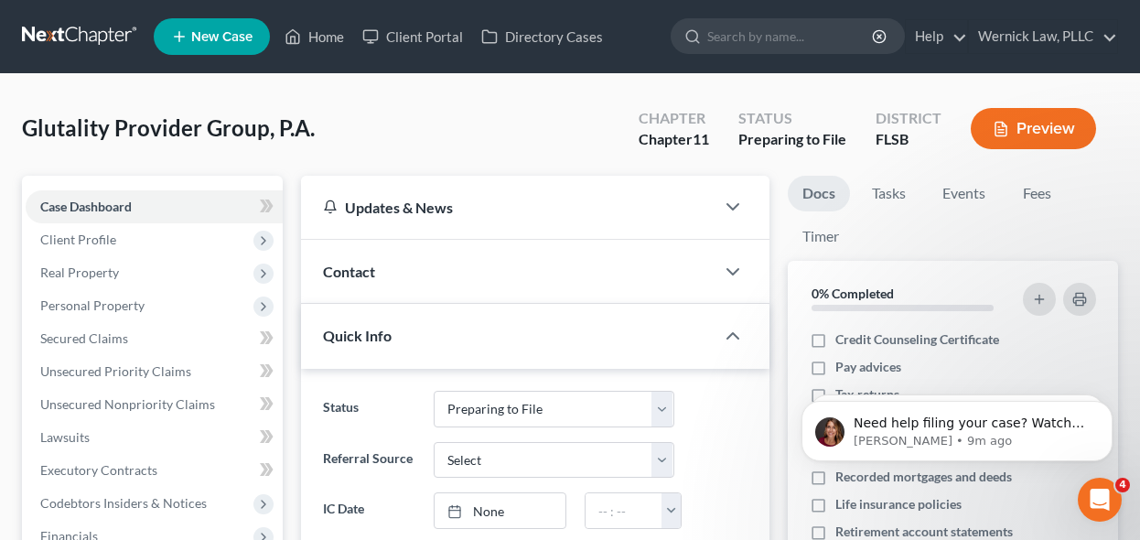
click at [768, 425] on div "Status Discharged Discharged & Reported Discharge Litigation Dismissal Notice D…" at bounding box center [535, 493] width 469 height 249
click at [51, 29] on link at bounding box center [80, 36] width 117 height 33
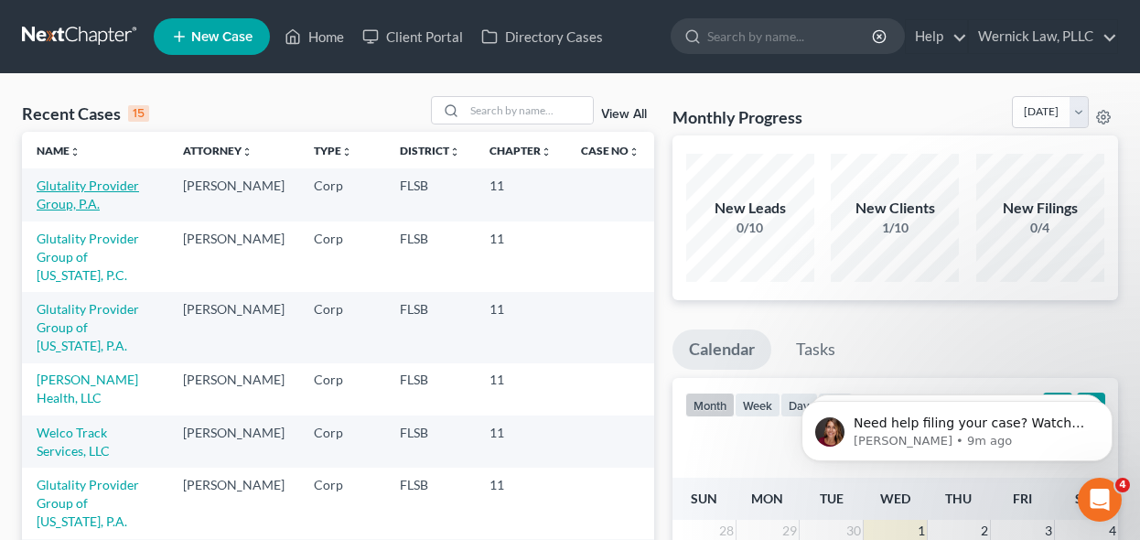
click at [65, 190] on link "Glutality Provider Group, P.A." at bounding box center [88, 194] width 102 height 34
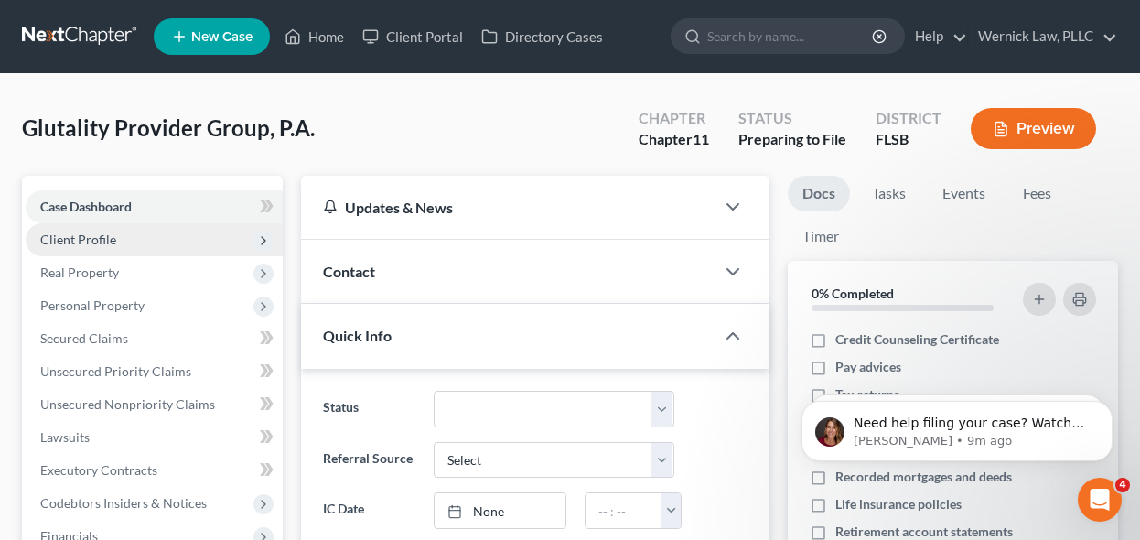
click at [190, 243] on span "Client Profile" at bounding box center [154, 239] width 257 height 33
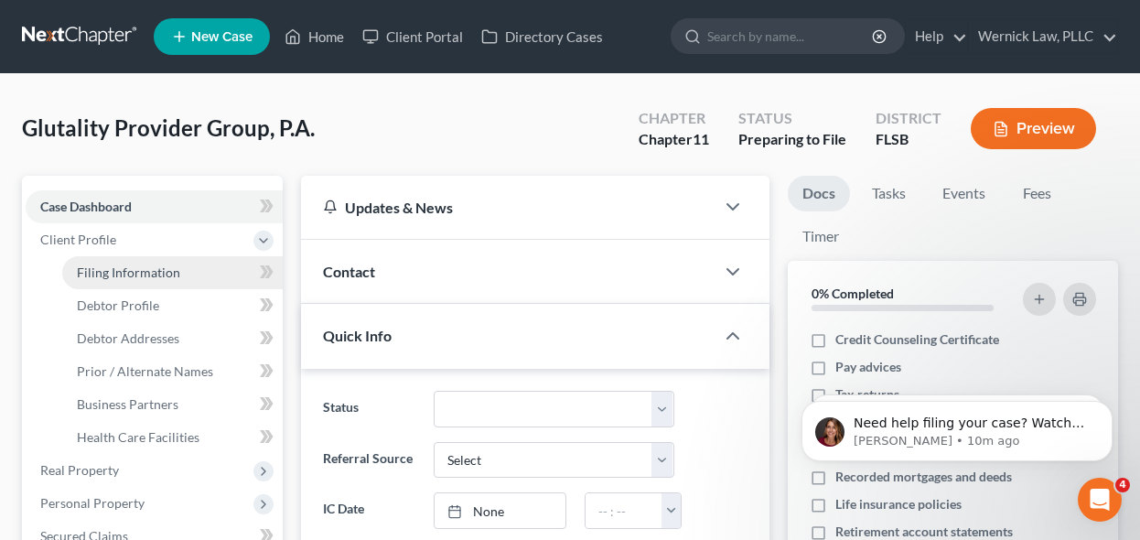
click at [169, 272] on span "Filing Information" at bounding box center [128, 272] width 103 height 16
select select "2"
select select "1"
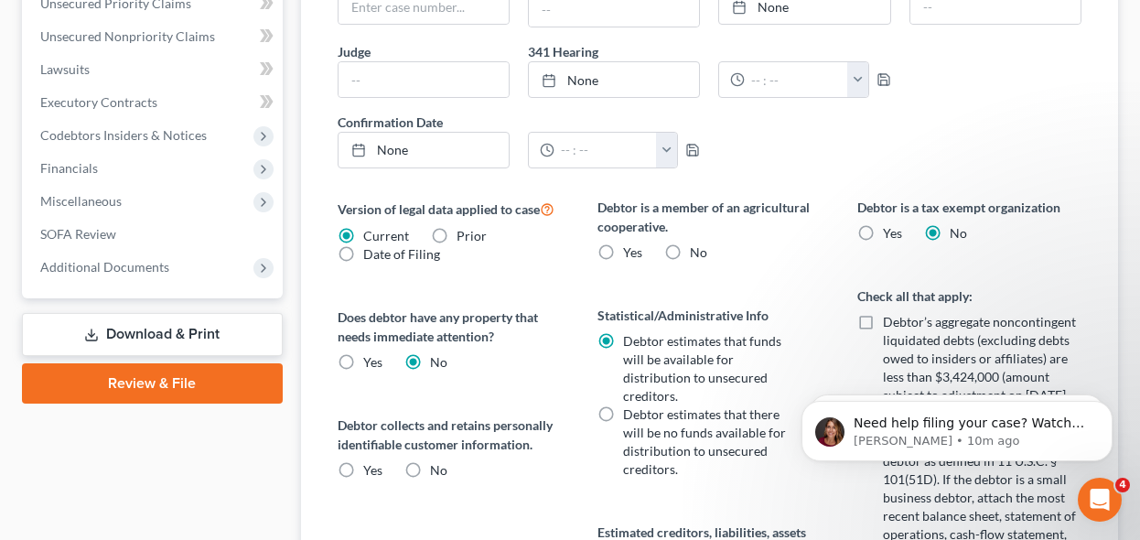
scroll to position [575, 0]
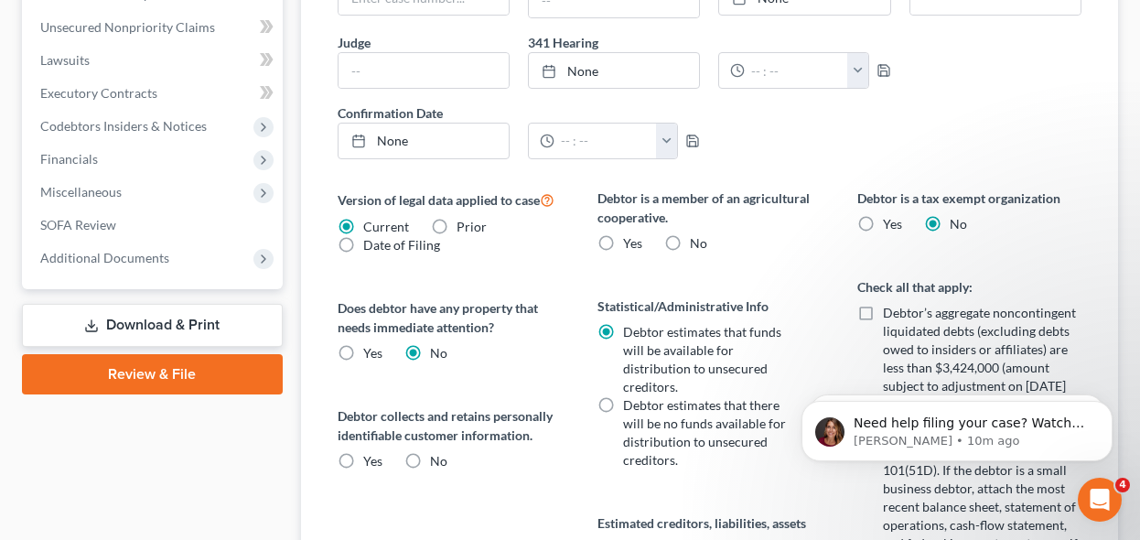
click at [690, 244] on label "No" at bounding box center [698, 243] width 17 height 18
click at [697, 244] on input "No" at bounding box center [703, 240] width 12 height 12
radio input "true"
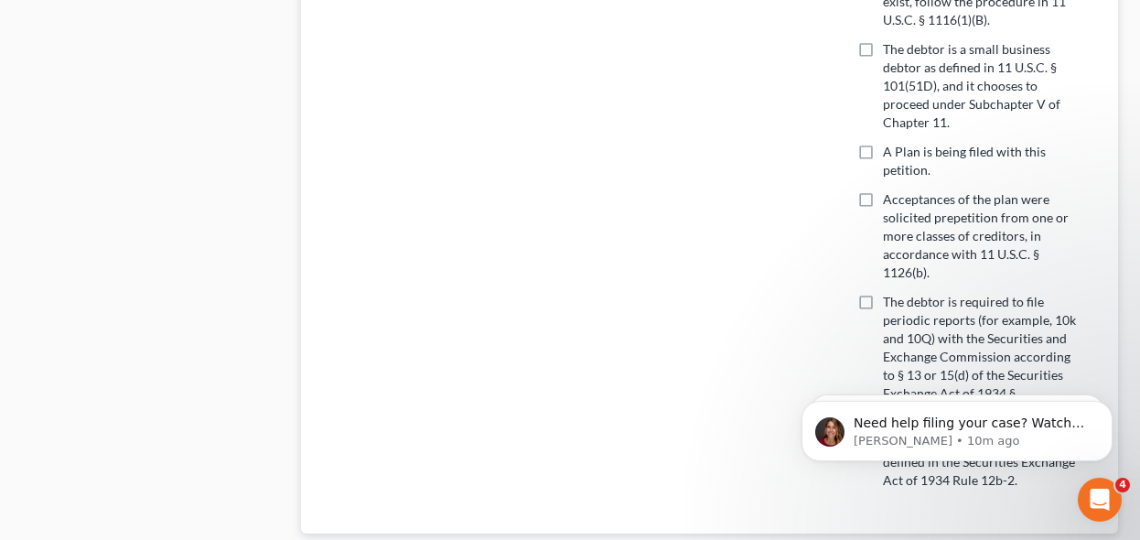
scroll to position [1155, 0]
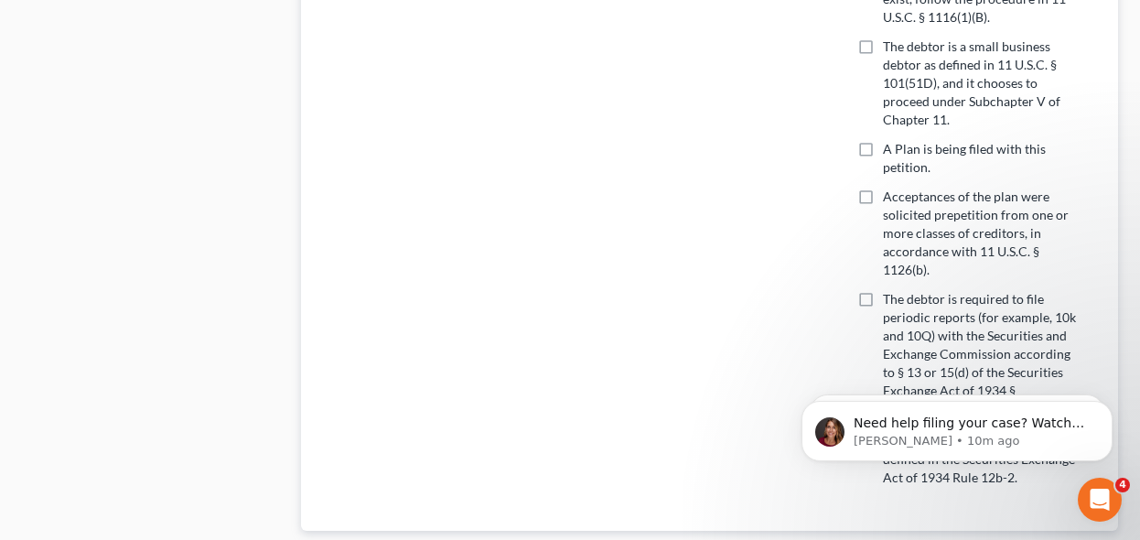
click at [883, 40] on label "The debtor is a small business debtor as defined in 11 U.S.C. § 101(51D), and i…" at bounding box center [982, 83] width 198 height 91
click at [890, 40] on input "The debtor is a small business debtor as defined in 11 U.S.C. § 101(51D), and i…" at bounding box center [896, 44] width 12 height 12
checkbox input "true"
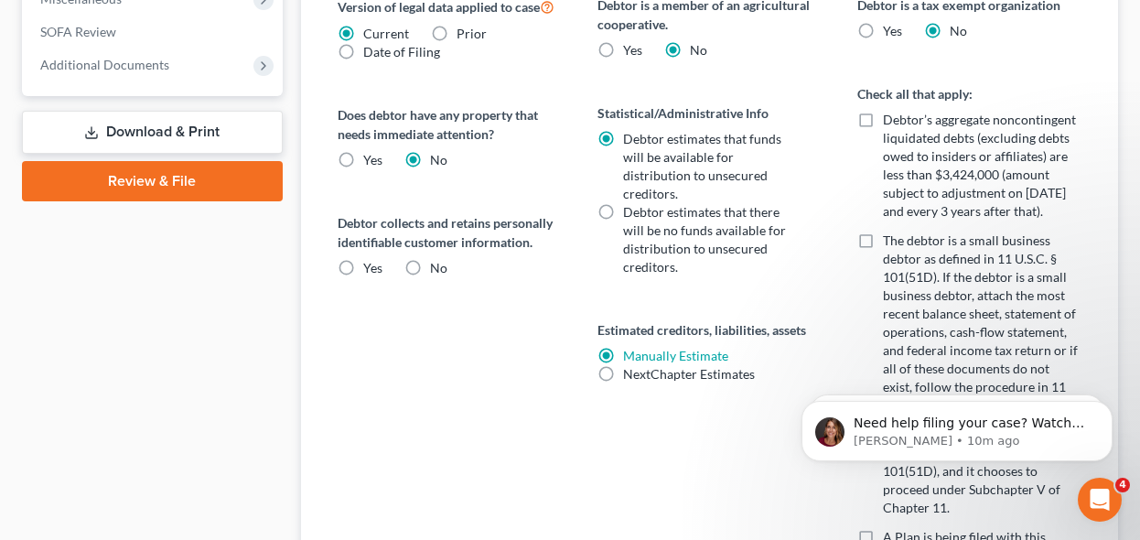
scroll to position [851, 0]
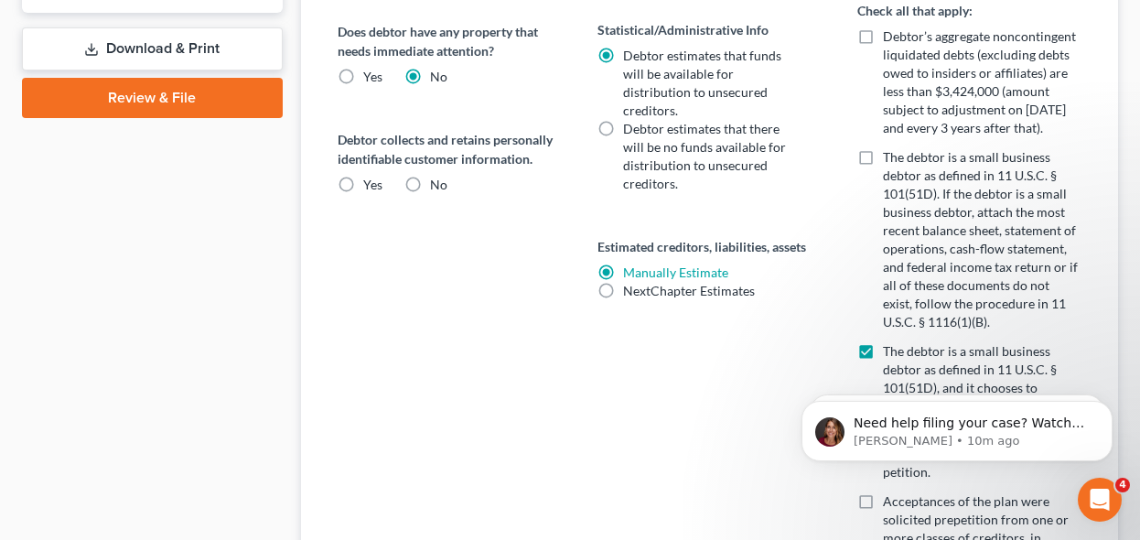
click at [363, 180] on label "Yes" at bounding box center [372, 185] width 19 height 18
click at [371, 180] on input "Yes" at bounding box center [377, 182] width 12 height 12
radio input "true"
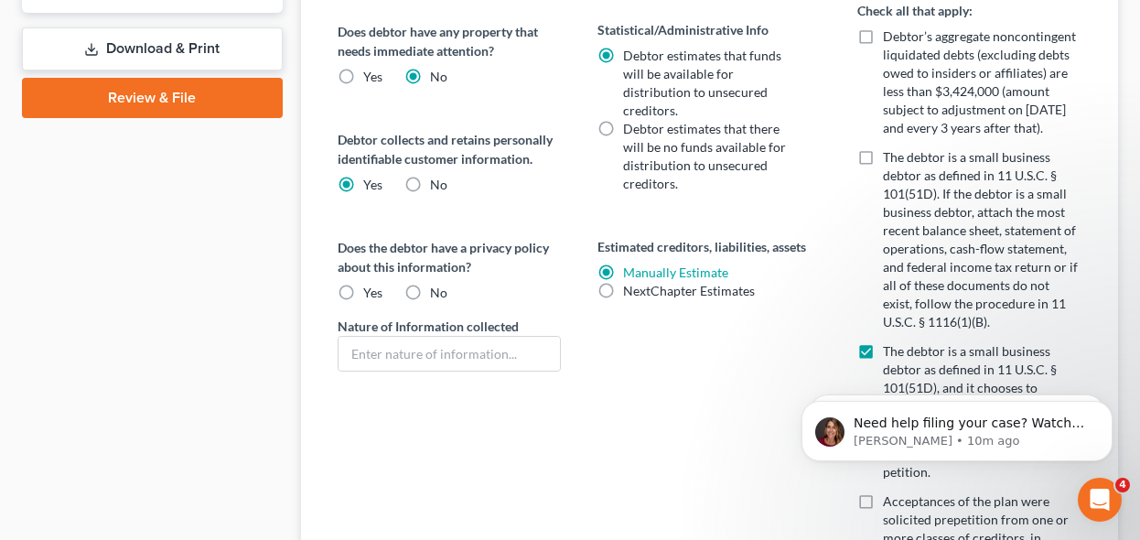
click at [363, 291] on span "Yes" at bounding box center [372, 293] width 19 height 16
click at [371, 291] on input "Yes" at bounding box center [377, 290] width 12 height 12
radio input "true"
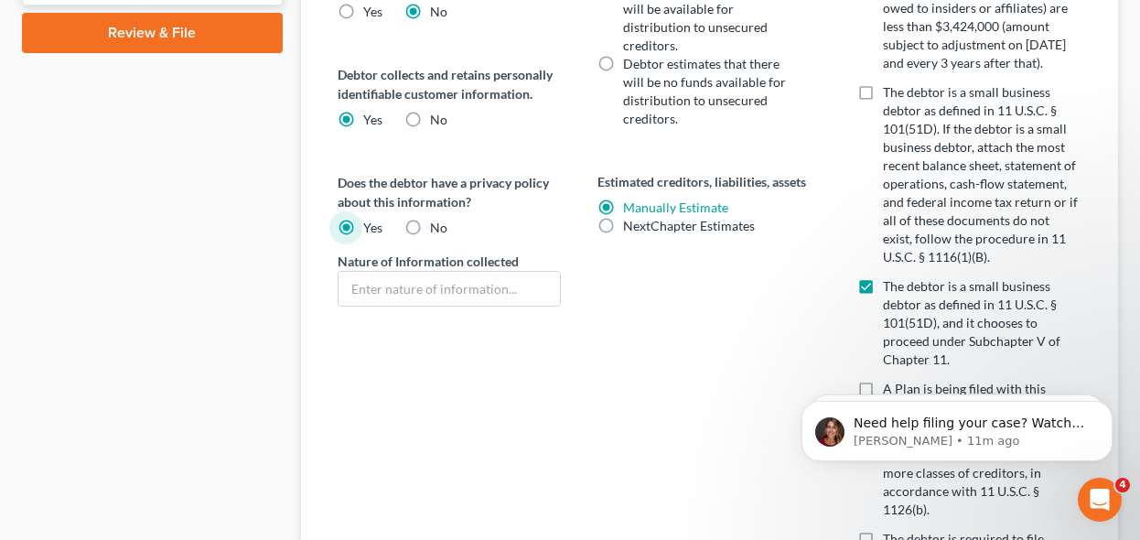
scroll to position [0, 0]
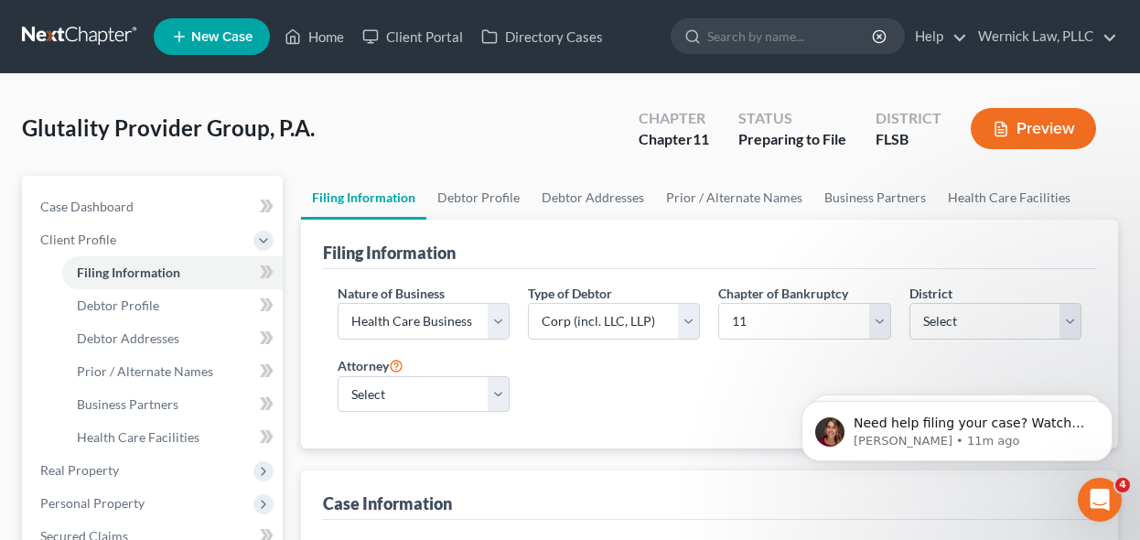
click at [88, 52] on link at bounding box center [80, 36] width 117 height 33
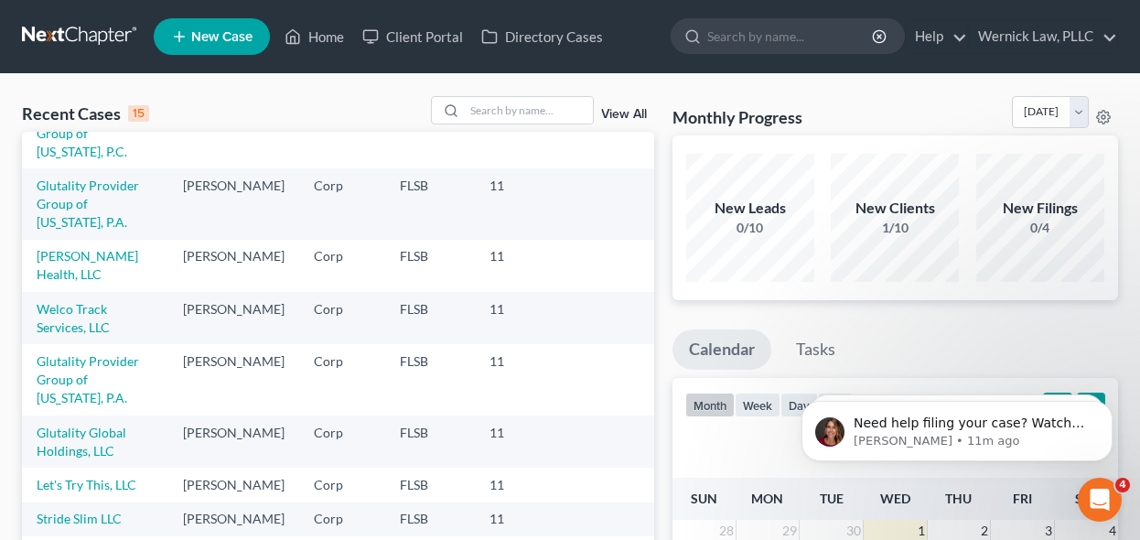
scroll to position [209, 0]
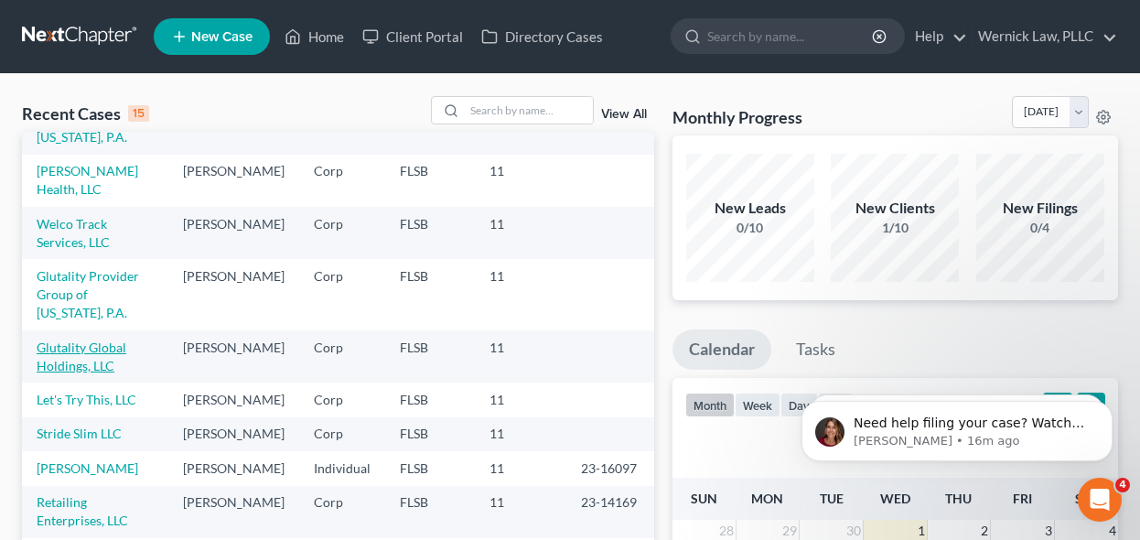
click at [95, 339] on link "Glutality Global Holdings, LLC" at bounding box center [82, 356] width 90 height 34
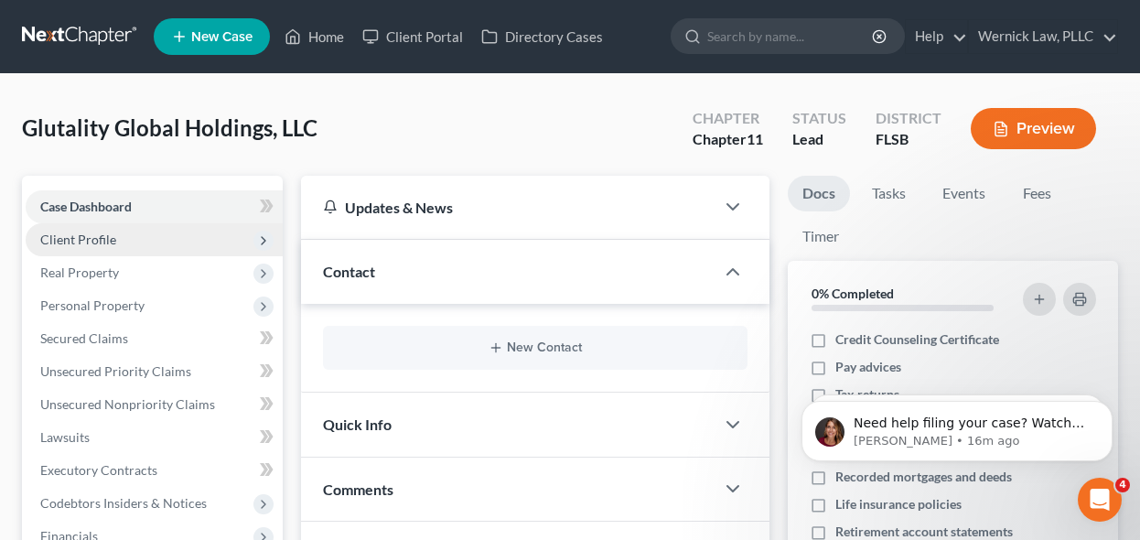
click at [220, 238] on span "Client Profile" at bounding box center [154, 239] width 257 height 33
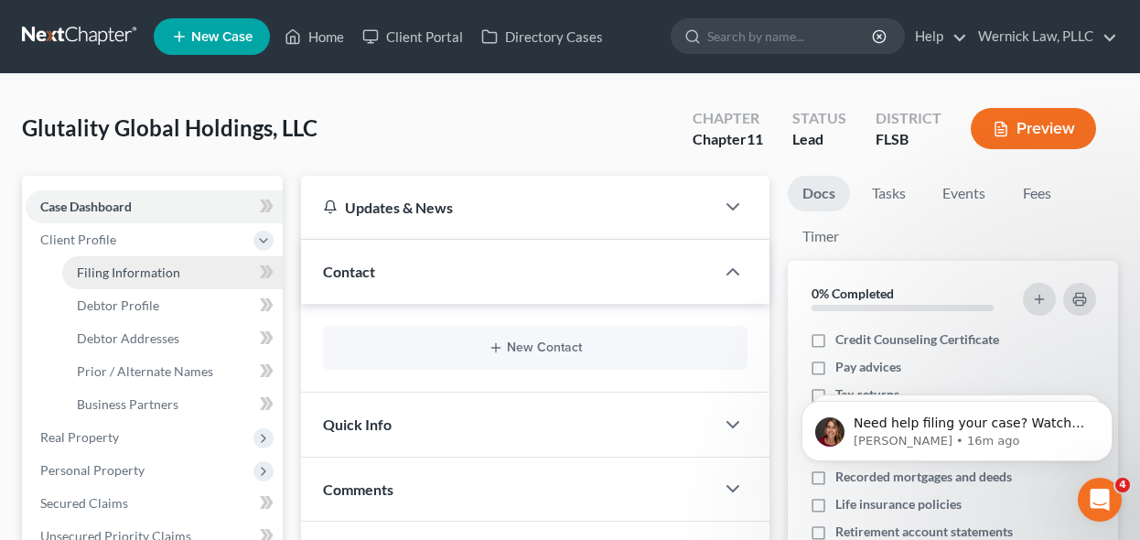
click at [186, 256] on link "Filing Information" at bounding box center [172, 272] width 220 height 33
select select "3"
select select "1"
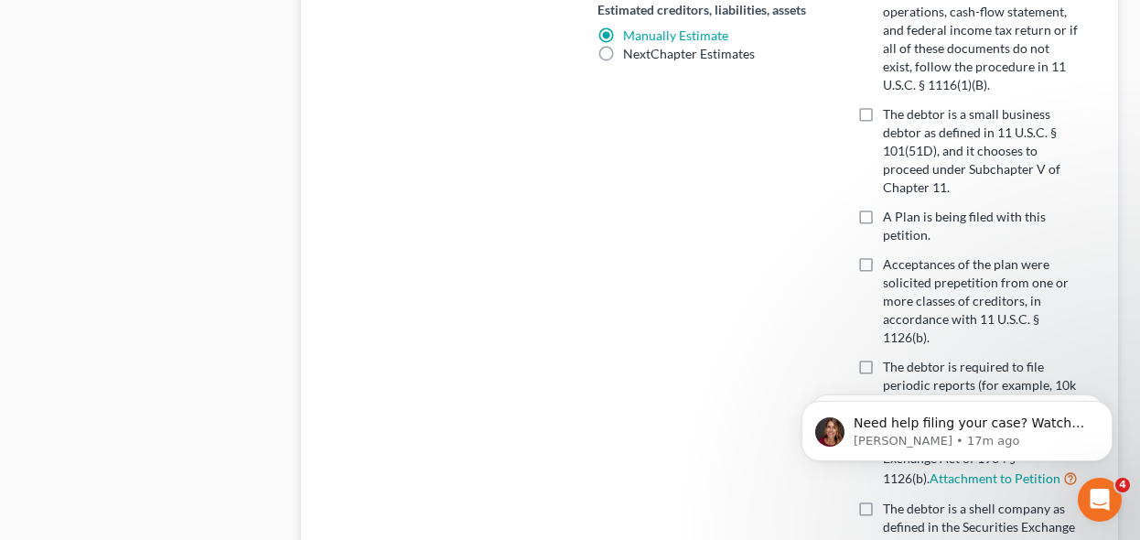
scroll to position [1094, 0]
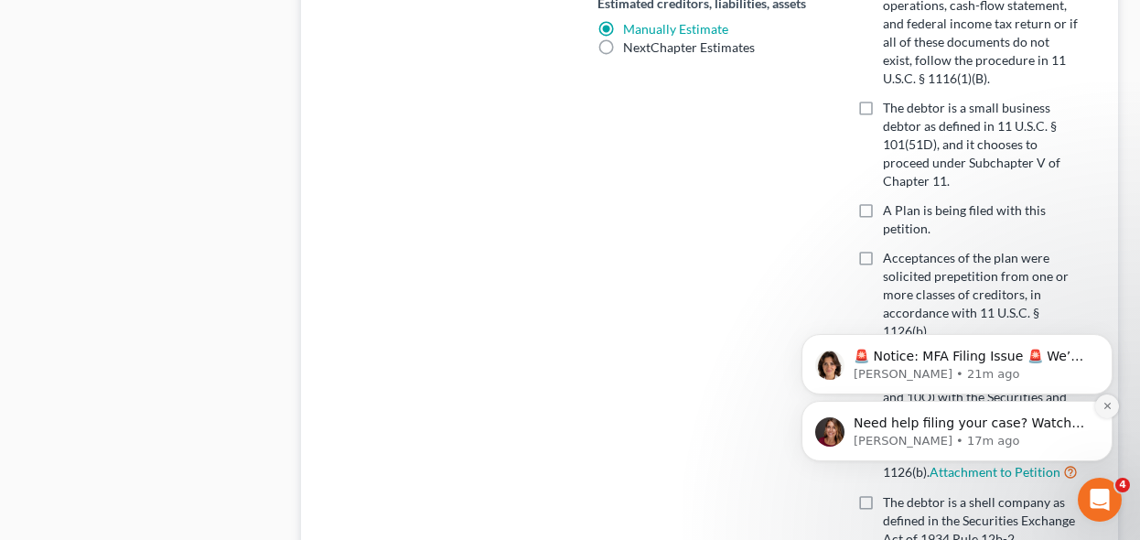
click at [1099, 403] on button "Dismiss notification" at bounding box center [1107, 406] width 24 height 24
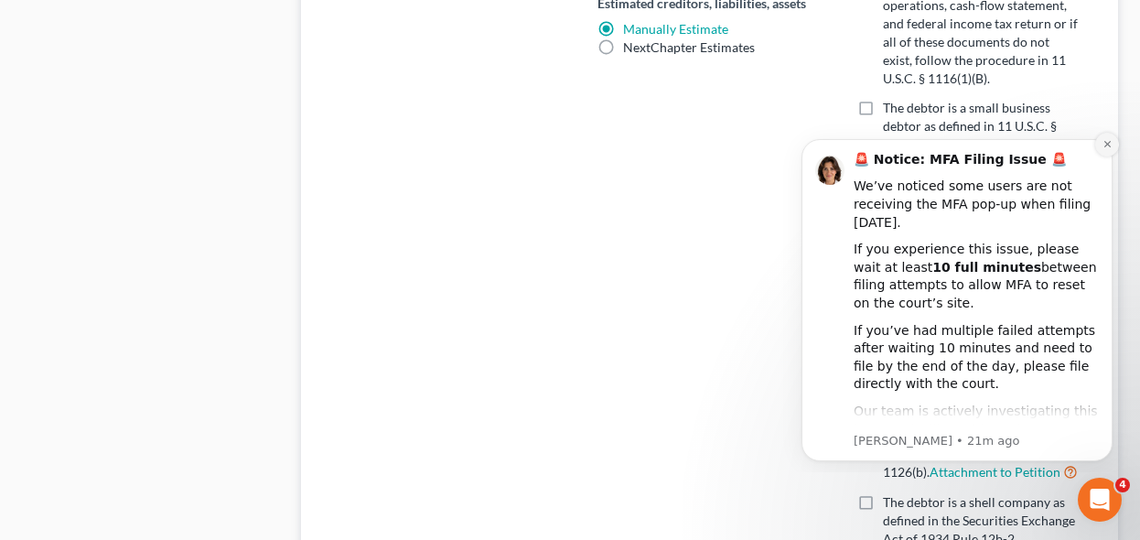
click at [1112, 144] on button "Dismiss notification" at bounding box center [1107, 145] width 24 height 24
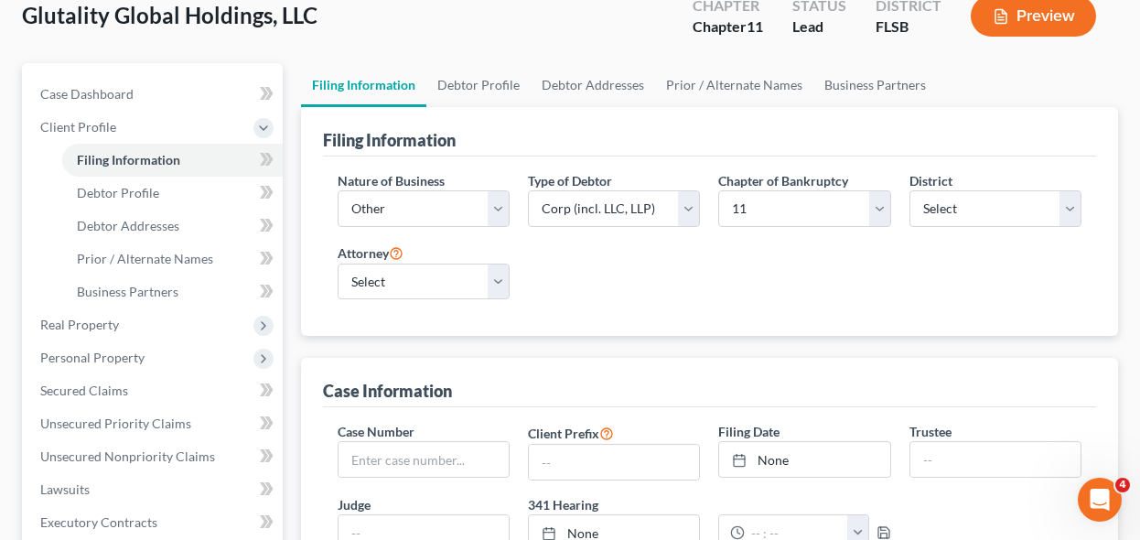
scroll to position [0, 0]
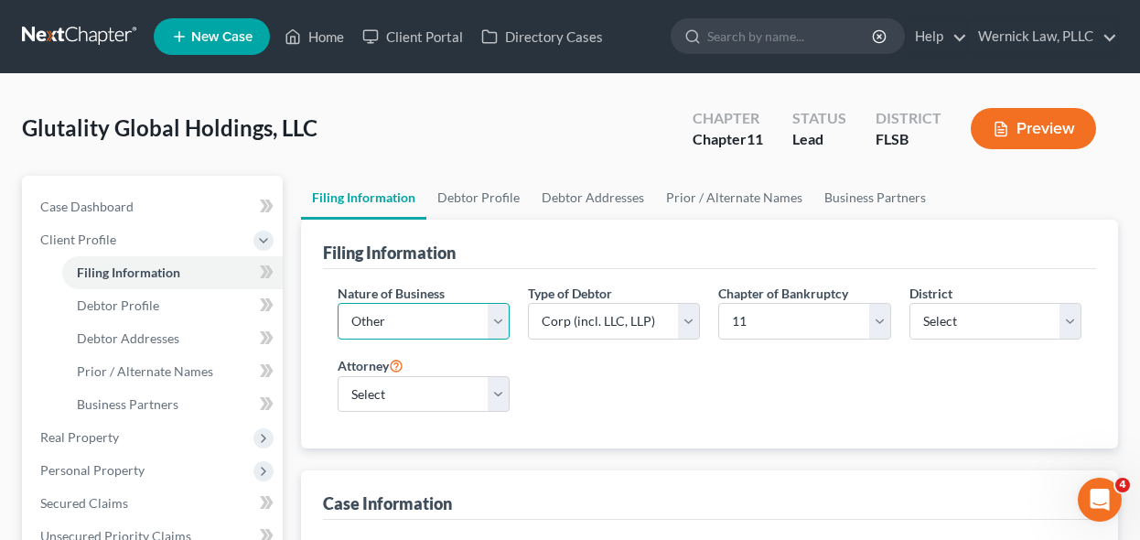
click at [466, 306] on select "Select Clearing Bank Commodity Broker Health Care Business Other Railroad Singl…" at bounding box center [424, 321] width 172 height 37
select select "2"
click at [338, 303] on select "Select Clearing Bank Commodity Broker Health Care Business Other Railroad Singl…" at bounding box center [424, 321] width 172 height 37
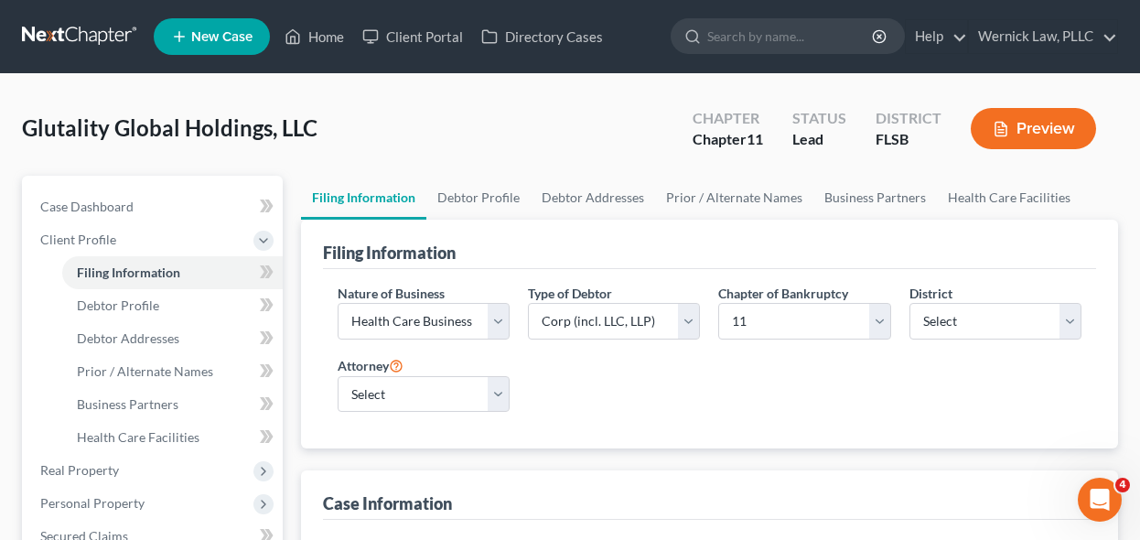
click at [510, 322] on div "Nature of Business Select Clearing Bank Commodity Broker Health Care Business O…" at bounding box center [423, 319] width 190 height 70
click at [501, 321] on select "Select Clearing Bank Commodity Broker Health Care Business Other Railroad Singl…" at bounding box center [424, 321] width 172 height 37
click at [570, 403] on div "Nature of Business Select Clearing Bank Commodity Broker Health Care Business O…" at bounding box center [709, 356] width 763 height 144
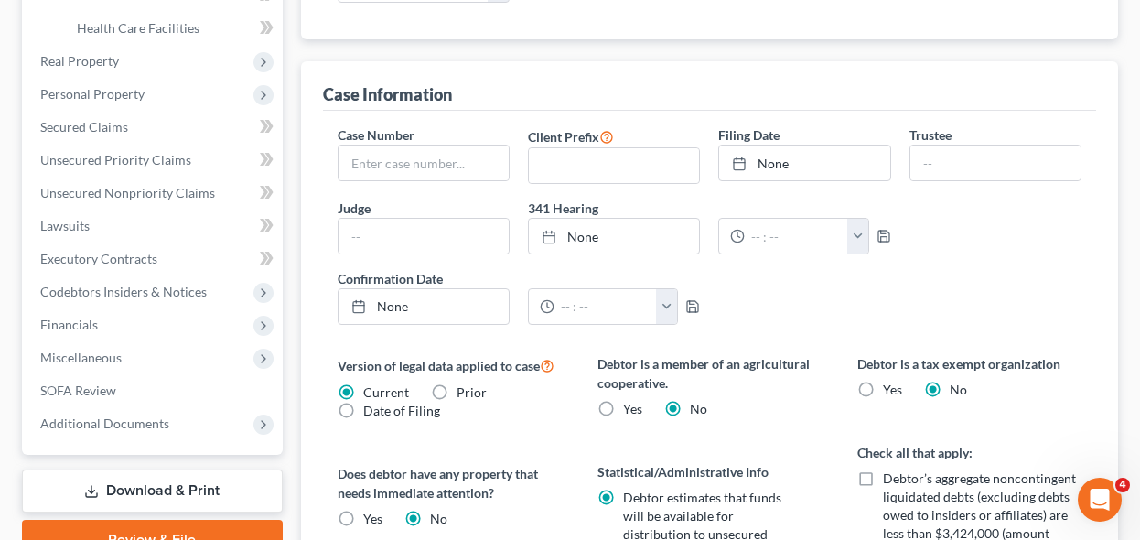
scroll to position [622, 0]
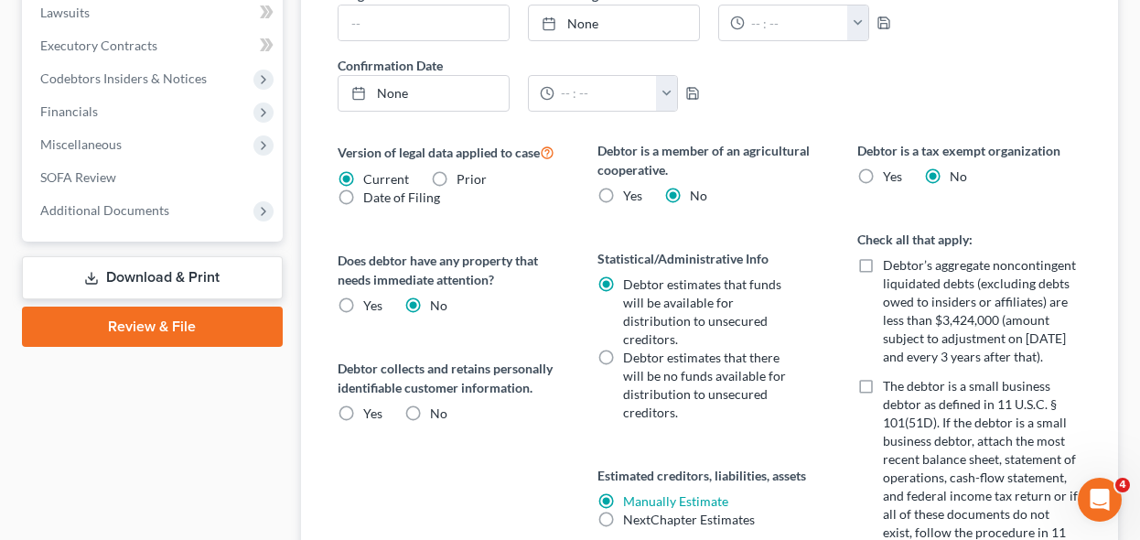
click at [457, 399] on div "Debtor collects and retains personally identifiable customer information. Yes No" at bounding box center [449, 391] width 223 height 64
click at [377, 408] on span "Yes" at bounding box center [372, 413] width 19 height 16
click at [377, 408] on input "Yes" at bounding box center [377, 410] width 12 height 12
radio input "true"
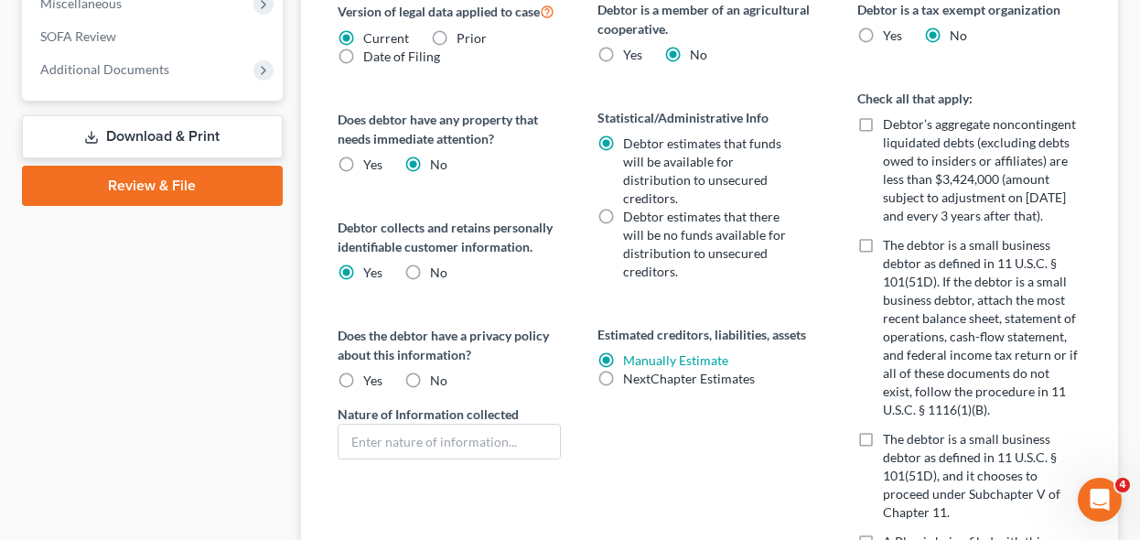
scroll to position [776, 0]
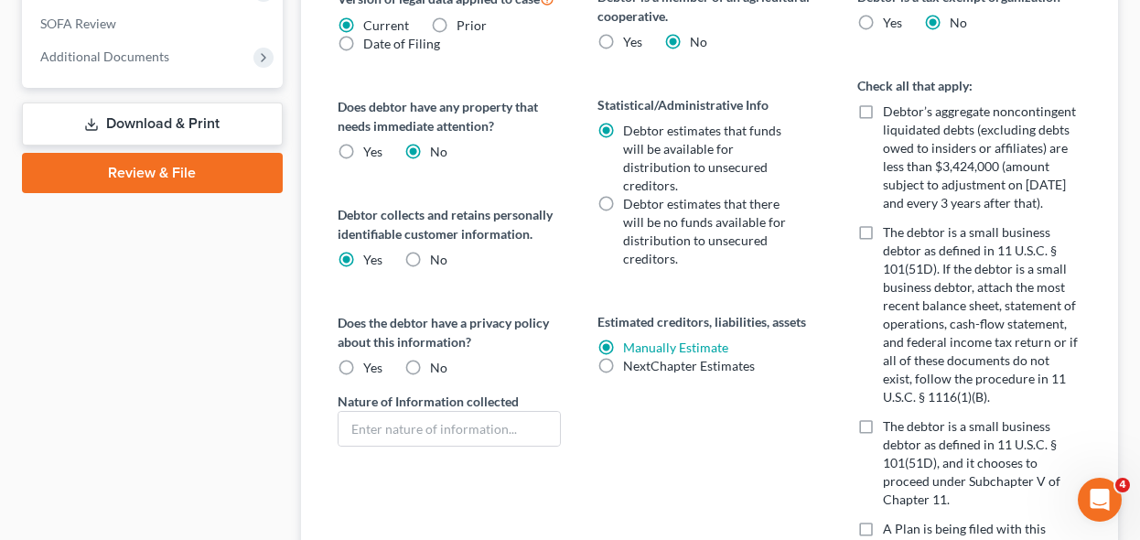
click at [374, 368] on span "Yes" at bounding box center [372, 368] width 19 height 16
click at [374, 368] on input "Yes" at bounding box center [377, 365] width 12 height 12
radio input "true"
click at [890, 428] on span "The debtor is a small business debtor as defined in 11 U.S.C. § 101(51D), and i…" at bounding box center [971, 462] width 177 height 89
click at [890, 428] on input "The debtor is a small business debtor as defined in 11 U.S.C. § 101(51D), and i…" at bounding box center [896, 423] width 12 height 12
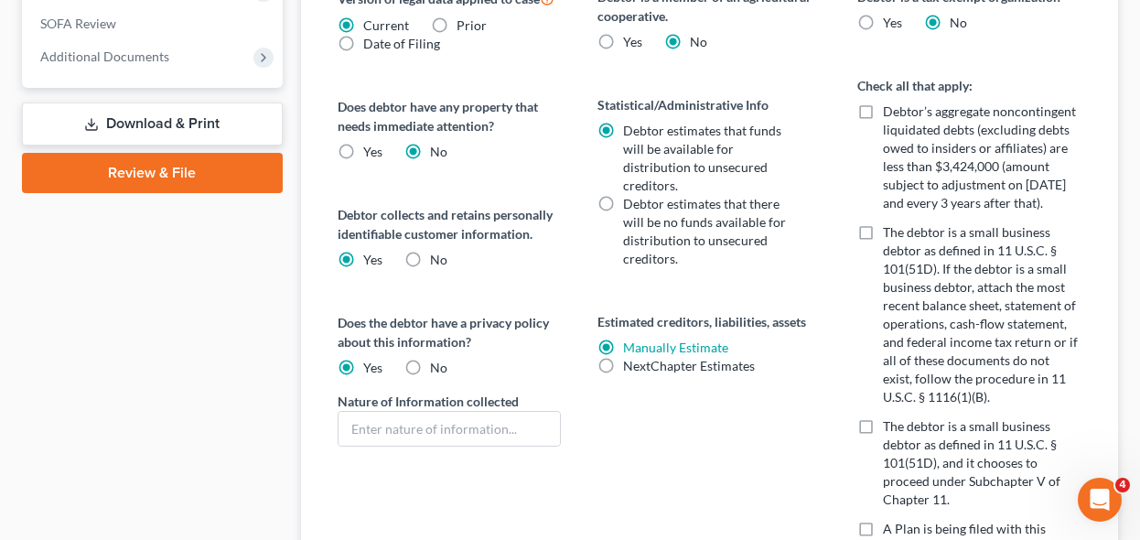
checkbox input "true"
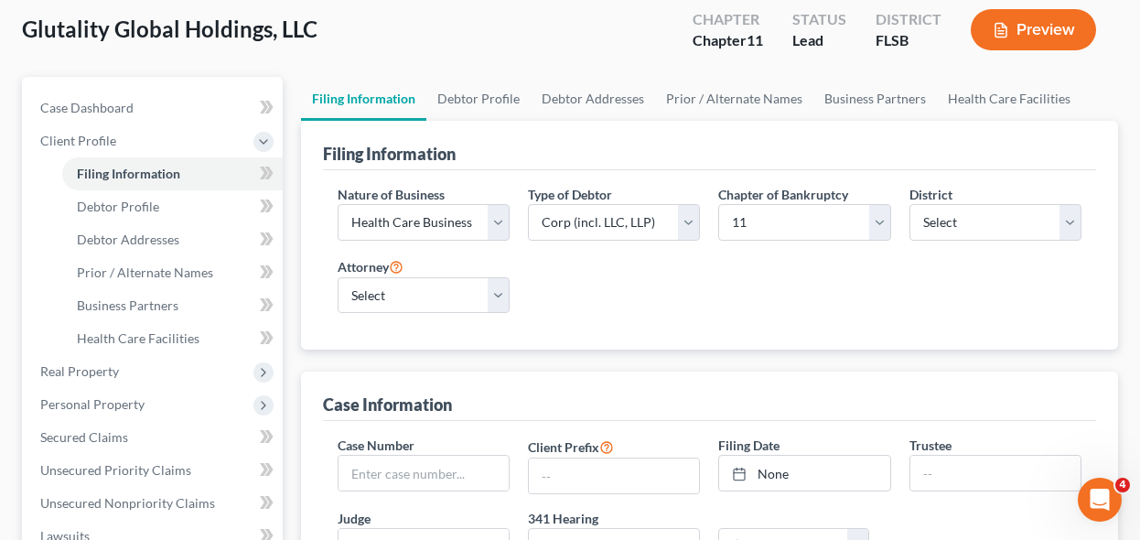
scroll to position [92, 0]
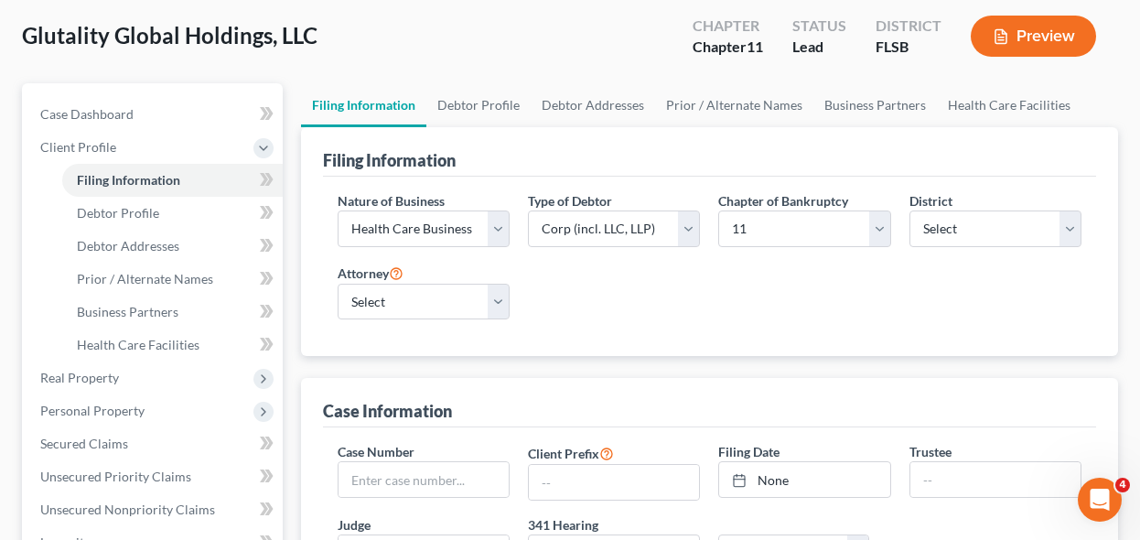
click at [500, 139] on div "Filing Information" at bounding box center [710, 151] width 774 height 49
click at [492, 112] on link "Debtor Profile" at bounding box center [478, 105] width 104 height 44
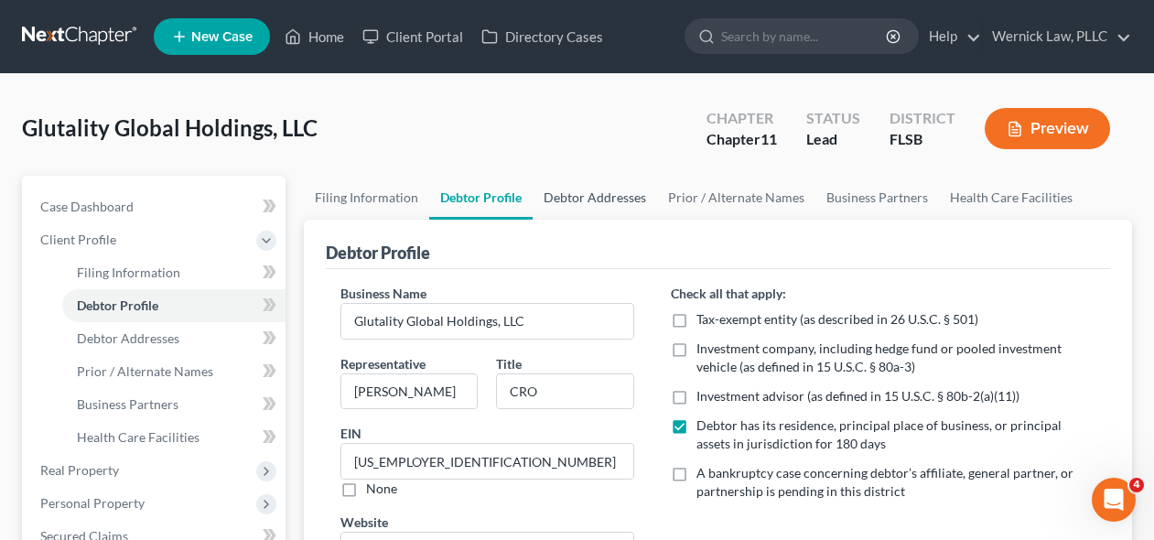
click at [561, 199] on link "Debtor Addresses" at bounding box center [594, 198] width 124 height 44
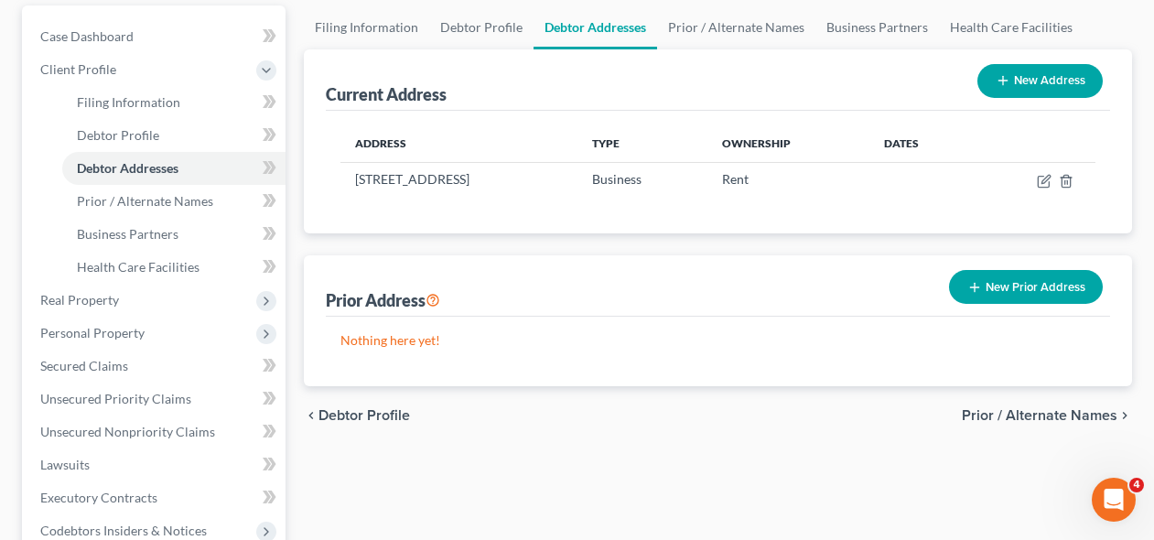
scroll to position [48, 0]
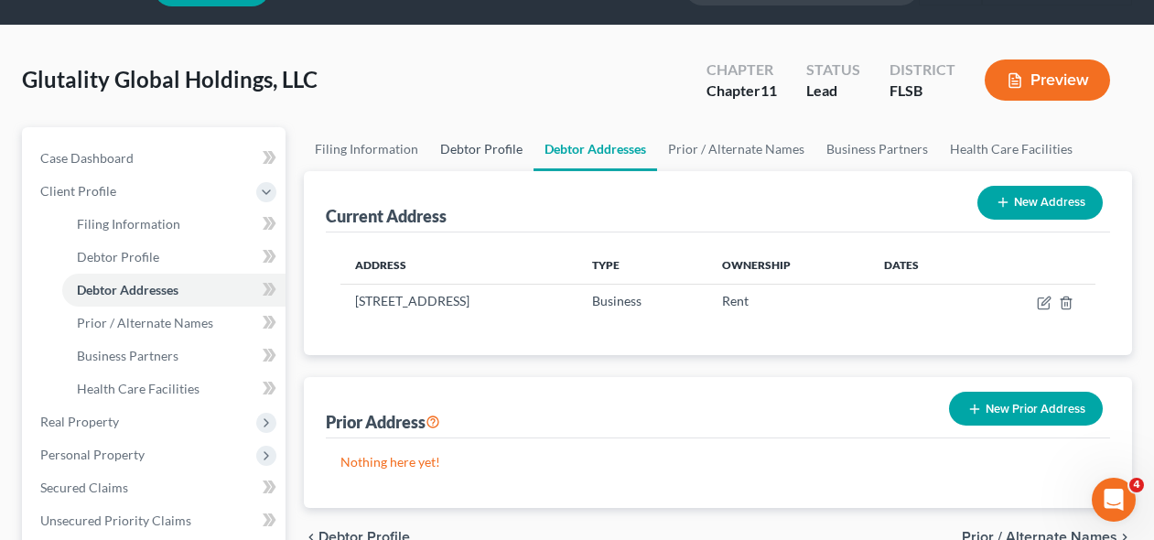
click at [495, 148] on link "Debtor Profile" at bounding box center [481, 149] width 104 height 44
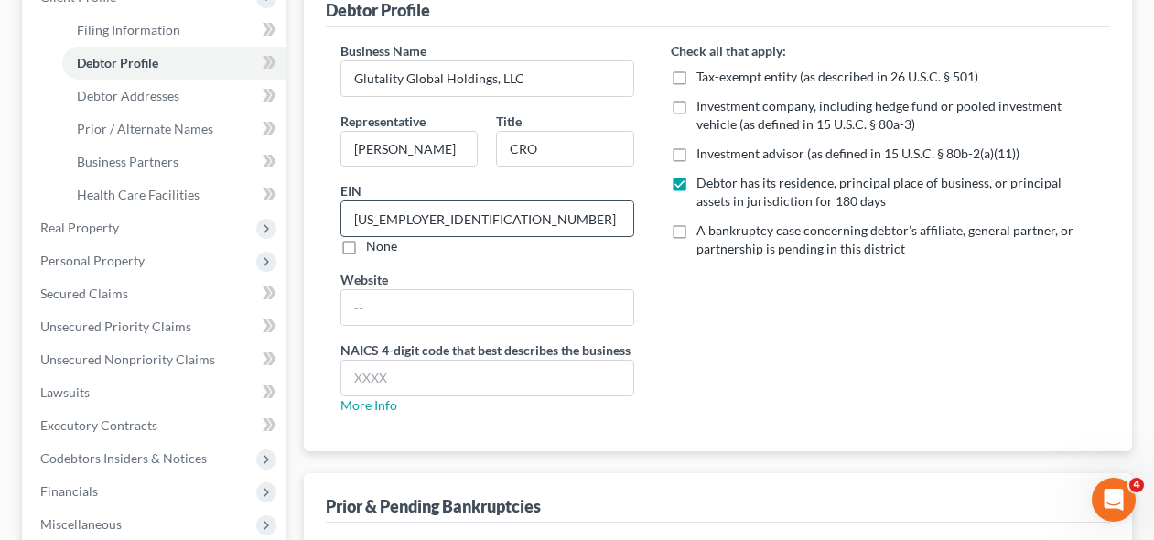
scroll to position [233, 0]
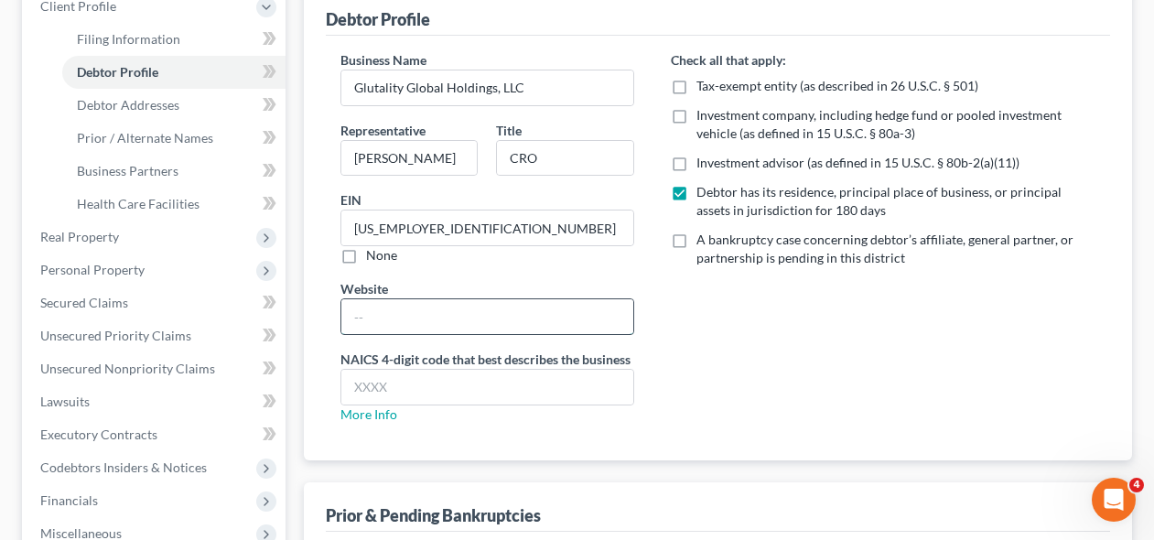
click at [574, 316] on input "text" at bounding box center [486, 316] width 291 height 35
paste input "[URL][DOMAIN_NAME]"
type input "[URL][DOMAIN_NAME]"
click at [693, 401] on div "Check all that apply: Tax-exempt entity (as described in 26 U.S.C. § 501) Inves…" at bounding box center [882, 244] width 461 height 388
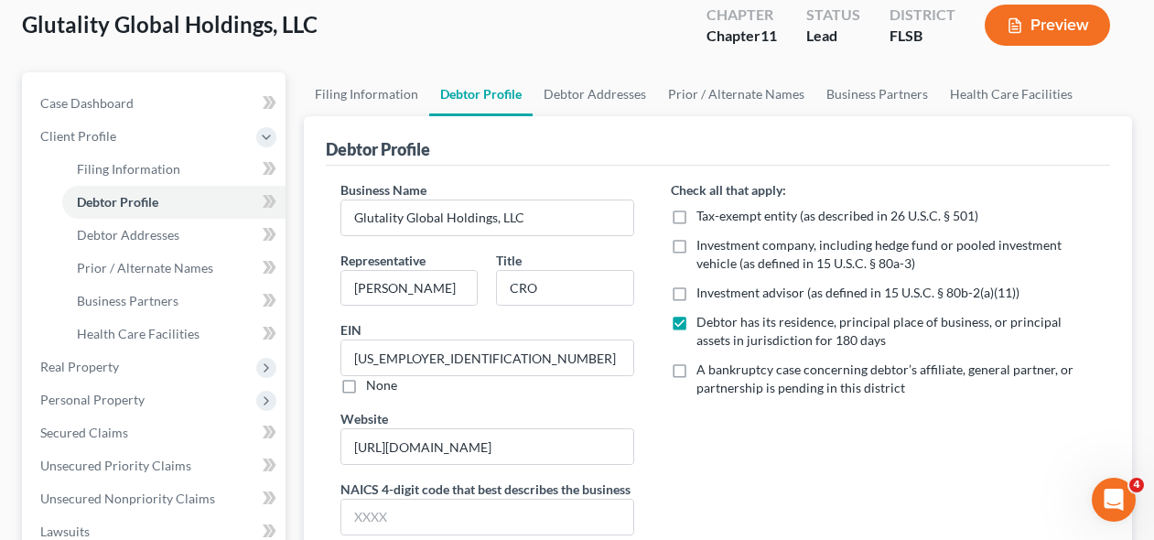
scroll to position [62, 0]
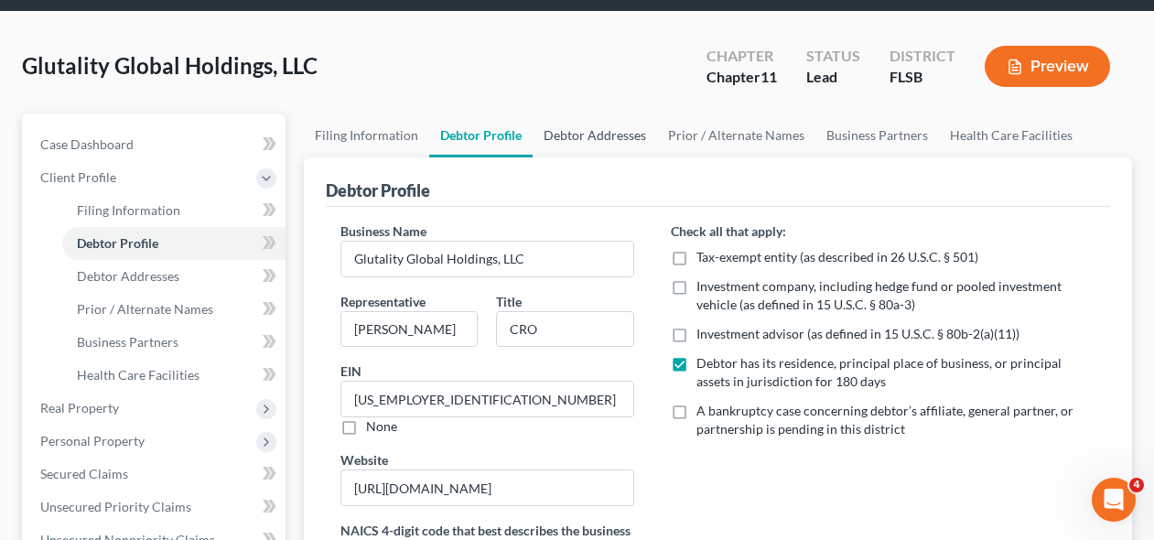
click at [580, 136] on link "Debtor Addresses" at bounding box center [594, 135] width 124 height 44
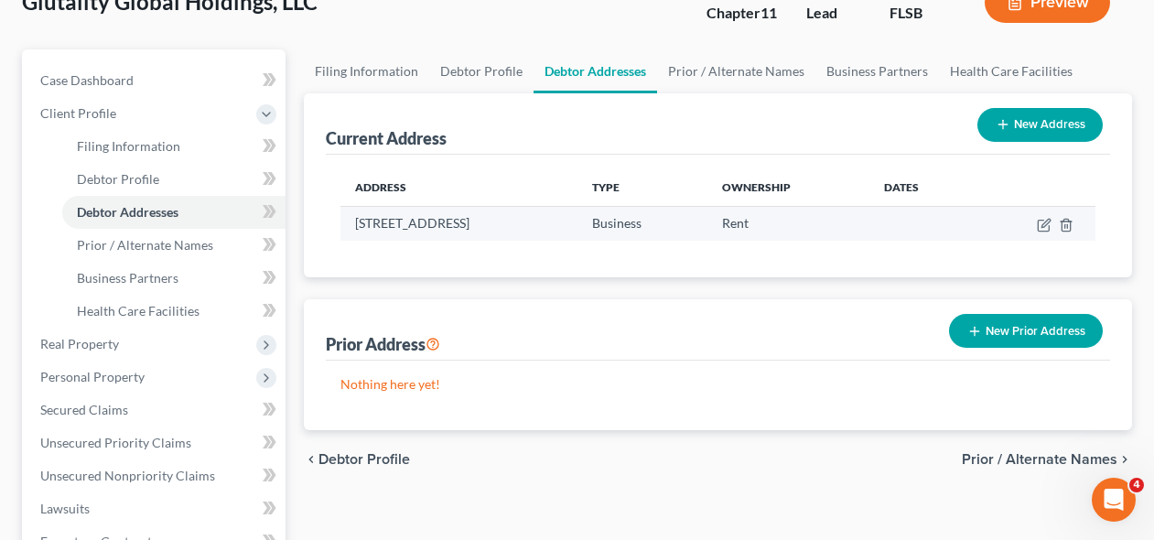
scroll to position [127, 0]
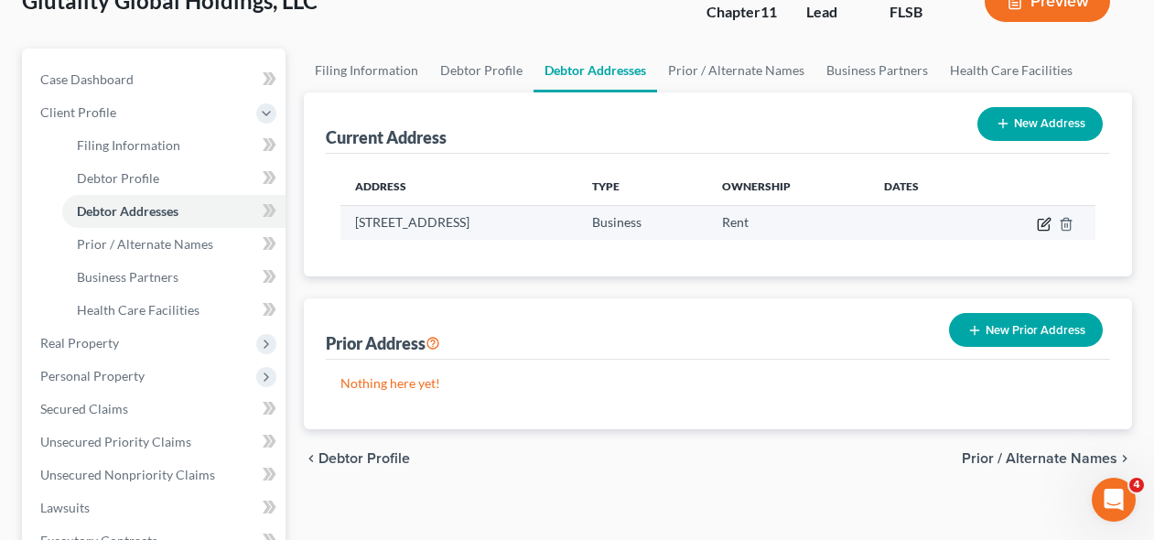
click at [1041, 227] on icon "button" at bounding box center [1044, 224] width 15 height 15
select select "9"
select select "0"
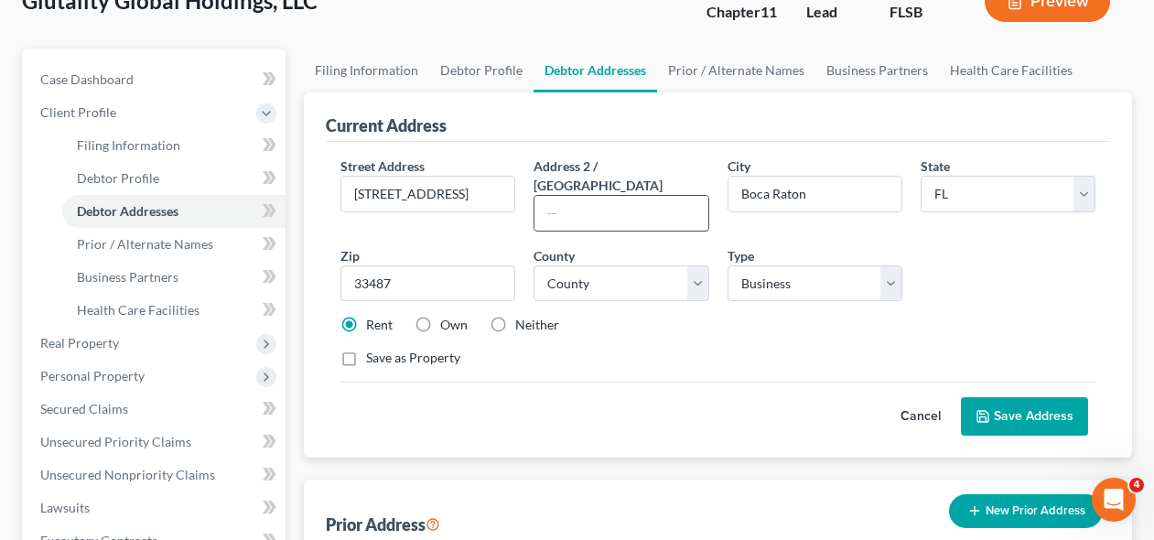
click at [613, 196] on input "text" at bounding box center [620, 213] width 173 height 35
drag, startPoint x: 450, startPoint y: 188, endPoint x: 589, endPoint y: 211, distance: 140.9
click at [590, 212] on div "Street Address * [STREET_ADDRESS] * [GEOGRAPHIC_DATA] * State [US_STATE] AK AR …" at bounding box center [717, 269] width 773 height 226
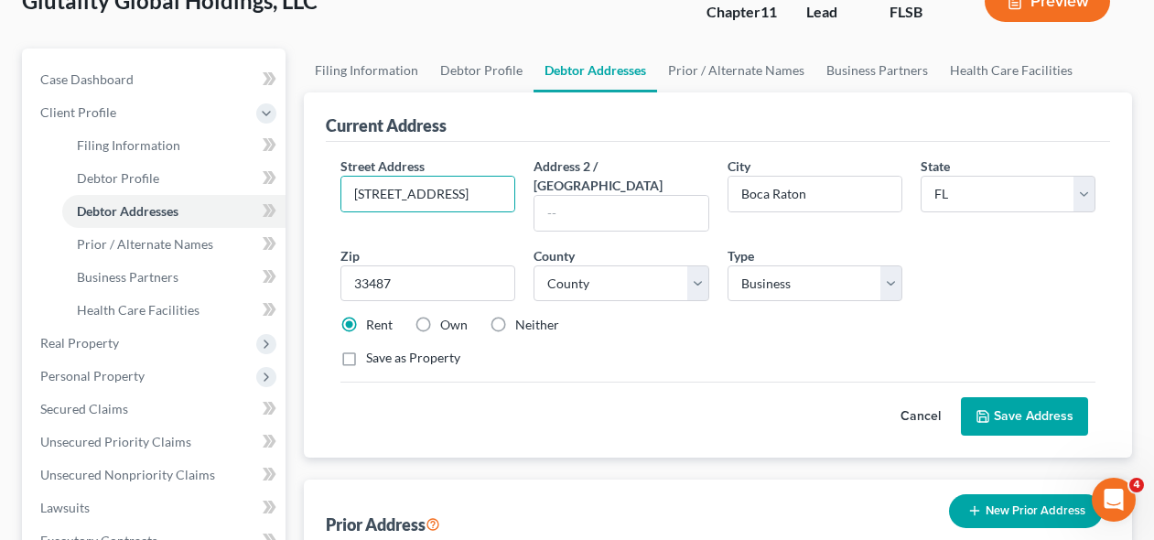
click at [589, 211] on div "Street Address * [STREET_ADDRESS] * [GEOGRAPHIC_DATA] * State [US_STATE] AK AR …" at bounding box center [717, 269] width 773 height 226
click at [579, 196] on input "text" at bounding box center [620, 213] width 173 height 35
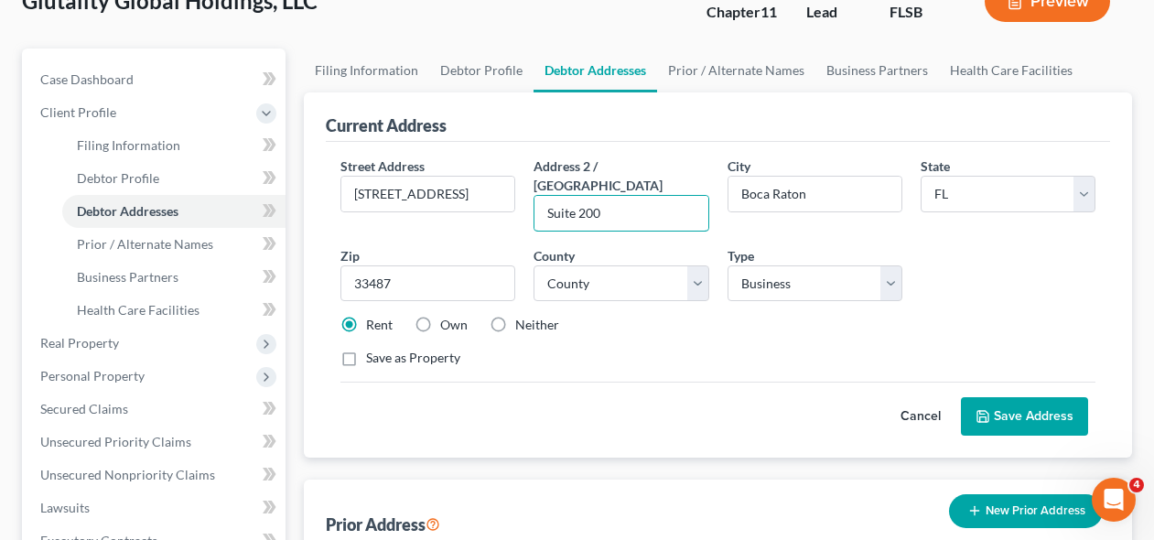
type input "Suite 200"
click at [1054, 397] on button "Save Address" at bounding box center [1024, 416] width 127 height 38
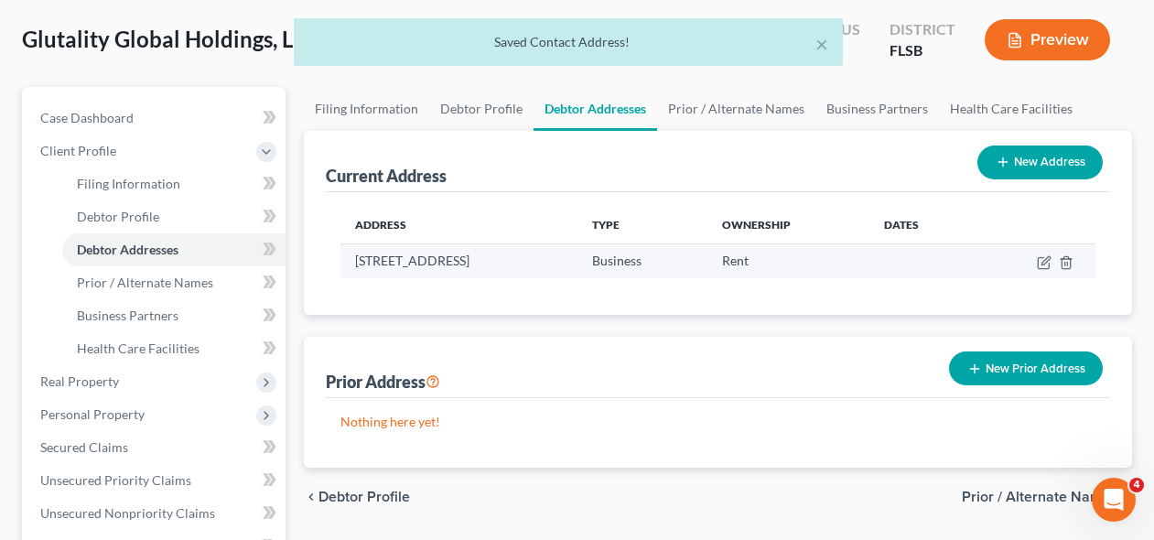
scroll to position [81, 0]
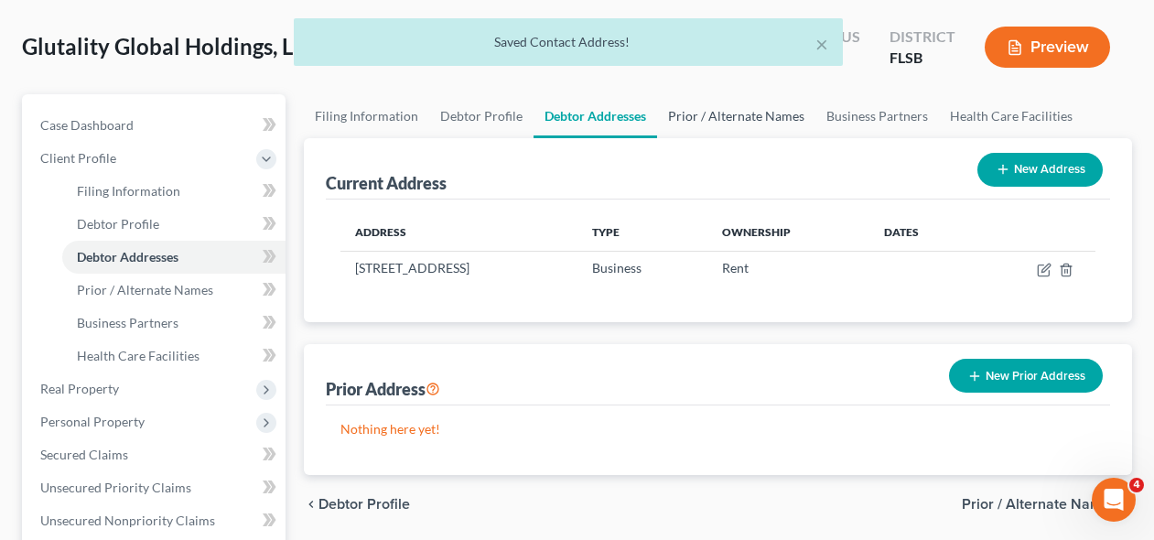
click at [691, 131] on link "Prior / Alternate Names" at bounding box center [736, 116] width 158 height 44
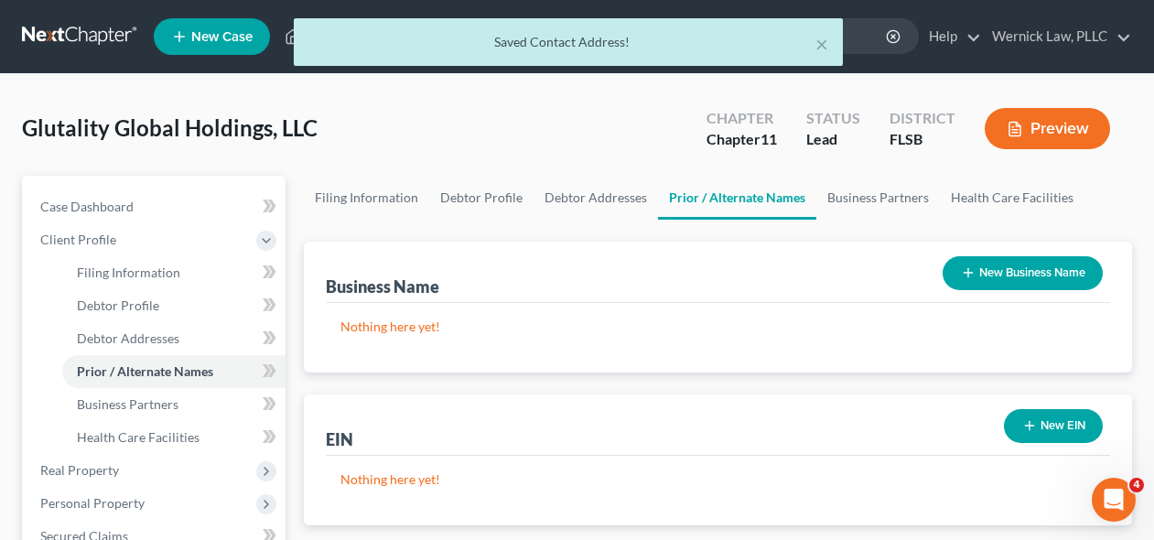
click at [856, 233] on ui-view "Filing Information Debtor Profile Debtor Addresses Prior / Alternate Names Busi…" at bounding box center [718, 380] width 828 height 408
click at [851, 213] on link "Business Partners" at bounding box center [878, 198] width 124 height 44
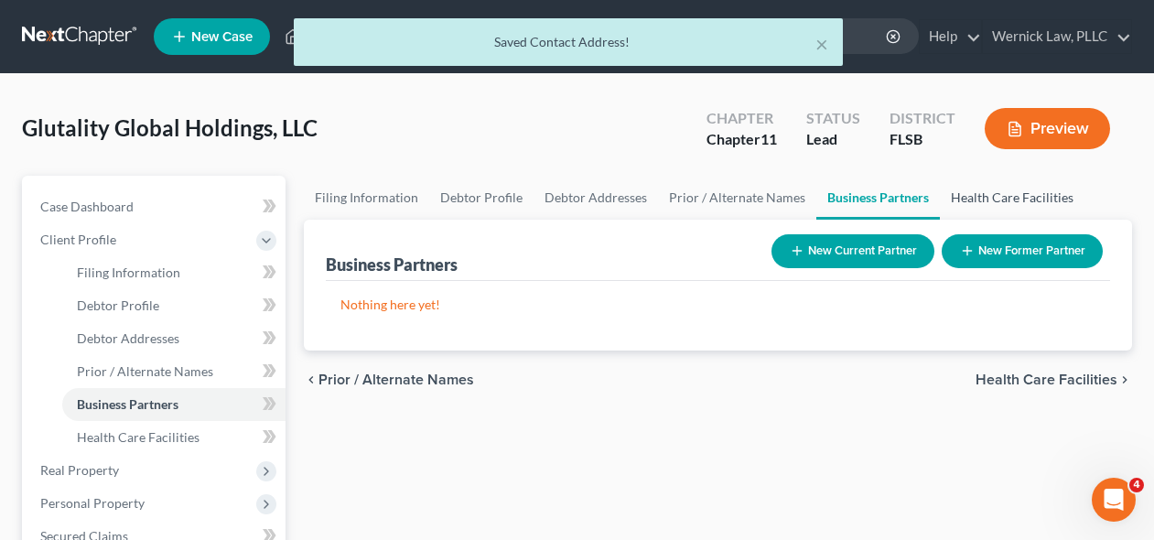
click at [979, 186] on link "Health Care Facilities" at bounding box center [1012, 198] width 145 height 44
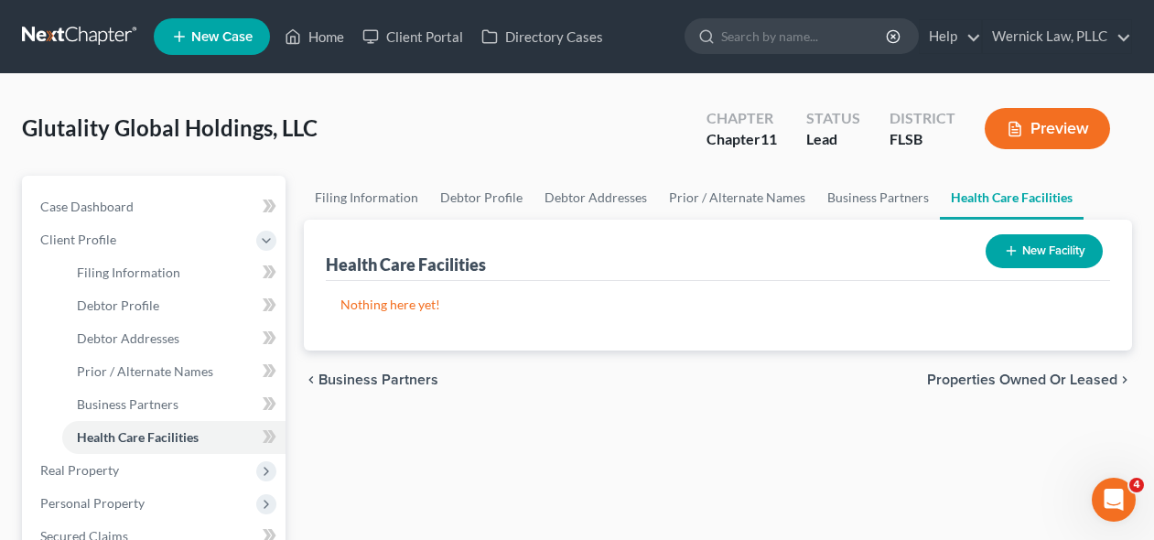
scroll to position [33, 0]
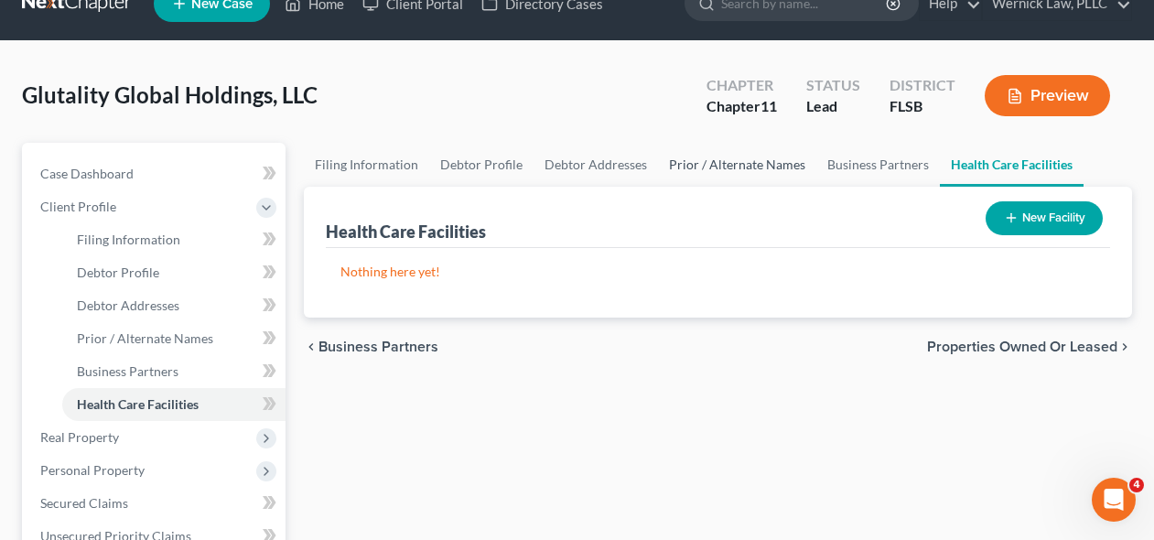
click at [738, 176] on link "Prior / Alternate Names" at bounding box center [737, 165] width 158 height 44
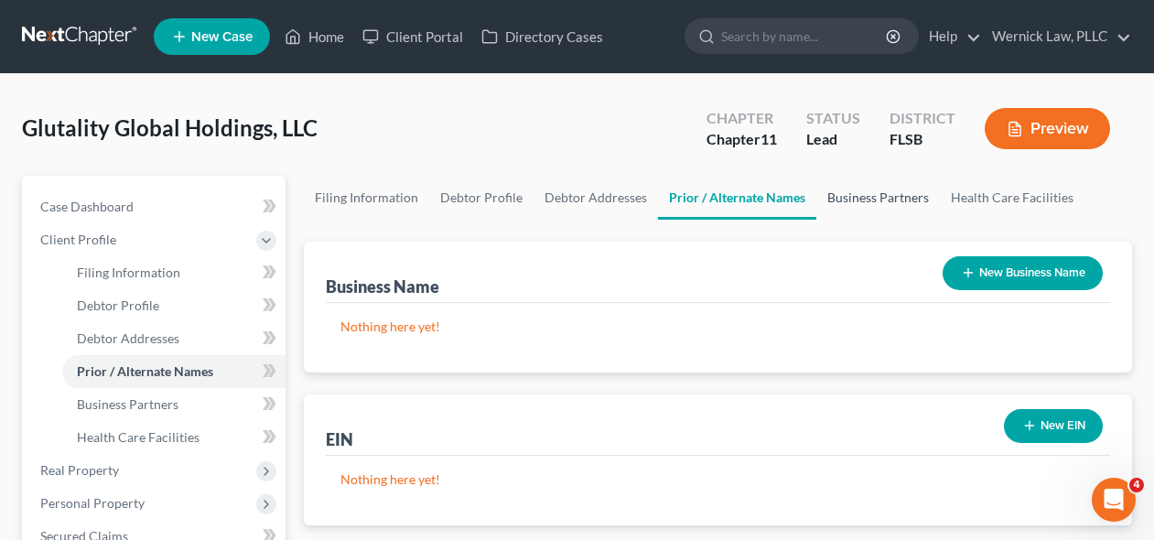
click at [874, 204] on link "Business Partners" at bounding box center [878, 198] width 124 height 44
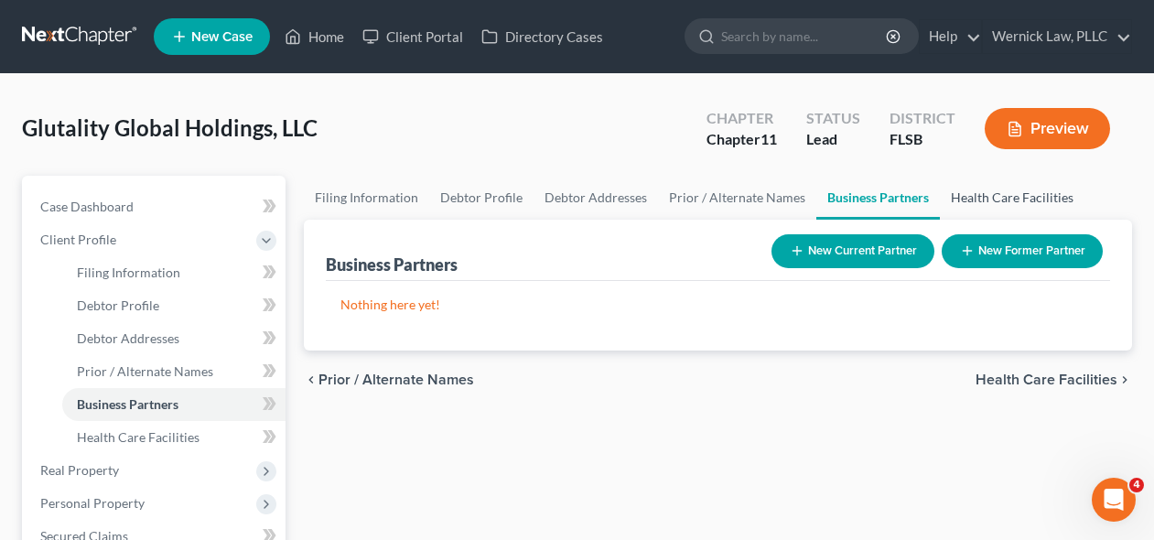
click at [982, 208] on link "Health Care Facilities" at bounding box center [1012, 198] width 145 height 44
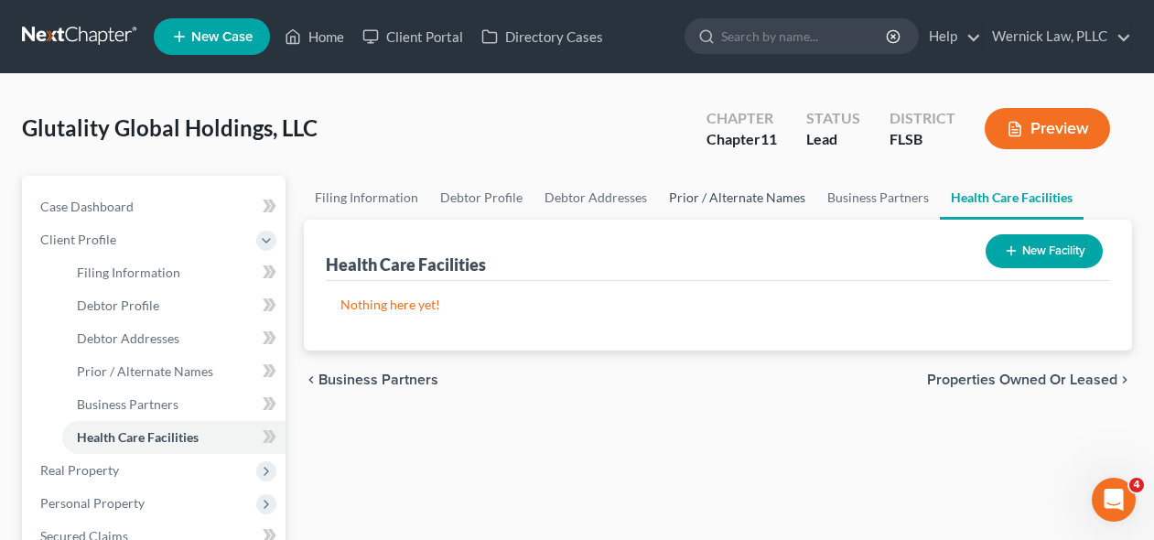
click at [799, 199] on link "Prior / Alternate Names" at bounding box center [737, 198] width 158 height 44
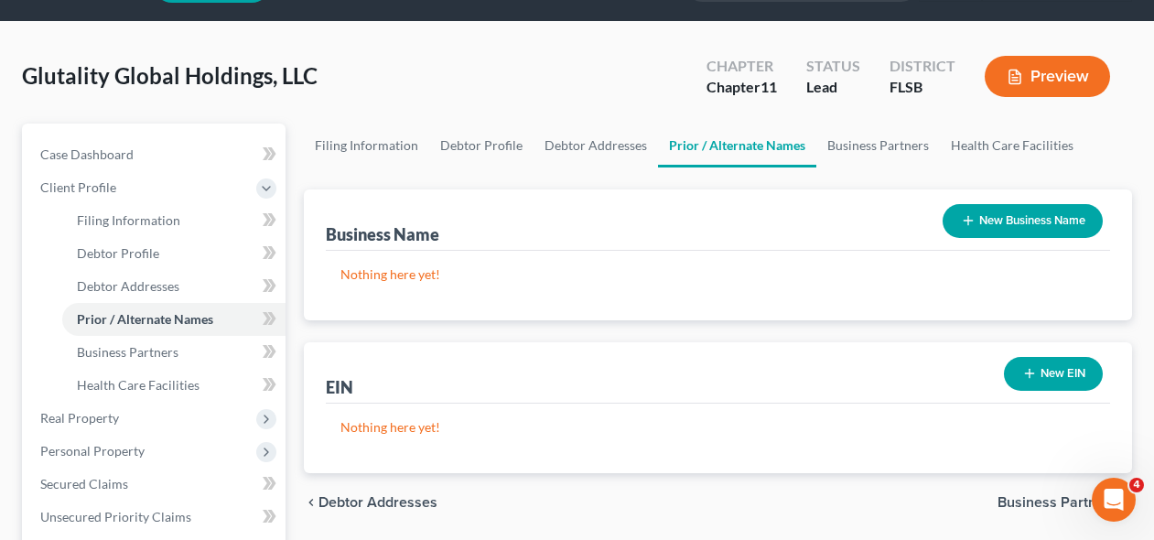
scroll to position [59, 0]
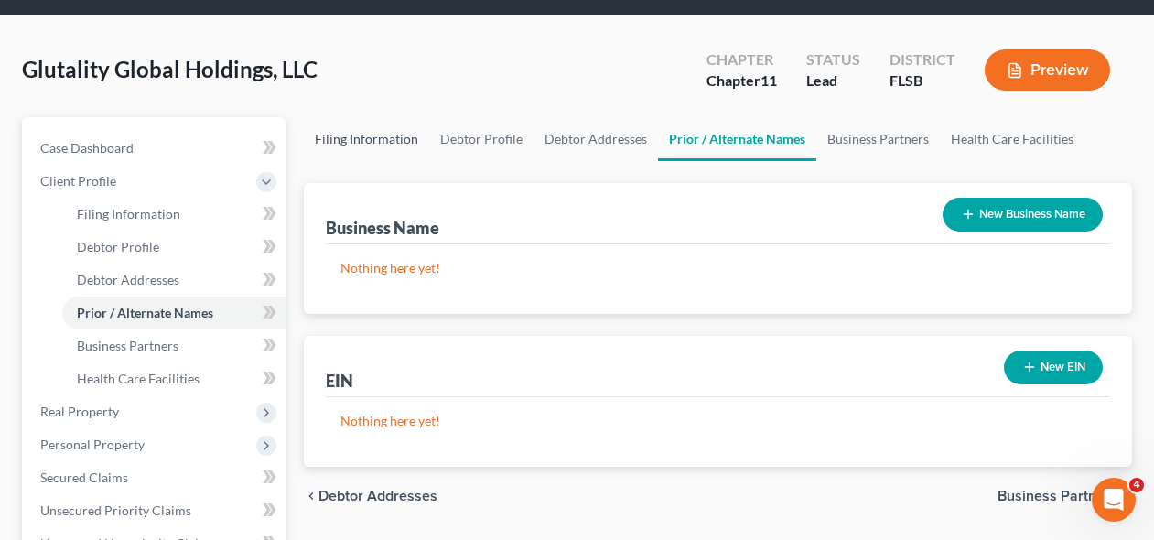
click at [407, 144] on link "Filing Information" at bounding box center [366, 139] width 125 height 44
select select "2"
select select "1"
select select "17"
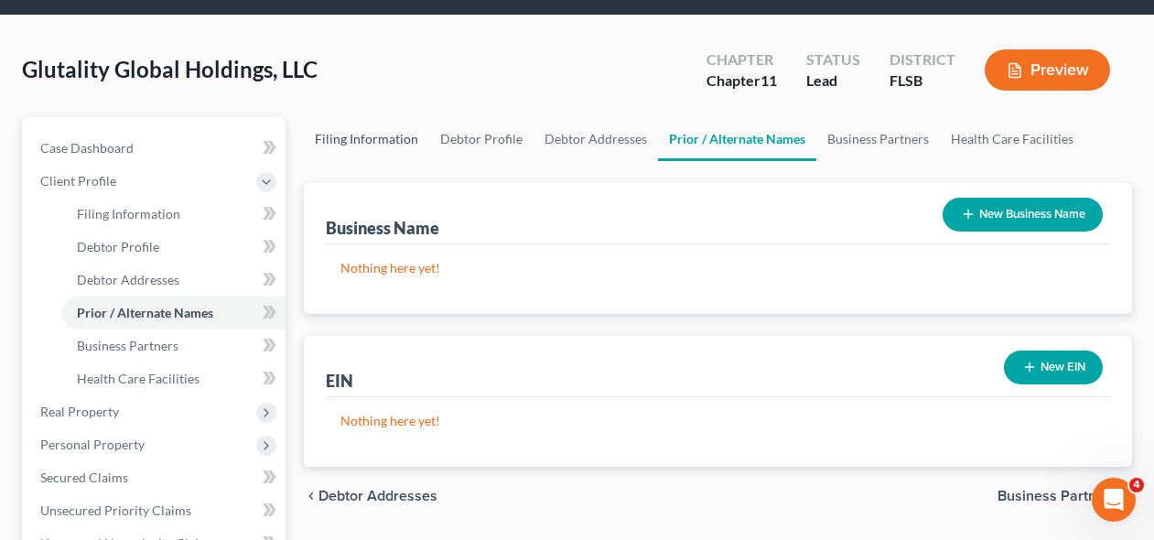
select select "0"
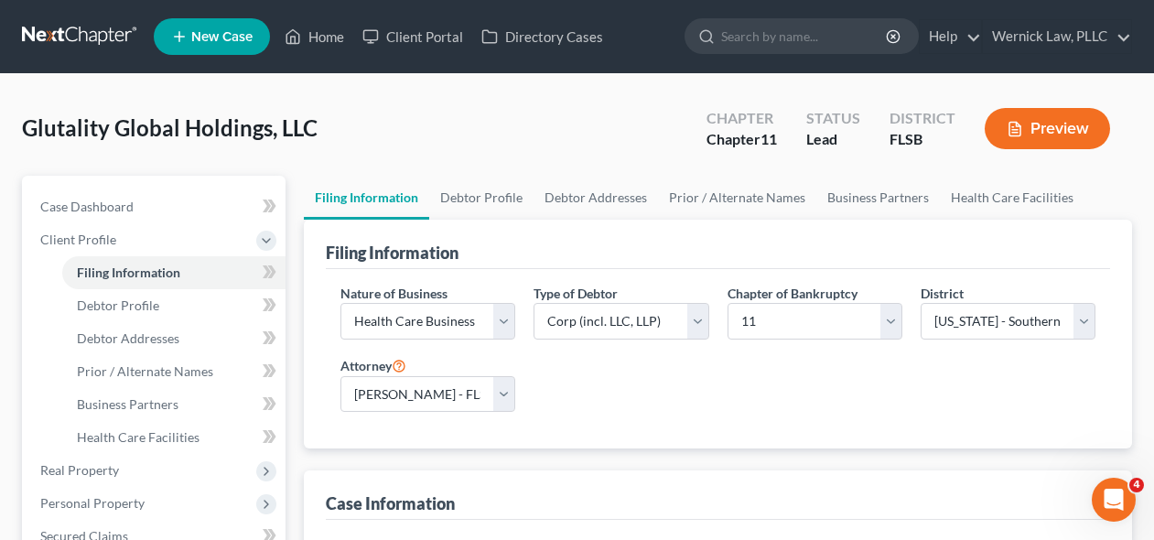
click at [491, 237] on div "Filing Information" at bounding box center [718, 244] width 784 height 49
click at [489, 205] on link "Debtor Profile" at bounding box center [481, 198] width 104 height 44
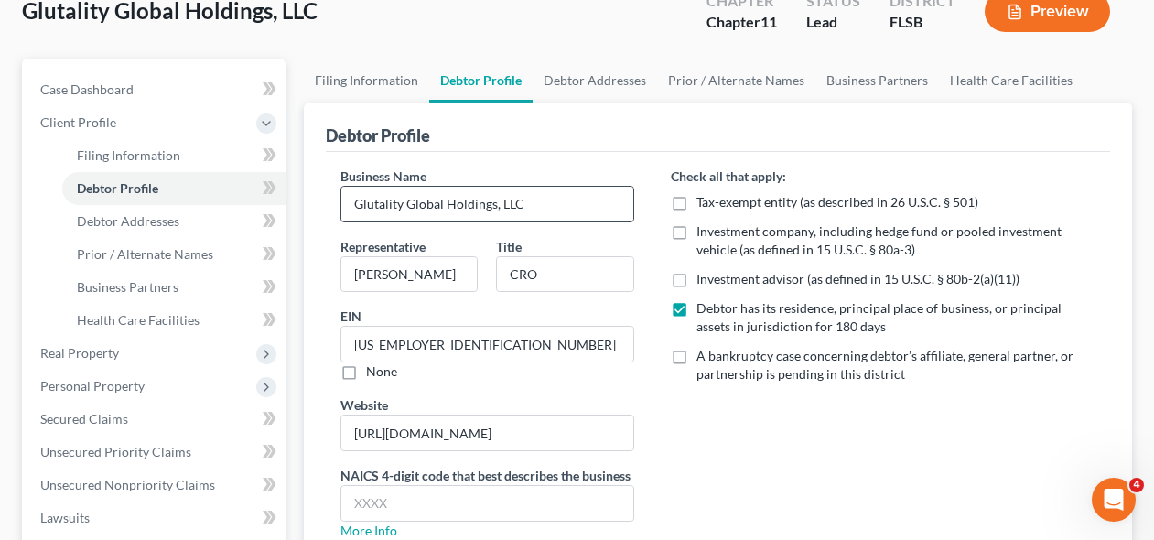
scroll to position [118, 0]
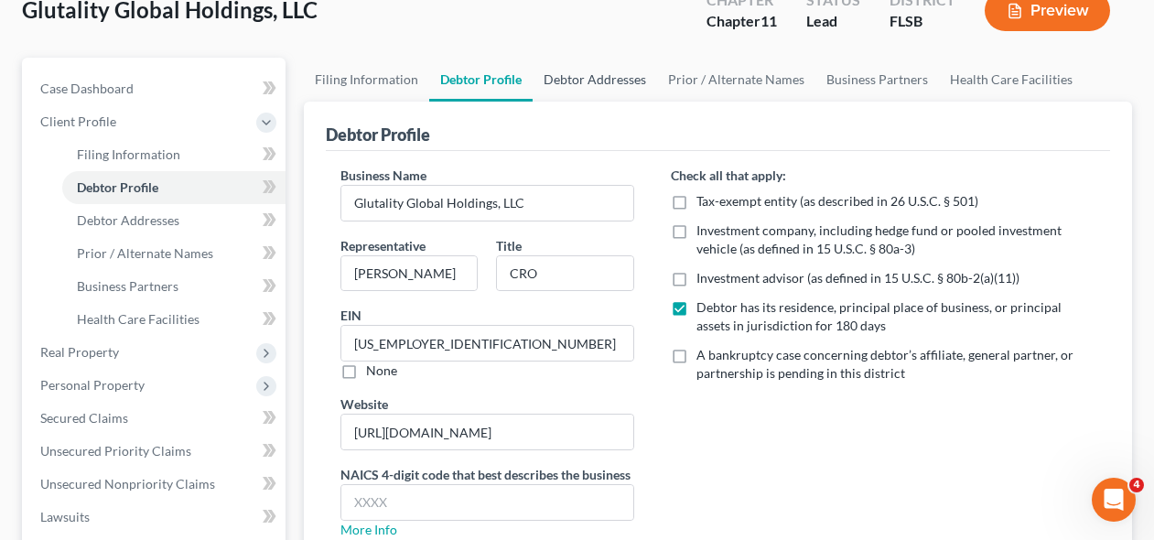
click at [614, 96] on link "Debtor Addresses" at bounding box center [594, 80] width 124 height 44
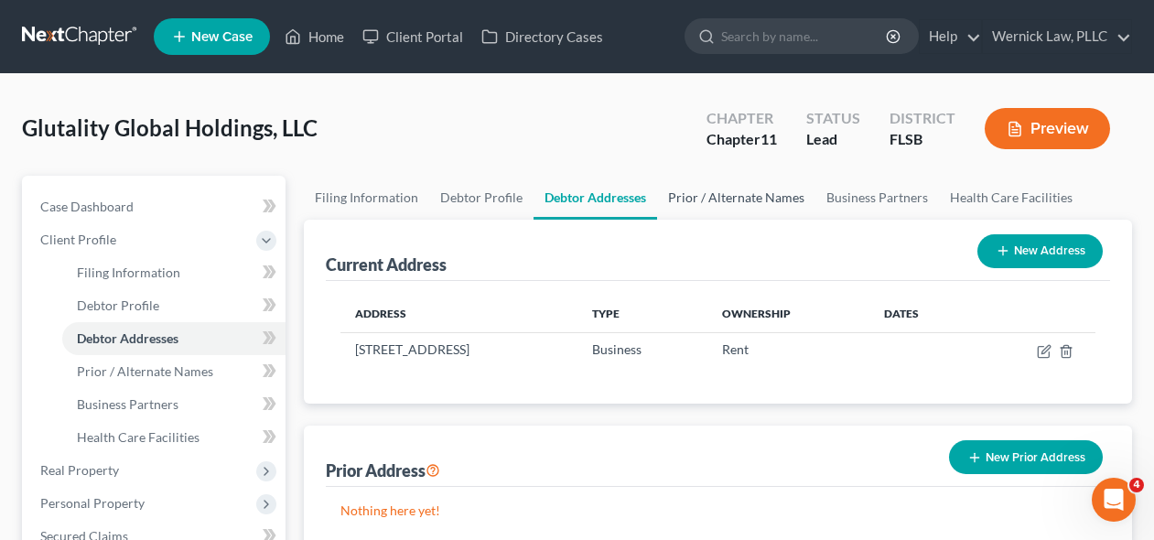
click at [715, 194] on link "Prior / Alternate Names" at bounding box center [736, 198] width 158 height 44
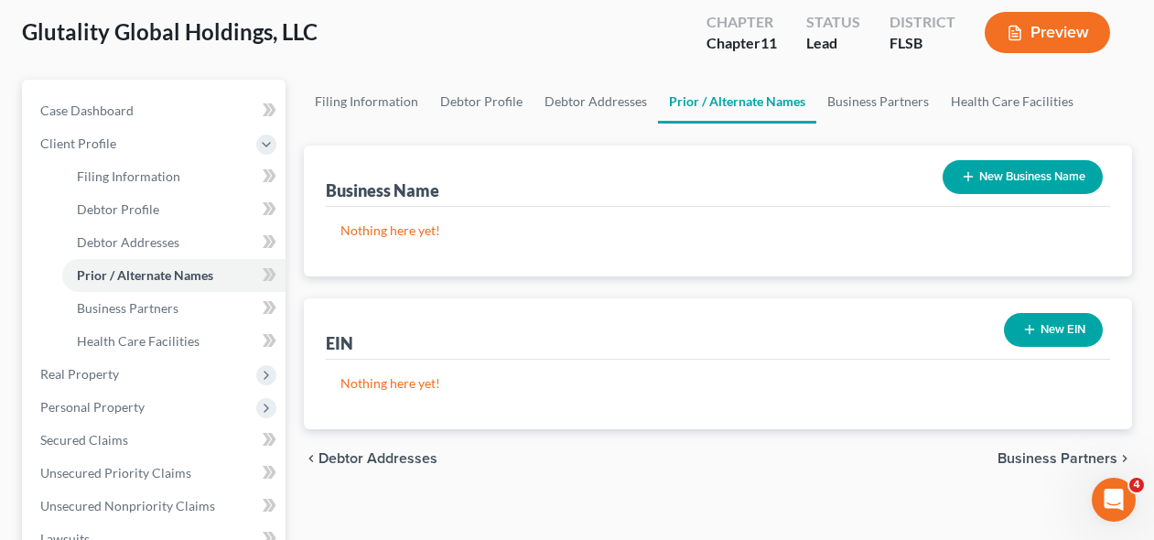
scroll to position [117, 0]
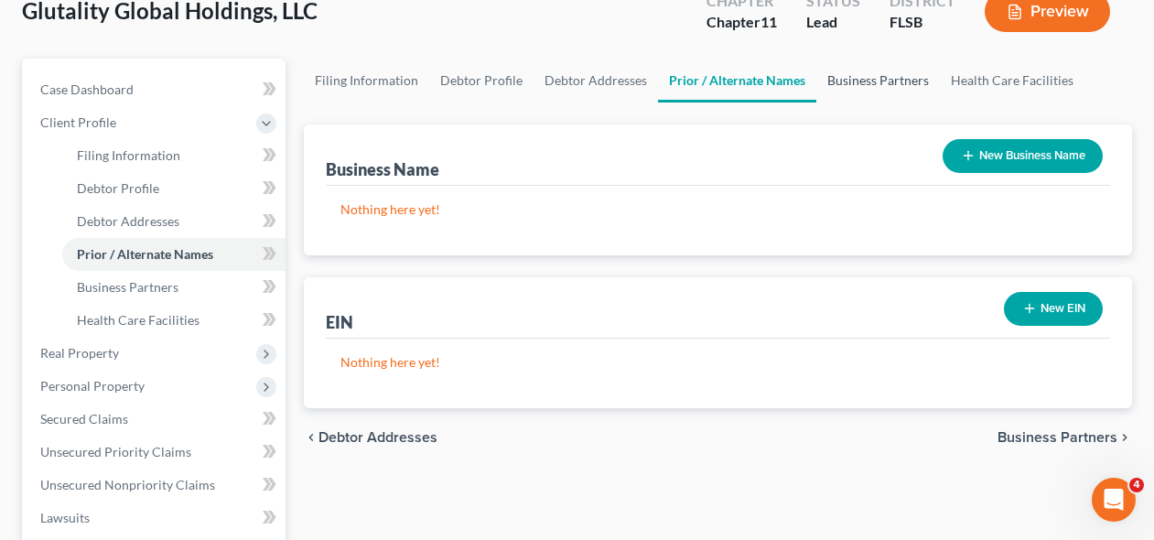
click at [921, 93] on link "Business Partners" at bounding box center [878, 81] width 124 height 44
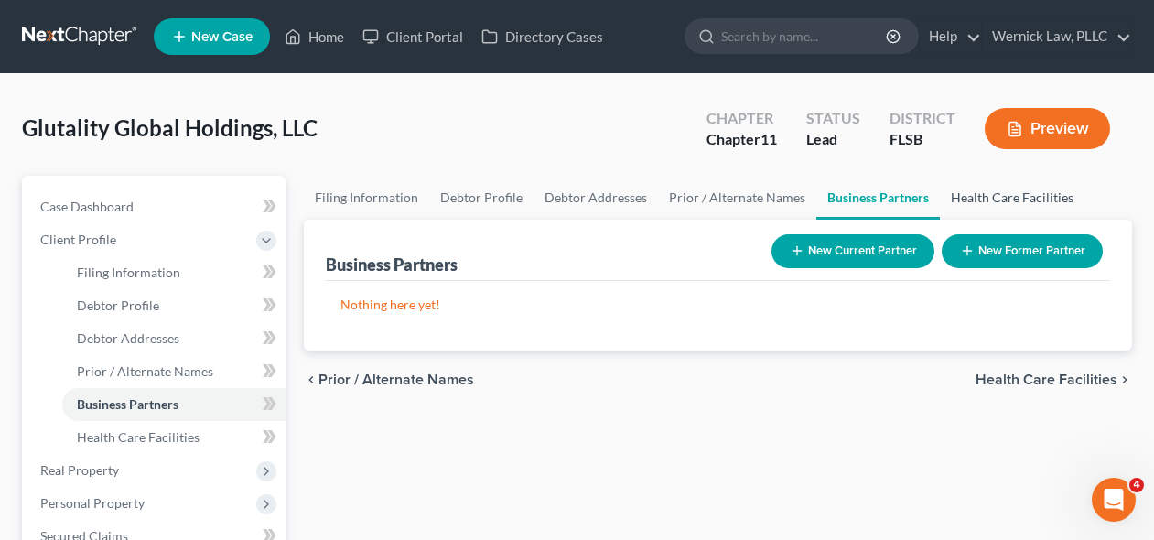
click at [973, 207] on link "Health Care Facilities" at bounding box center [1012, 198] width 145 height 44
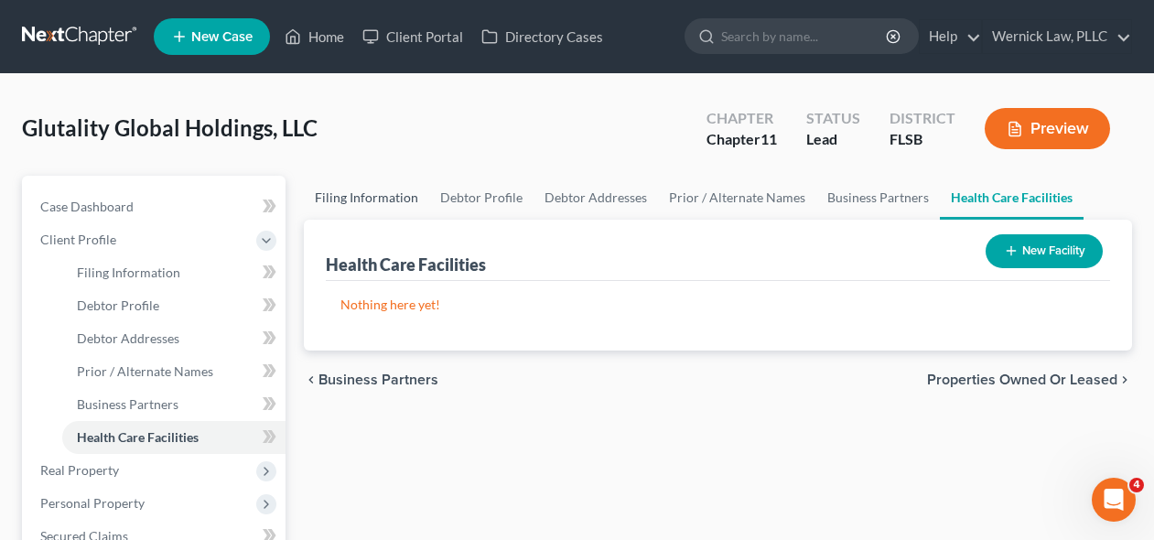
click at [405, 207] on link "Filing Information" at bounding box center [366, 198] width 125 height 44
select select "2"
select select "1"
select select "17"
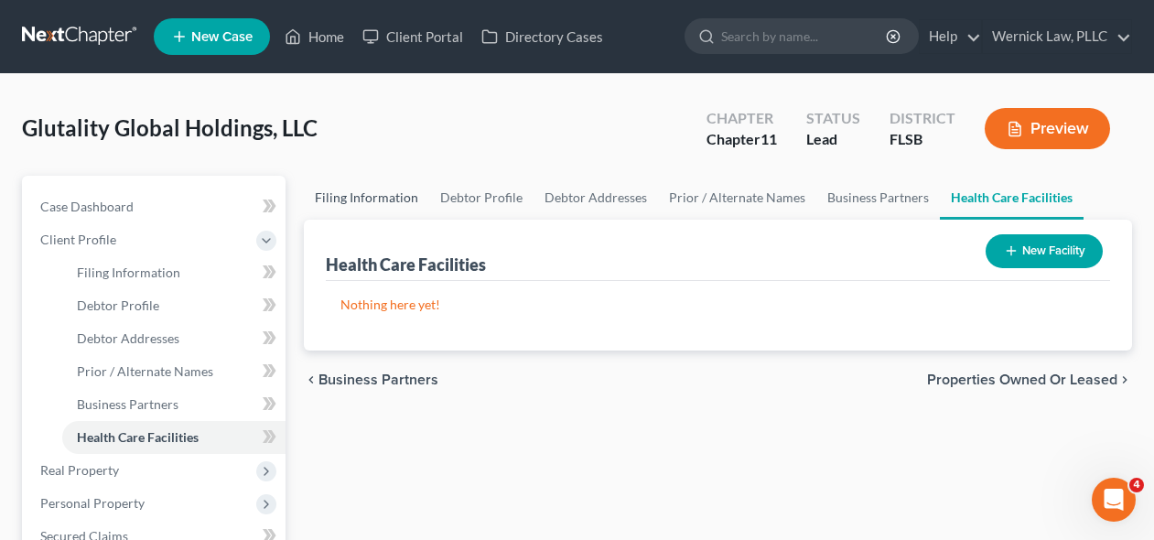
select select "0"
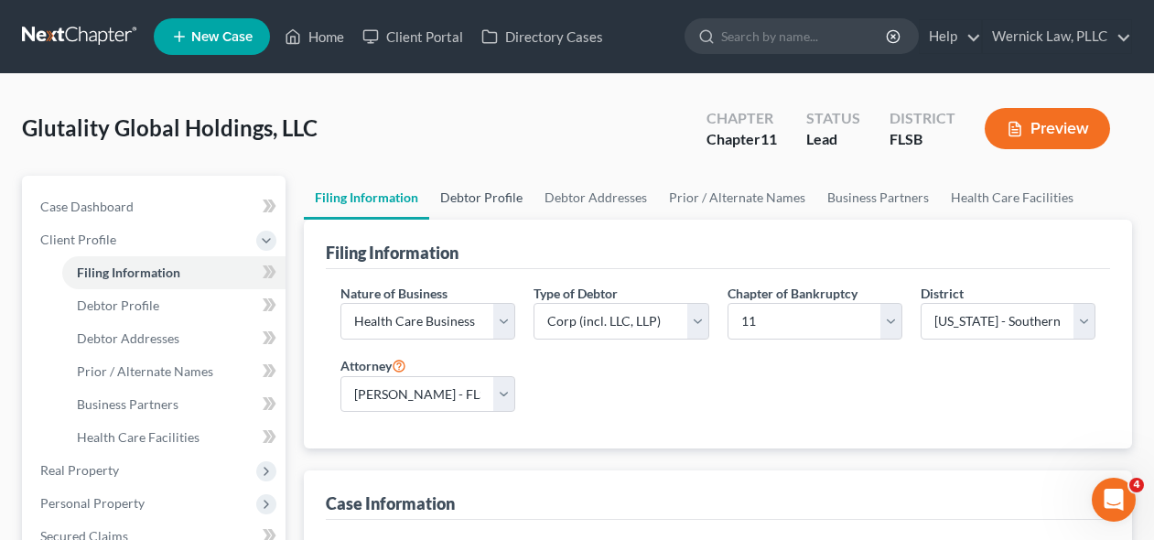
click at [468, 208] on link "Debtor Profile" at bounding box center [481, 198] width 104 height 44
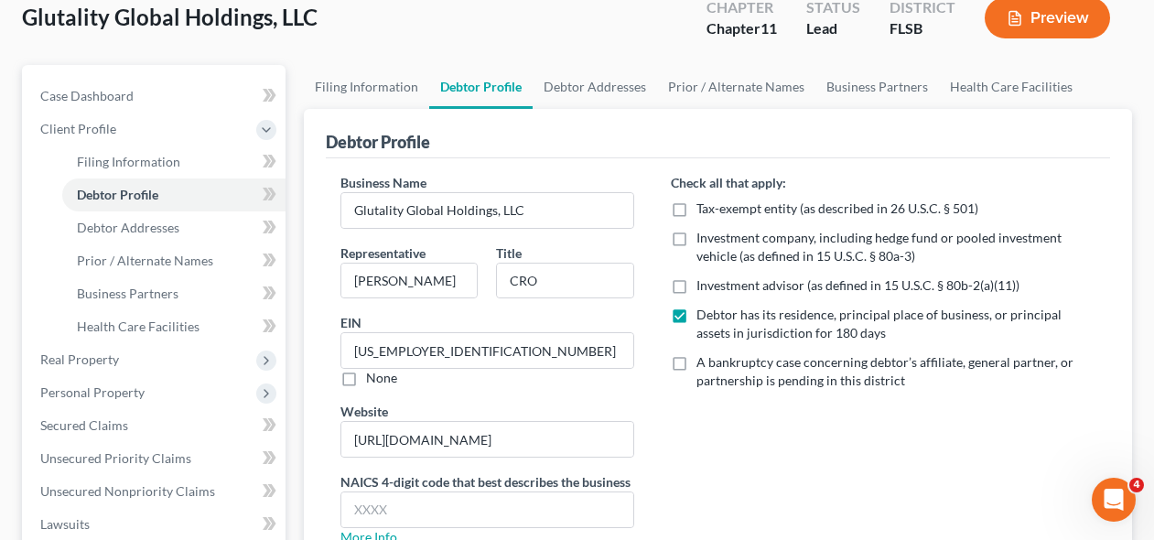
scroll to position [103, 0]
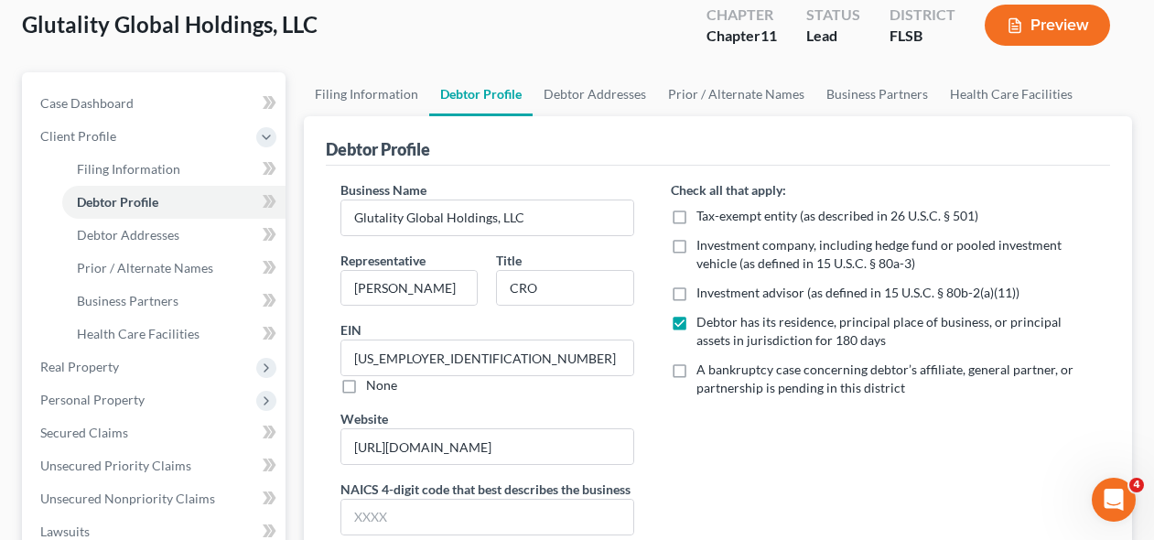
click at [875, 116] on div "Debtor Profile" at bounding box center [718, 140] width 784 height 49
click at [804, 101] on link "Prior / Alternate Names" at bounding box center [736, 94] width 158 height 44
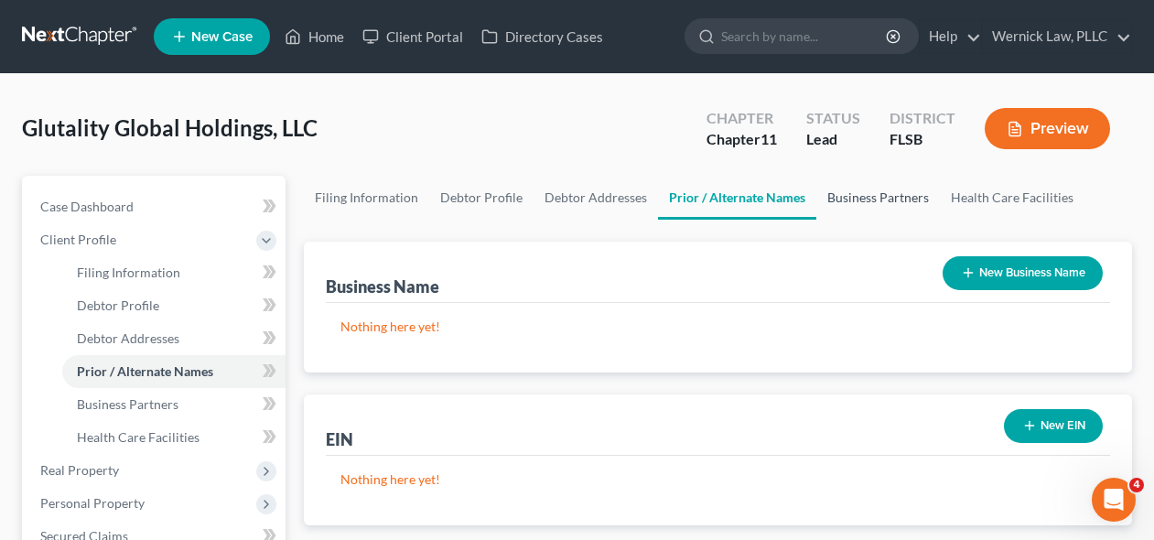
click at [904, 203] on link "Business Partners" at bounding box center [878, 198] width 124 height 44
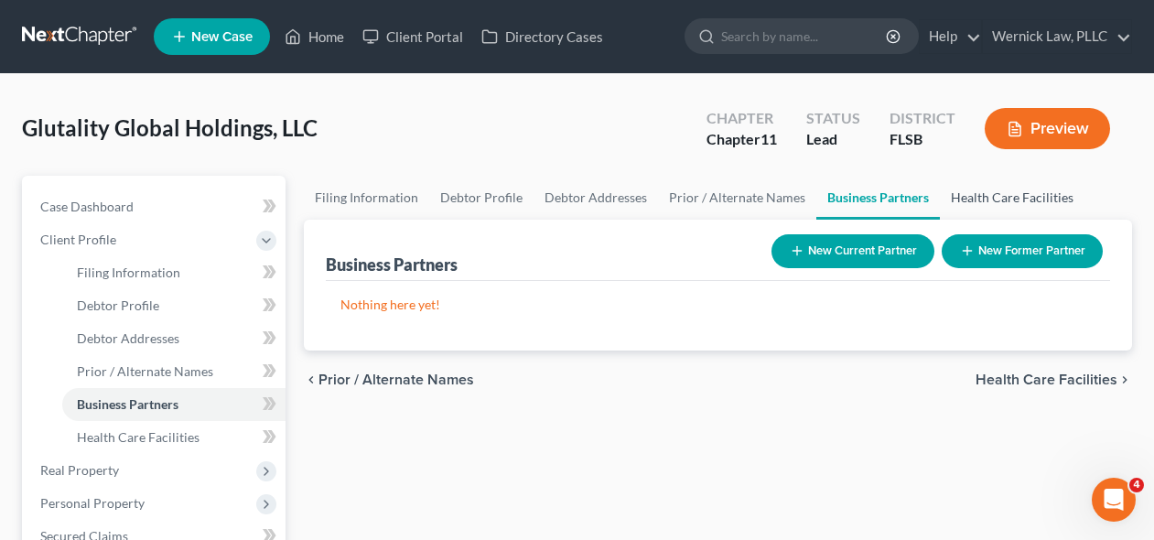
click at [1023, 216] on link "Health Care Facilities" at bounding box center [1012, 198] width 145 height 44
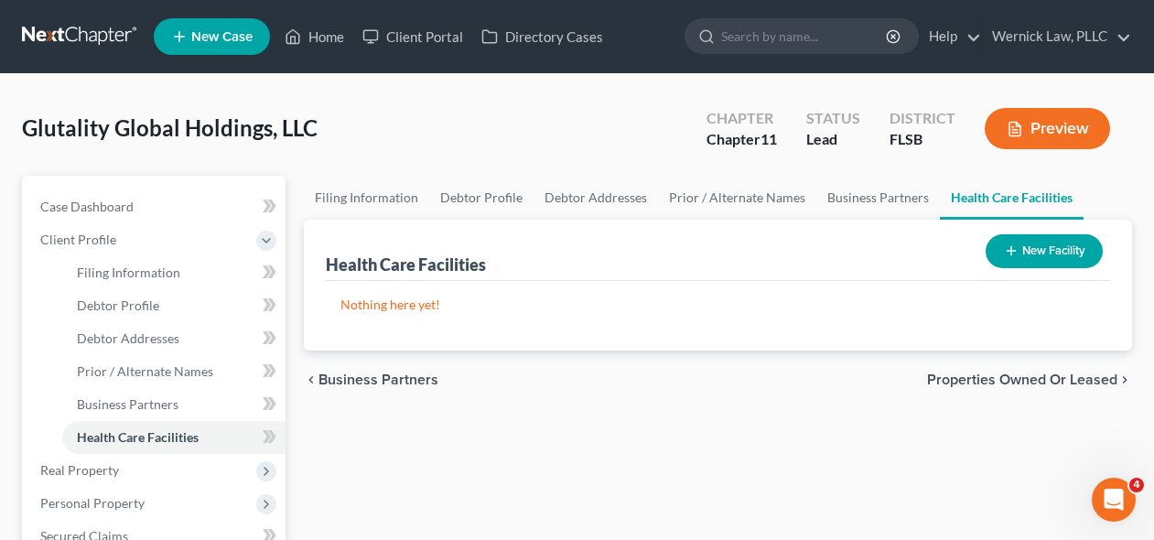
click at [1023, 206] on link "Health Care Facilities" at bounding box center [1012, 198] width 144 height 44
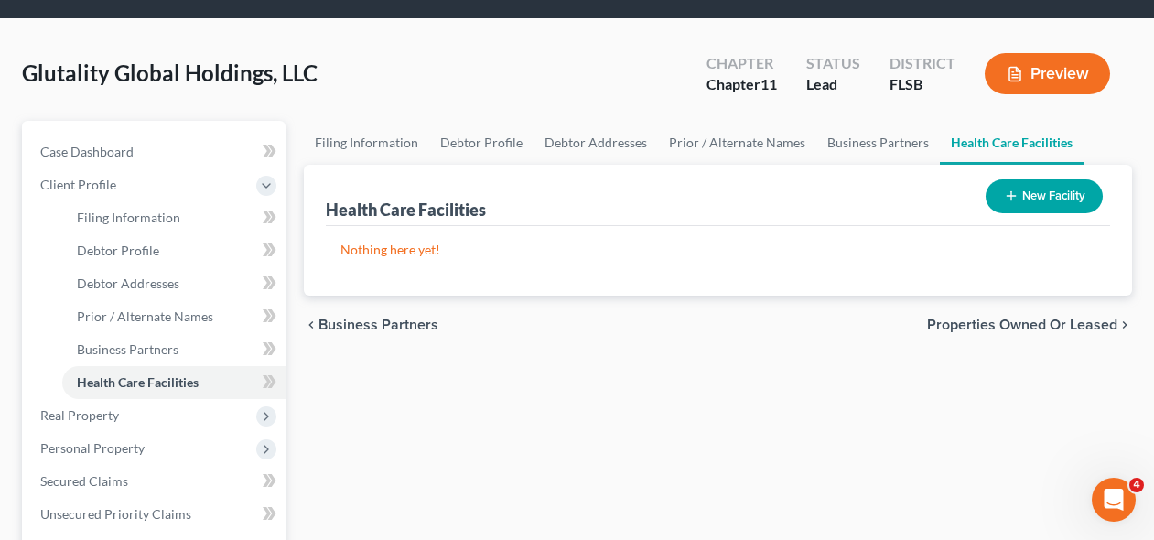
scroll to position [56, 0]
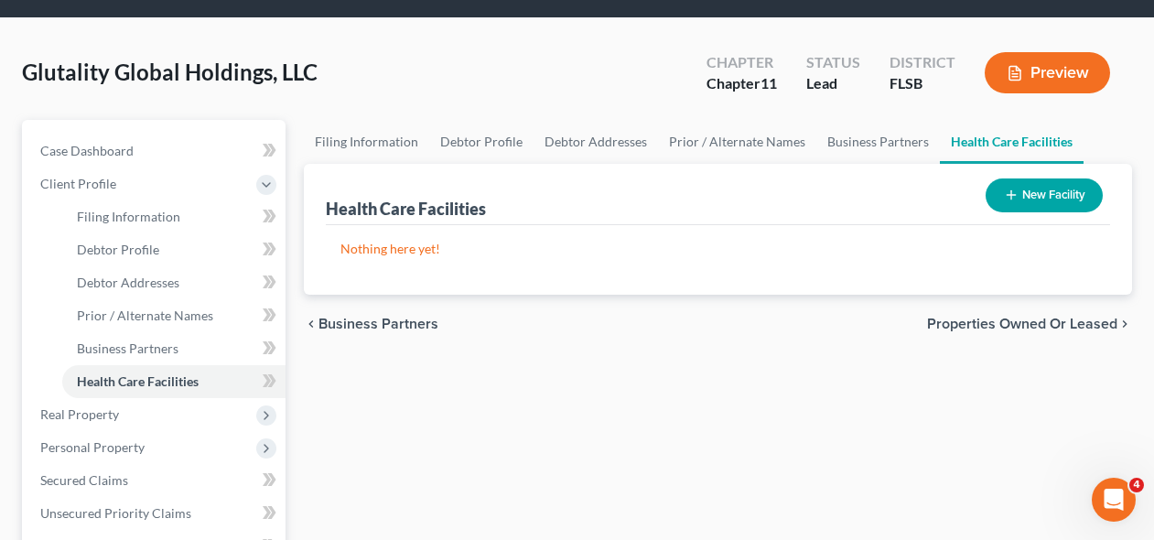
click at [972, 323] on span "Properties Owned or Leased" at bounding box center [1022, 324] width 190 height 15
